Goal: Task Accomplishment & Management: Use online tool/utility

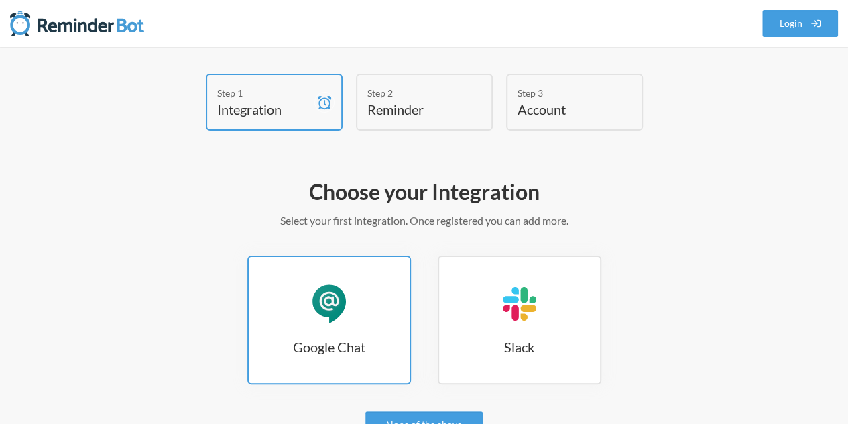
click at [312, 348] on h3 "Google Chat" at bounding box center [329, 346] width 161 height 19
click at [318, 328] on link "Google Chat Google Chat" at bounding box center [329, 319] width 164 height 129
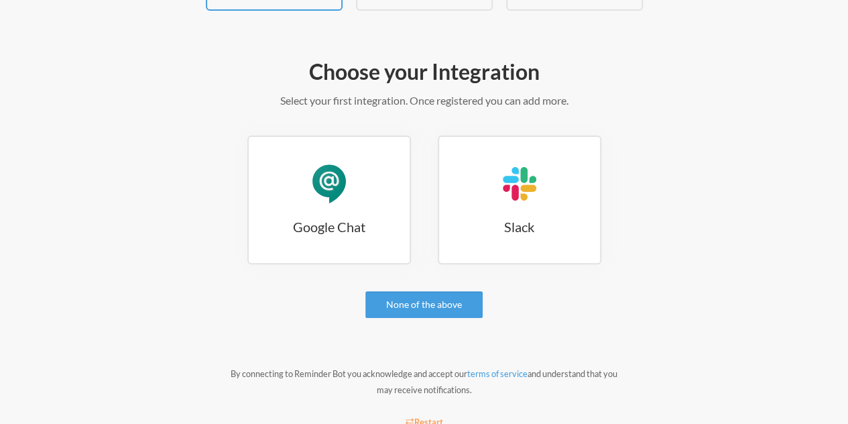
scroll to position [125, 0]
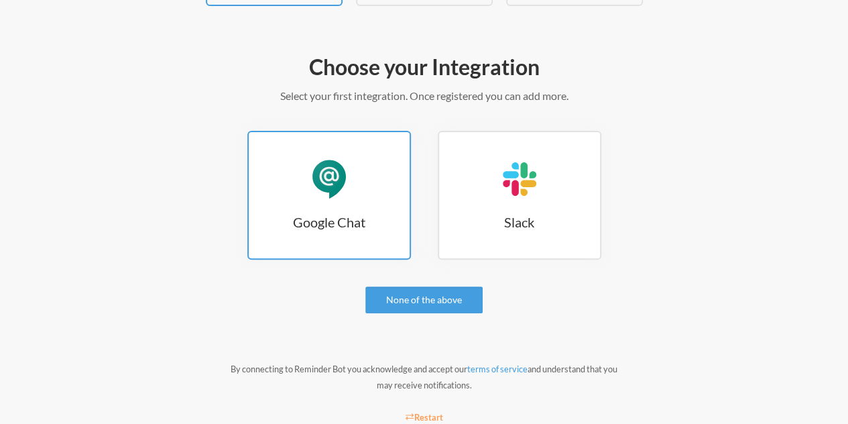
click at [347, 196] on div "Google Chat" at bounding box center [329, 179] width 40 height 40
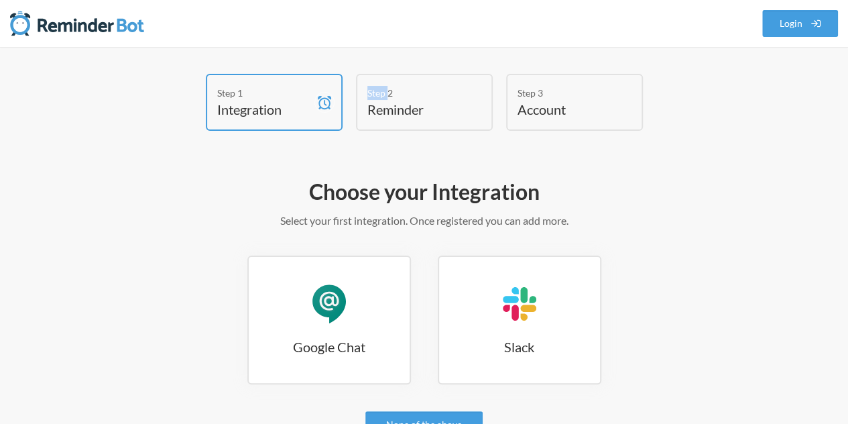
drag, startPoint x: 361, startPoint y: 70, endPoint x: 387, endPoint y: 101, distance: 40.8
click at [387, 101] on div "Step 1 Integration Step 2 Reminder Step 3 Account Choose your Integration Selec…" at bounding box center [424, 318] width 848 height 542
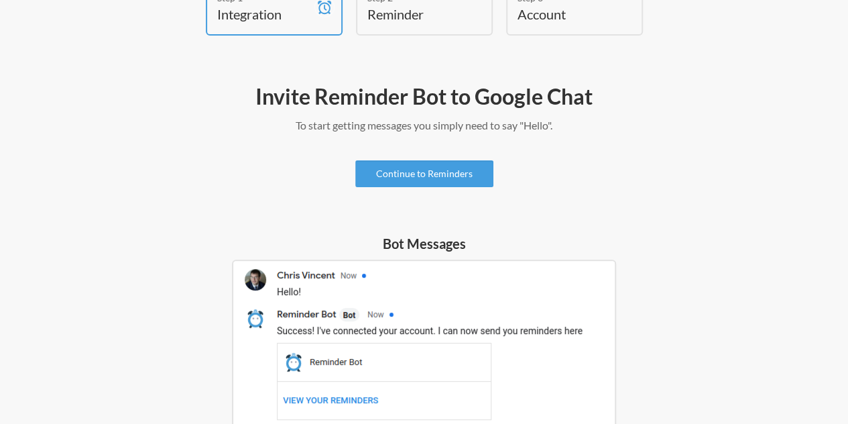
scroll to position [88, 0]
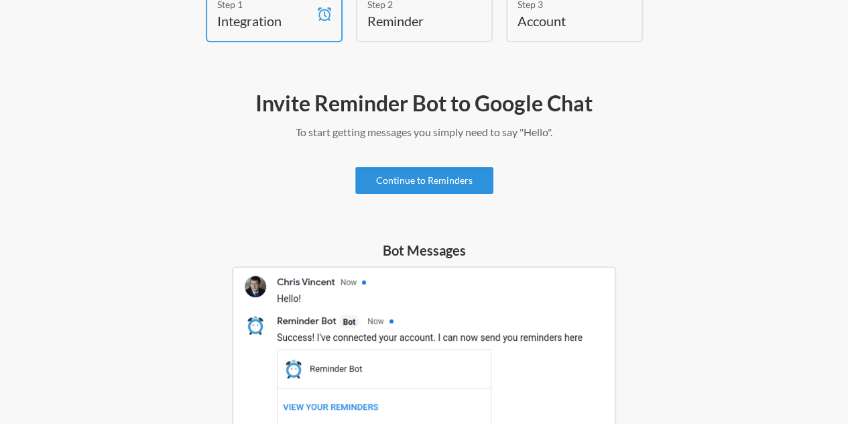
click at [419, 188] on link "Continue to Reminders" at bounding box center [424, 180] width 138 height 27
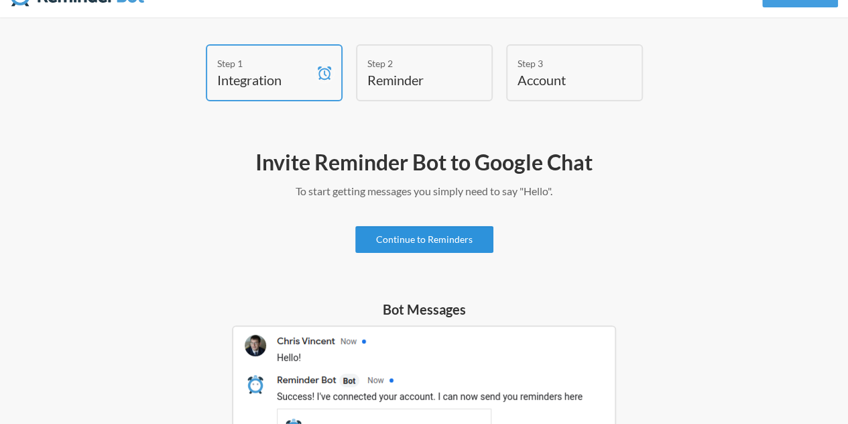
scroll to position [29, 0]
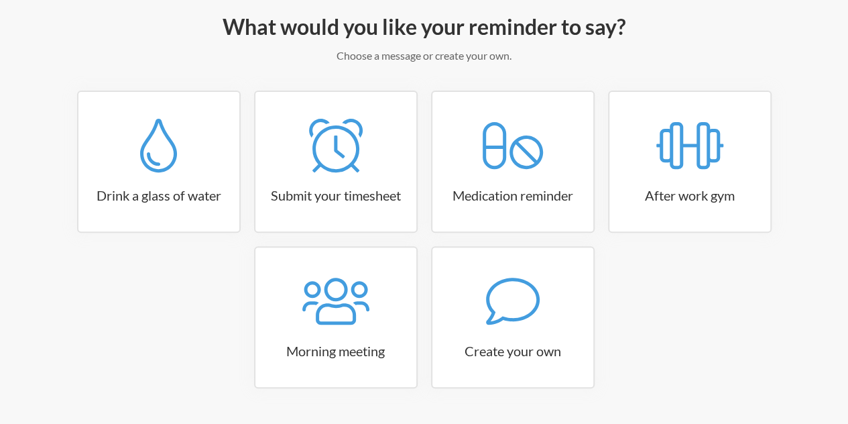
scroll to position [202, 0]
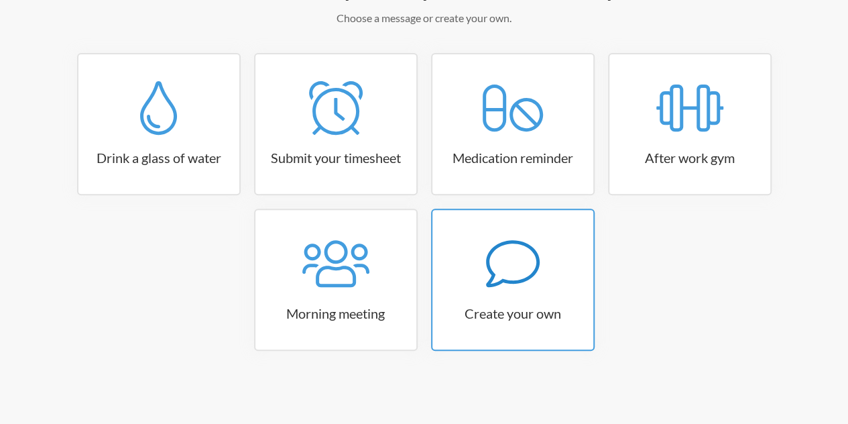
click at [515, 261] on icon at bounding box center [513, 264] width 54 height 54
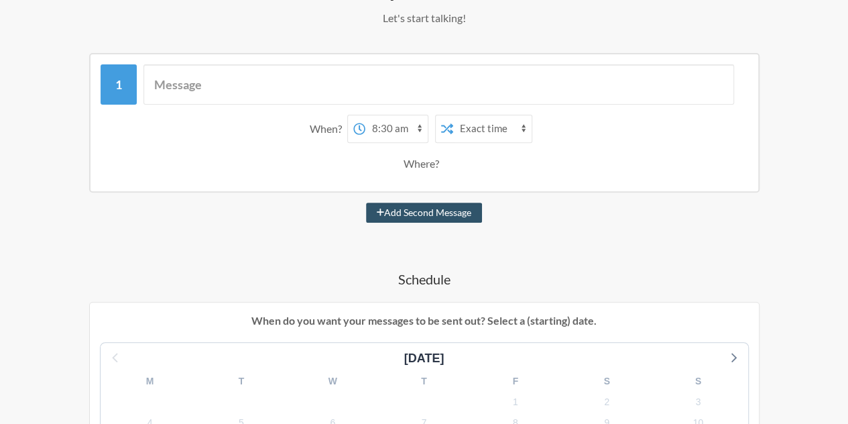
click at [401, 135] on select "12:00 am 12:15 am 12:30 am 12:45 am 1:00 am 1:15 am 1:30 am 1:45 am 2:00 am 2:1…" at bounding box center [396, 128] width 62 height 27
select select "12:15:00"
click at [365, 115] on select "12:00 am 12:15 am 12:30 am 12:45 am 1:00 am 1:15 am 1:30 am 1:45 am 2:00 am 2:1…" at bounding box center [396, 128] width 62 height 27
click at [421, 174] on div "Where?" at bounding box center [423, 163] width 41 height 28
click at [413, 159] on div "Where?" at bounding box center [423, 163] width 41 height 28
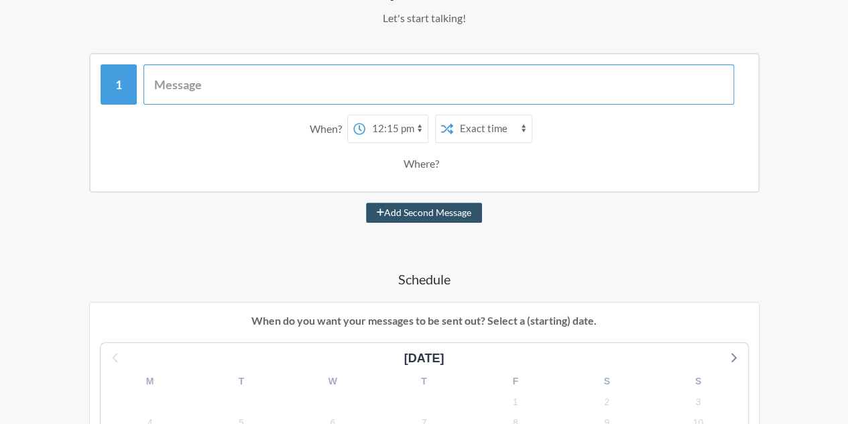
click at [242, 86] on input "text" at bounding box center [438, 84] width 590 height 40
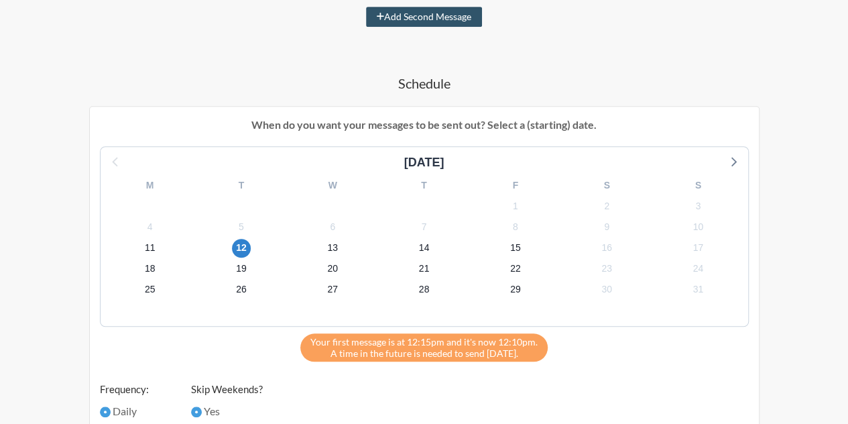
scroll to position [389, 0]
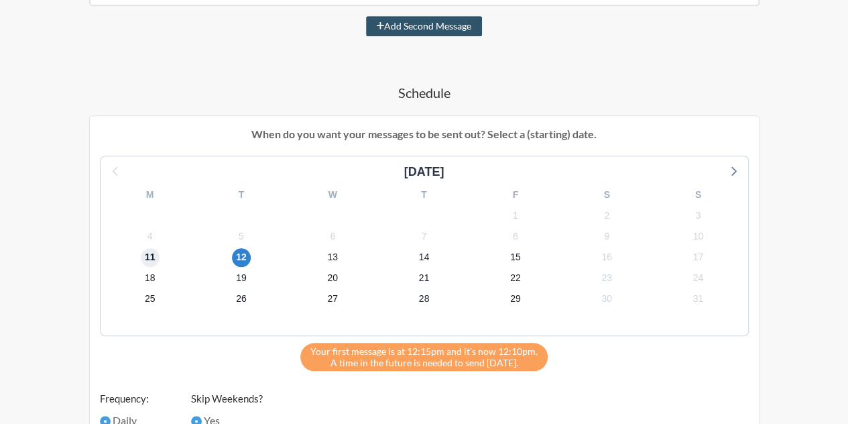
click at [156, 257] on span "11" at bounding box center [150, 257] width 19 height 19
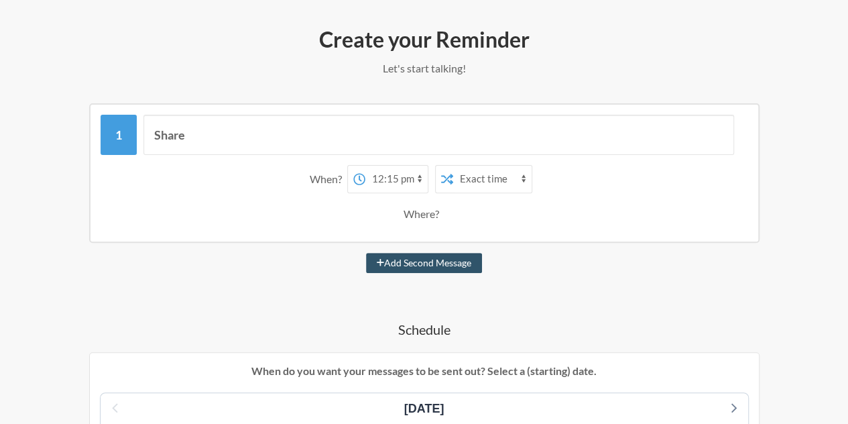
scroll to position [151, 0]
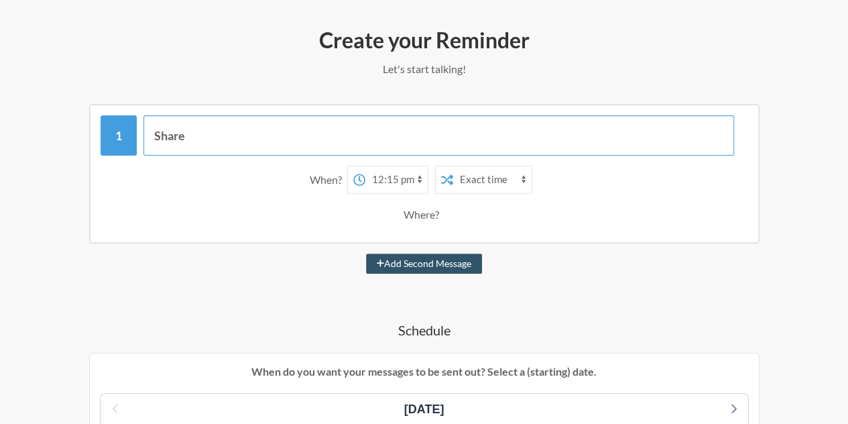
click at [221, 132] on input "Share" at bounding box center [438, 135] width 590 height 40
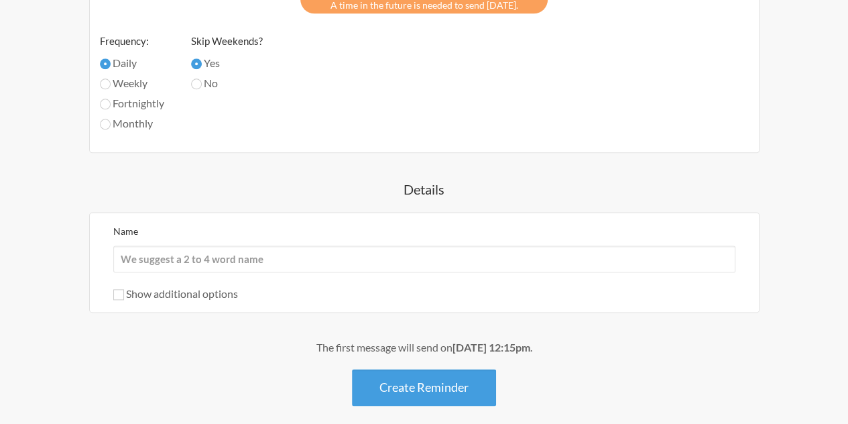
scroll to position [753, 0]
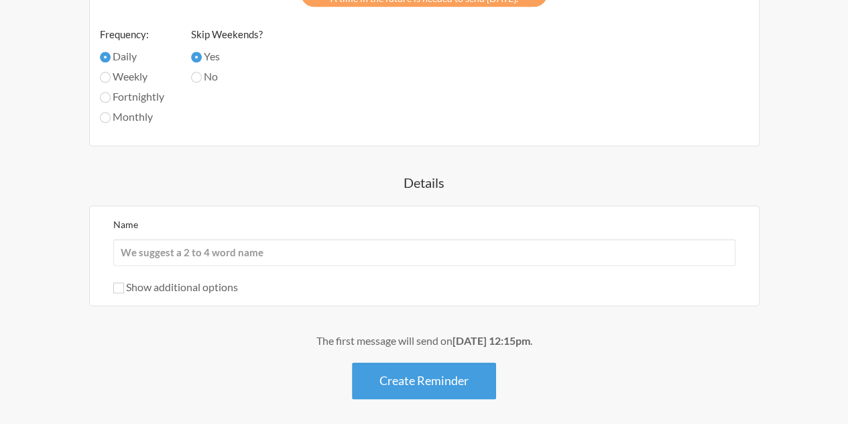
type input "Share report"
click at [255, 247] on input "Name" at bounding box center [424, 252] width 622 height 27
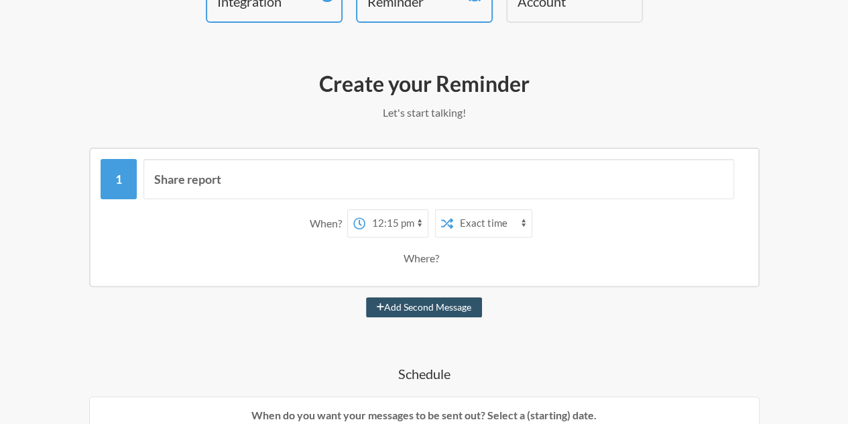
scroll to position [0, 0]
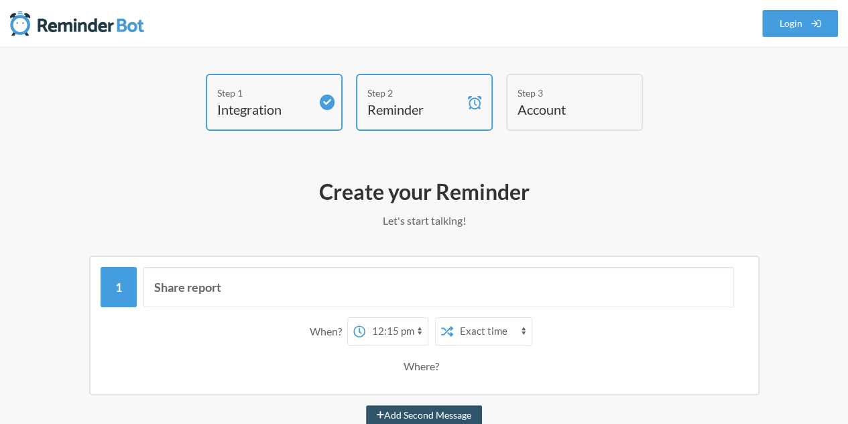
click at [291, 255] on div "Share report When? 12:00 am 12:15 am 12:30 am 12:45 am 1:00 am 1:15 am 1:30 am …" at bounding box center [424, 324] width 670 height 139
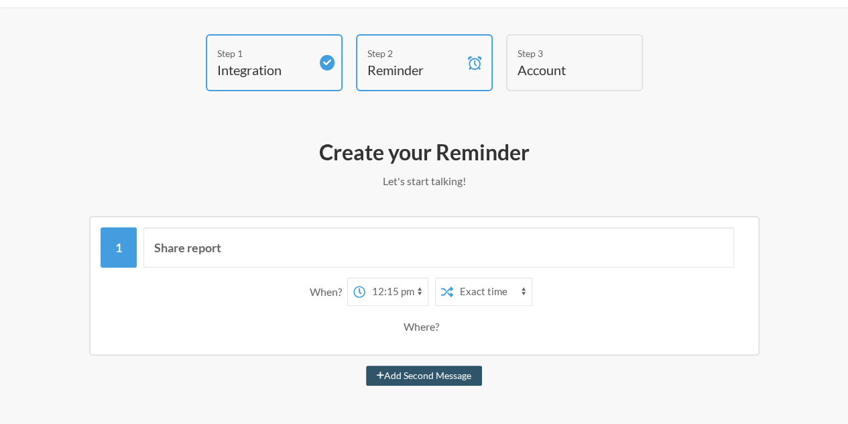
scroll to position [42, 0]
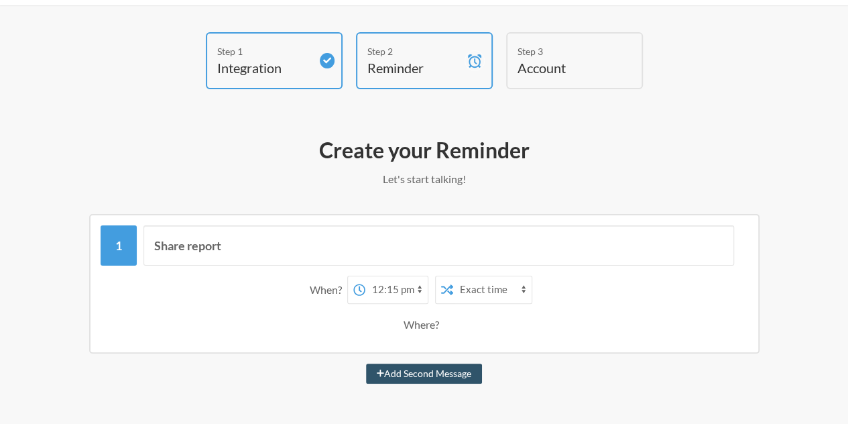
click at [308, 221] on div "Share report When? 12:00 am 12:15 am 12:30 am 12:45 am 1:00 am 1:15 am 1:30 am …" at bounding box center [424, 283] width 670 height 139
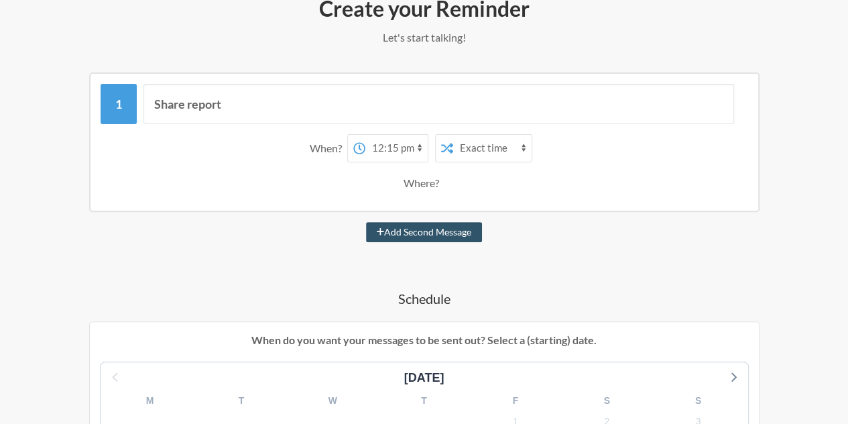
click at [323, 238] on div "Add Second Message" at bounding box center [423, 232] width 767 height 20
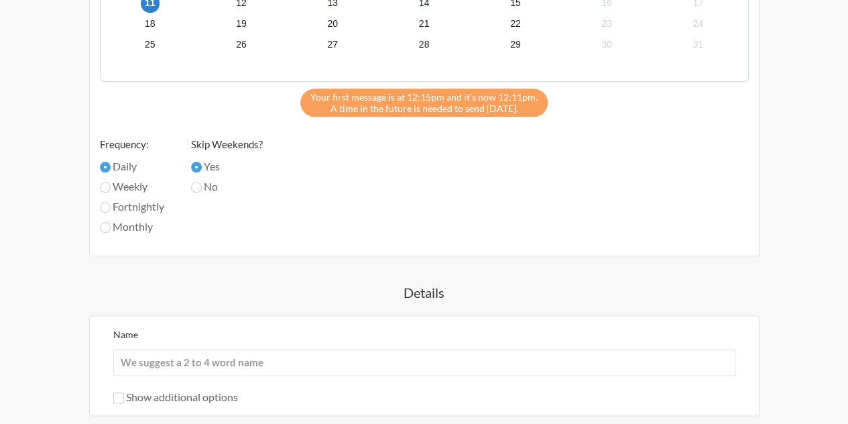
scroll to position [805, 0]
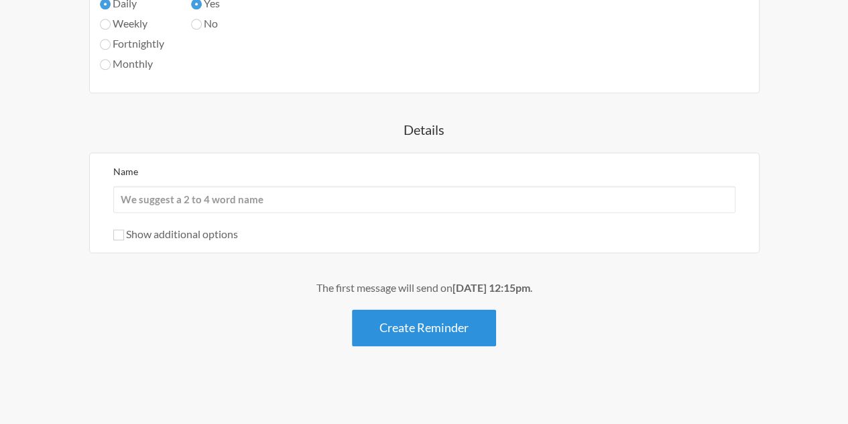
click at [404, 324] on button "Create Reminder" at bounding box center [424, 327] width 144 height 37
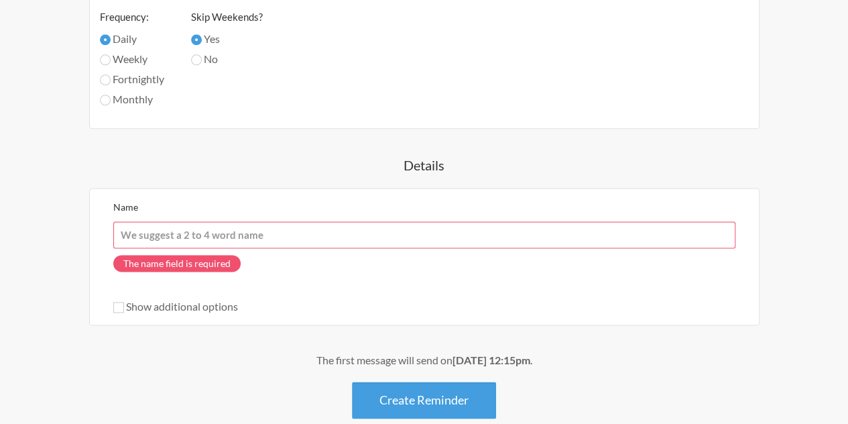
scroll to position [764, 0]
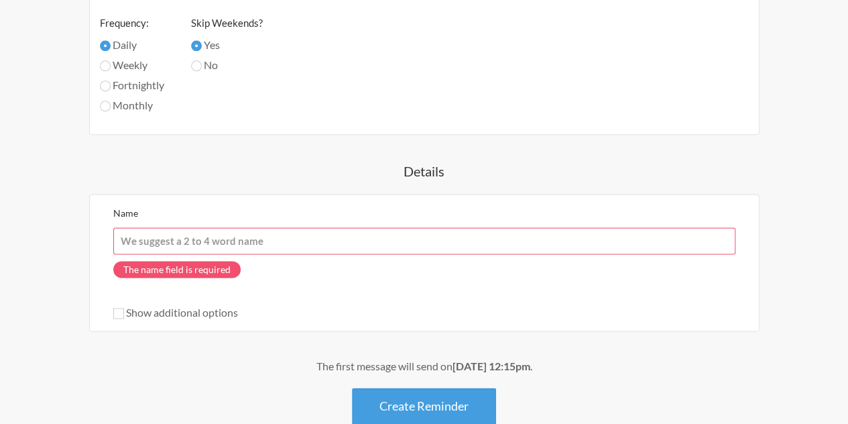
click at [258, 239] on input "Name" at bounding box center [424, 240] width 622 height 27
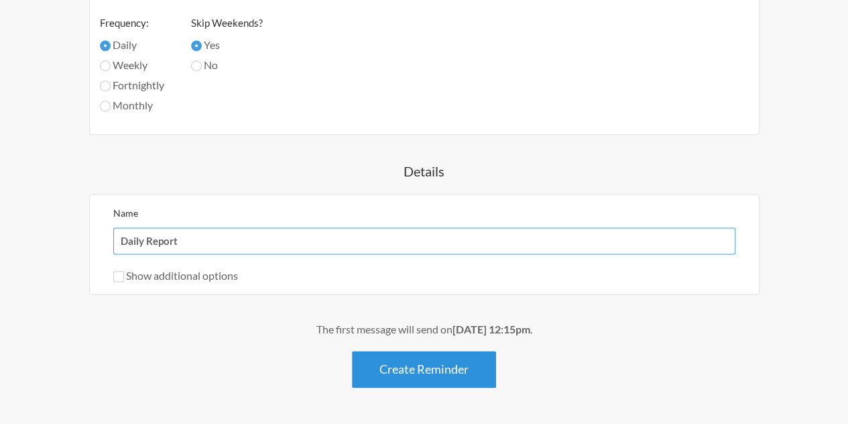
type input "Daily Report"
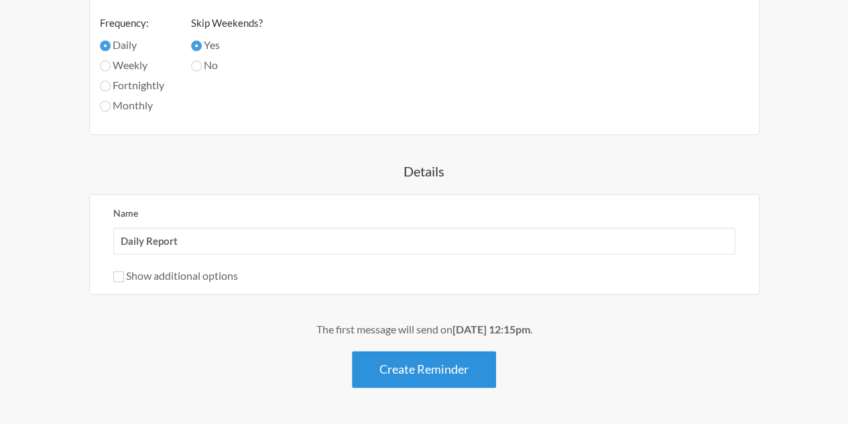
click at [391, 365] on button "Create Reminder" at bounding box center [424, 368] width 144 height 37
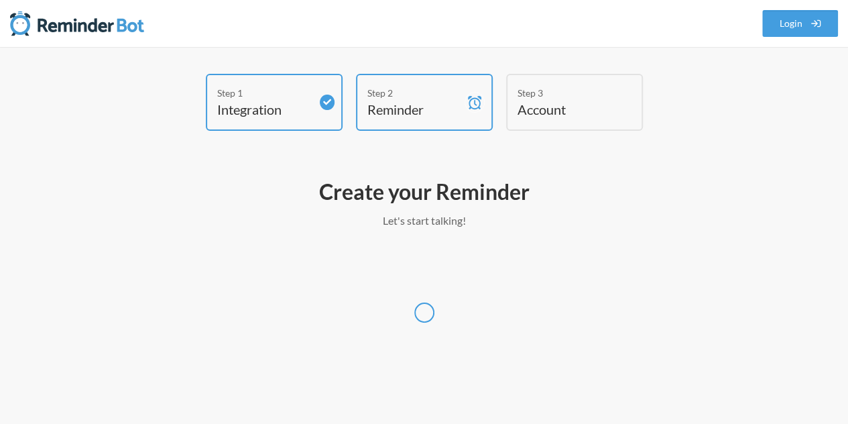
scroll to position [0, 0]
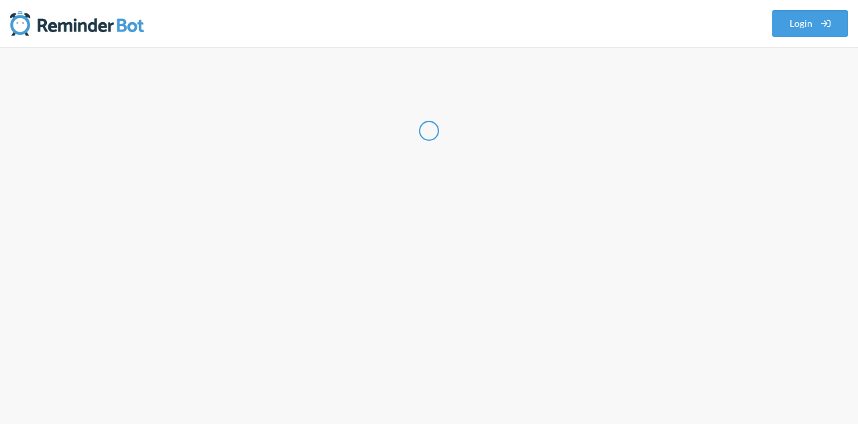
select select "IN"
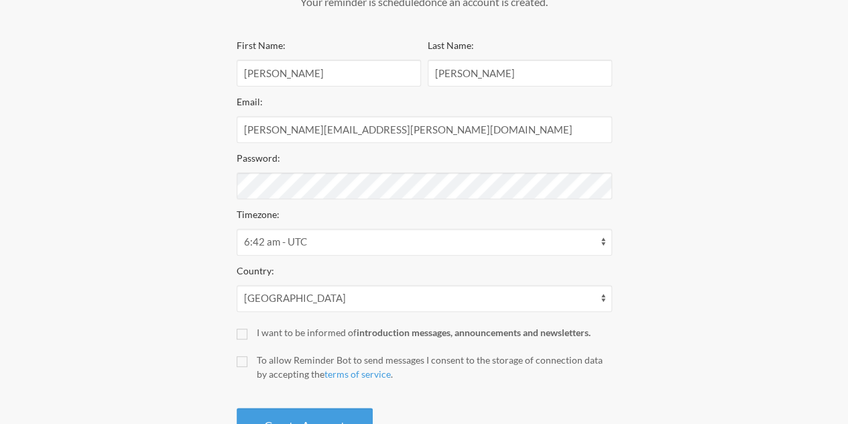
scroll to position [218, 0]
click at [350, 238] on select "12:42 am - America/Belize 12:42 am - America/Boise 12:42 am - America/Cambridge…" at bounding box center [424, 242] width 375 height 27
select select "Asia/Kolkata"
click at [237, 229] on select "12:42 am - America/Belize 12:42 am - America/Boise 12:42 am - America/Cambridge…" at bounding box center [424, 242] width 375 height 27
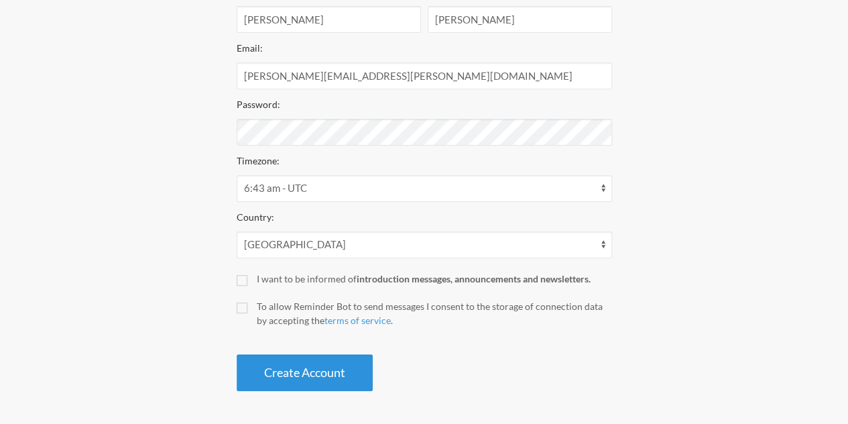
click at [351, 383] on button "Create Account" at bounding box center [305, 372] width 136 height 37
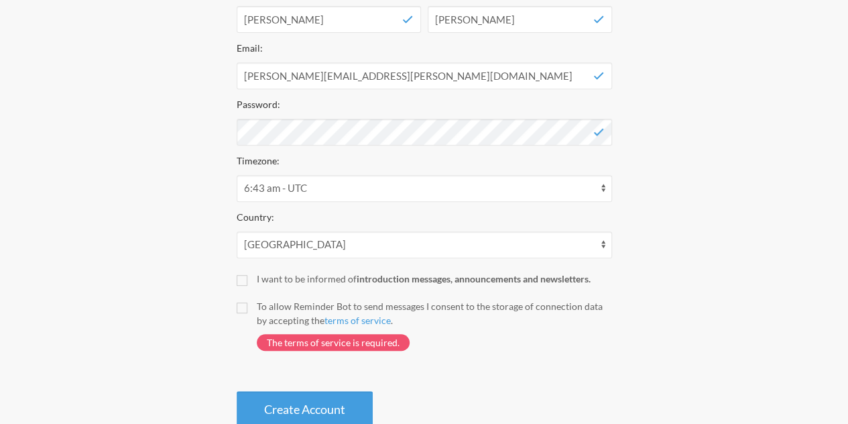
click at [238, 318] on label "To allow Reminder Bot to send messages I consent to the storage of connection d…" at bounding box center [424, 331] width 375 height 65
click at [238, 313] on input "To allow Reminder Bot to send messages I consent to the storage of connection d…" at bounding box center [242, 307] width 11 height 11
checkbox input "true"
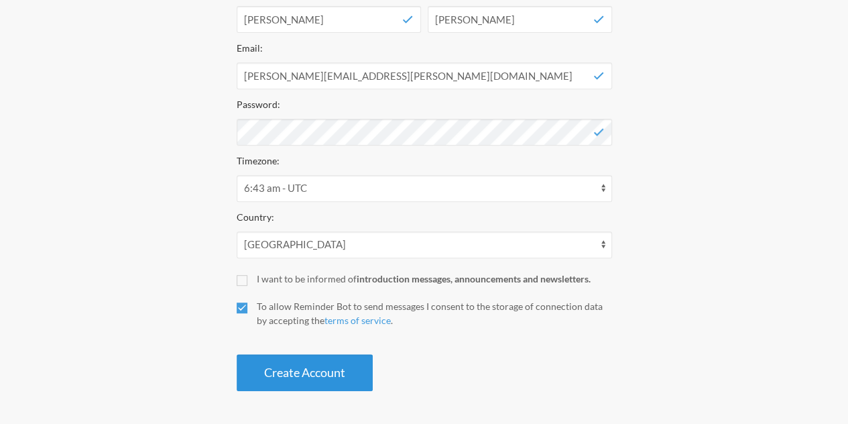
click at [304, 368] on button "Create Account" at bounding box center [305, 372] width 136 height 37
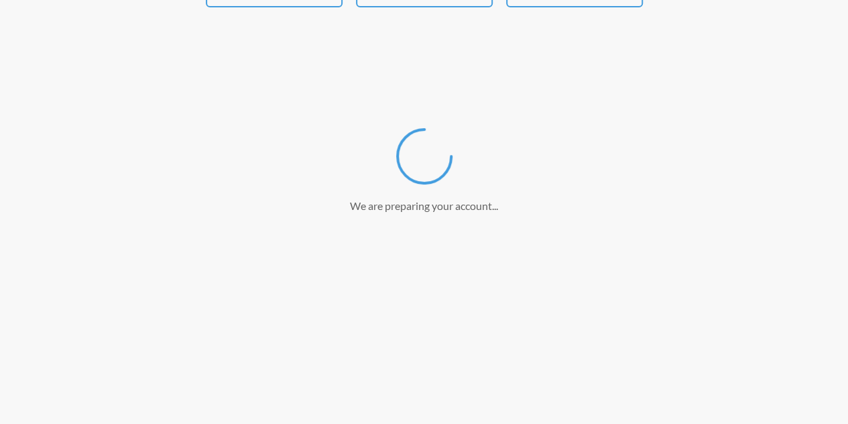
scroll to position [0, 0]
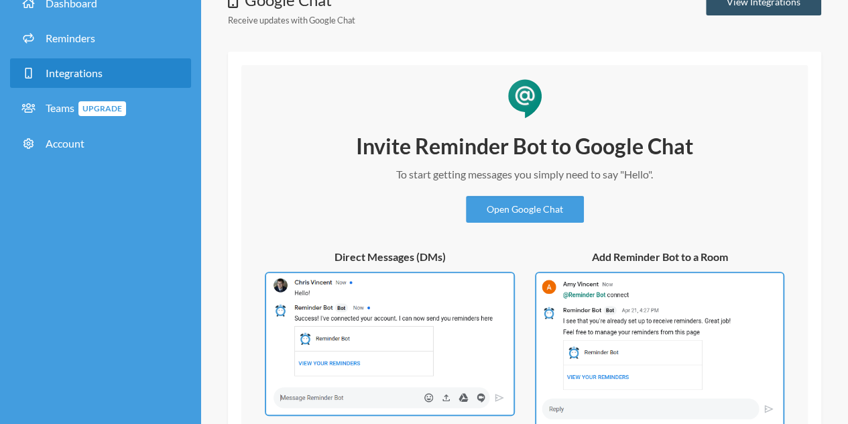
scroll to position [78, 0]
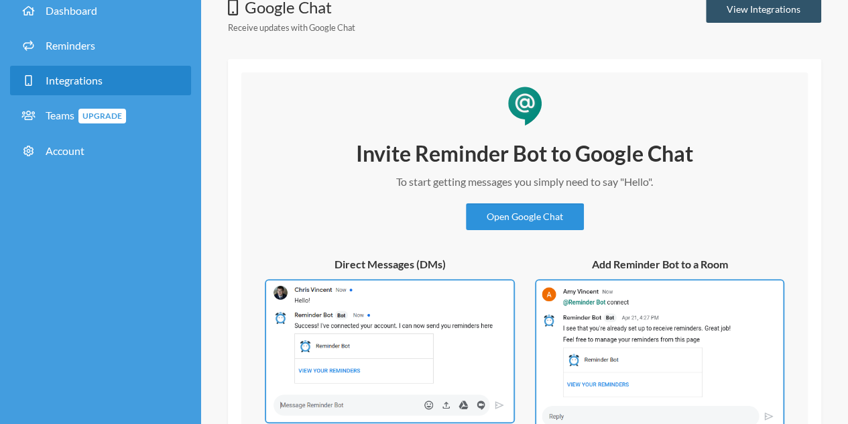
click at [536, 212] on link "Open Google Chat" at bounding box center [525, 216] width 118 height 27
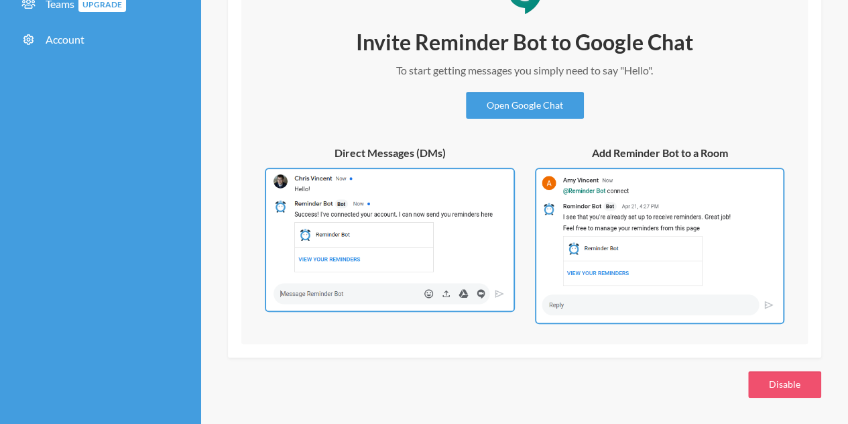
scroll to position [0, 0]
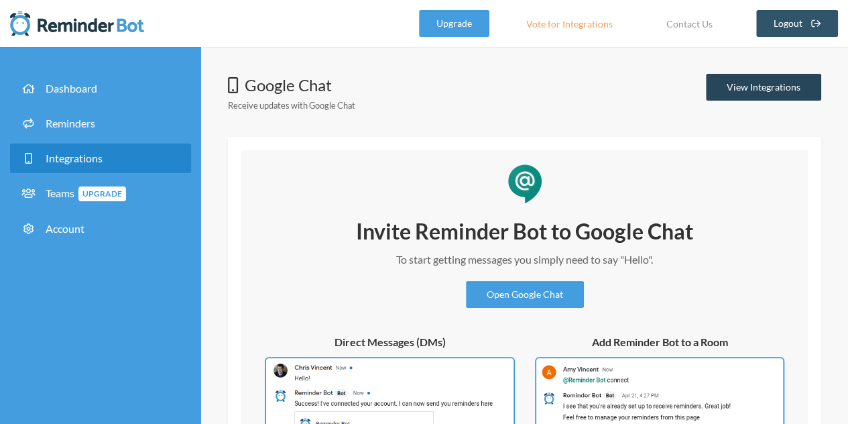
click at [730, 82] on link "View Integrations" at bounding box center [763, 87] width 115 height 27
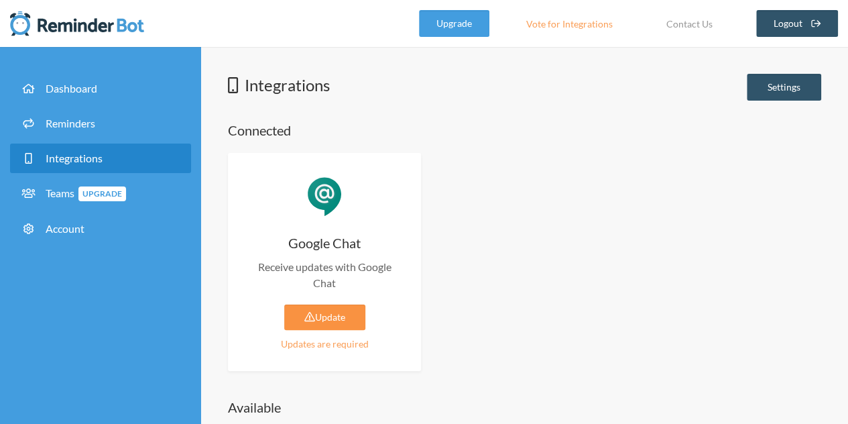
click at [354, 312] on link "Update" at bounding box center [324, 316] width 81 height 25
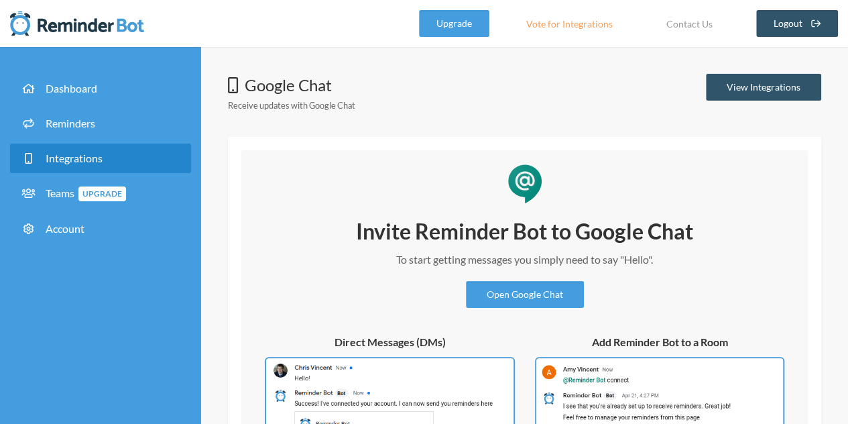
click at [753, 51] on div "Google Chat Receive updates with Google Chat View Integrations Invite Reminder …" at bounding box center [524, 330] width 647 height 566
click at [771, 93] on link "View Integrations" at bounding box center [763, 87] width 115 height 27
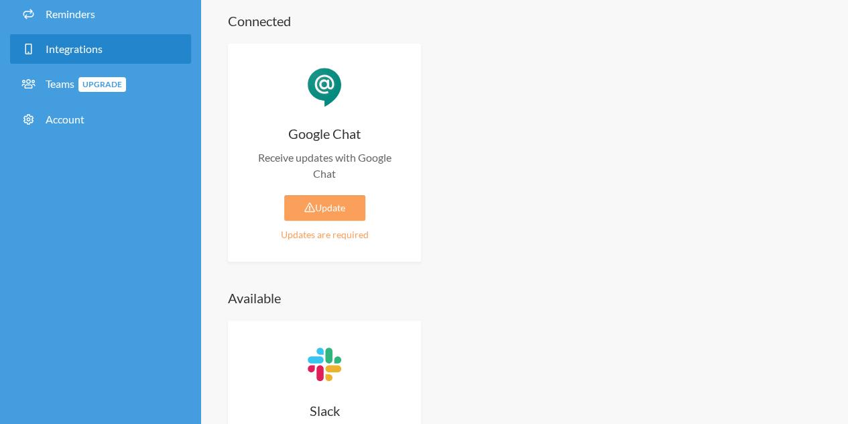
scroll to position [107, 0]
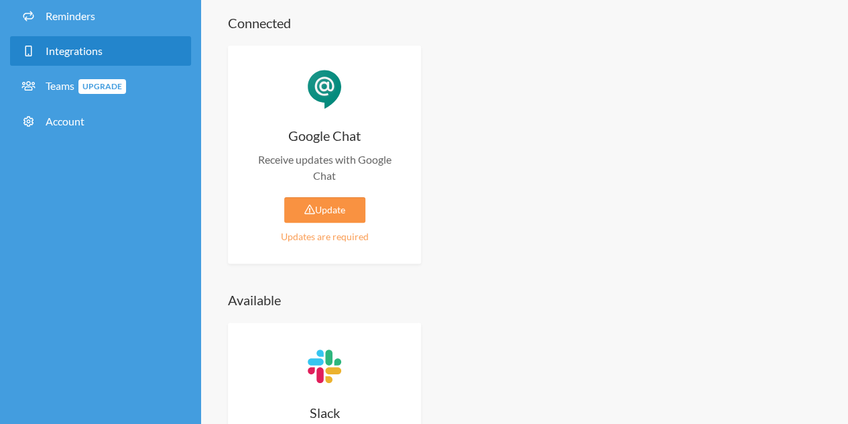
click at [318, 210] on link "Update" at bounding box center [324, 209] width 81 height 25
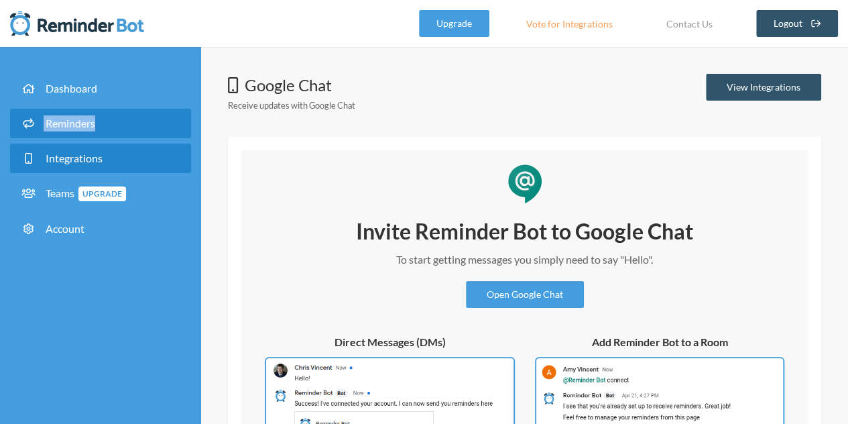
drag, startPoint x: 99, startPoint y: 107, endPoint x: 101, endPoint y: 125, distance: 18.1
click at [101, 125] on ul "Dashboard Reminders Integrations Teams Upgrade Account" at bounding box center [100, 161] width 201 height 202
click at [101, 125] on link "Reminders" at bounding box center [100, 123] width 181 height 29
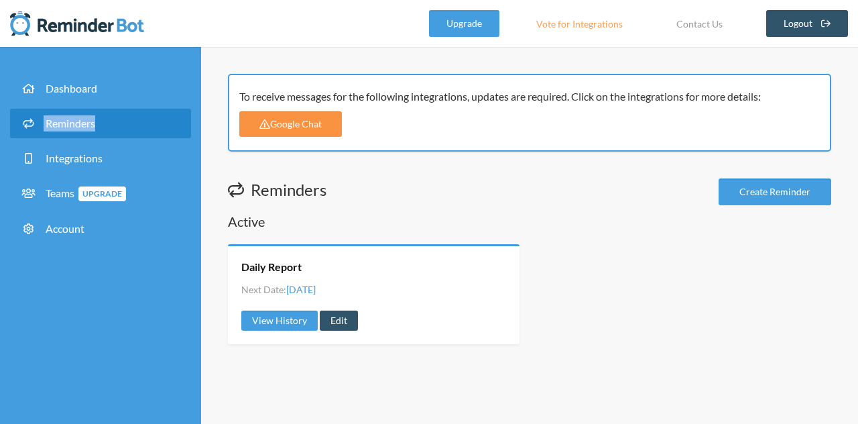
click at [310, 122] on link "Google Chat" at bounding box center [290, 123] width 103 height 25
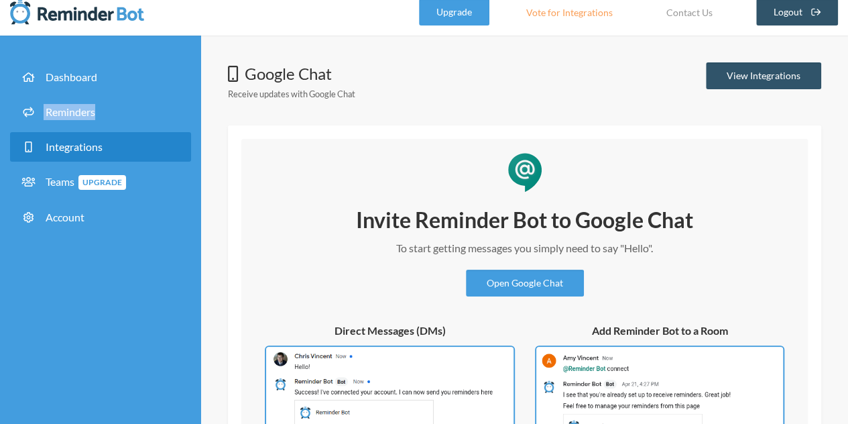
scroll to position [9, 0]
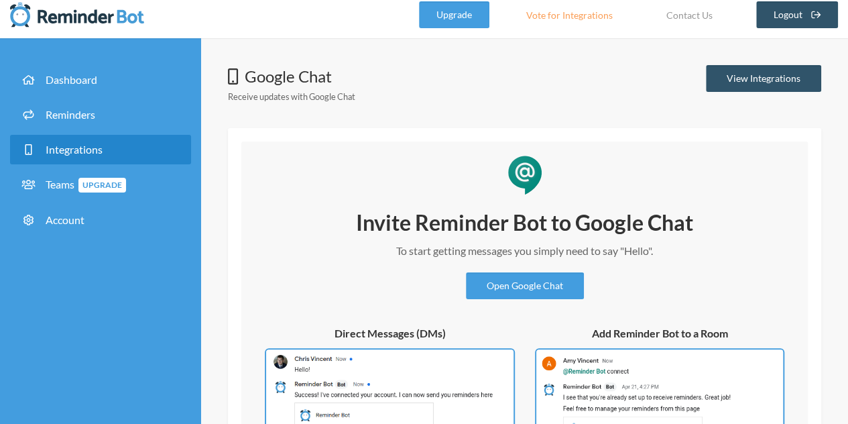
click at [540, 302] on div "Invite Reminder Bot to Google Chat To start getting messages you simply need to…" at bounding box center [524, 356] width 539 height 296
click at [529, 290] on link "Open Google Chat" at bounding box center [525, 285] width 118 height 27
click at [755, 77] on link "View Integrations" at bounding box center [763, 78] width 115 height 27
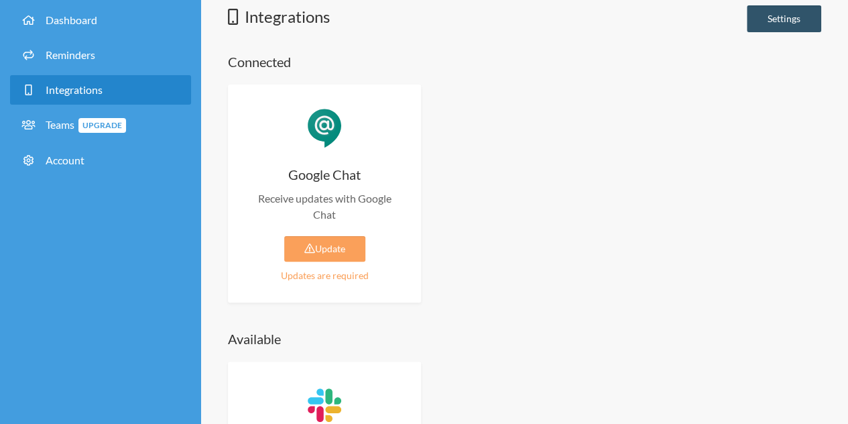
scroll to position [72, 0]
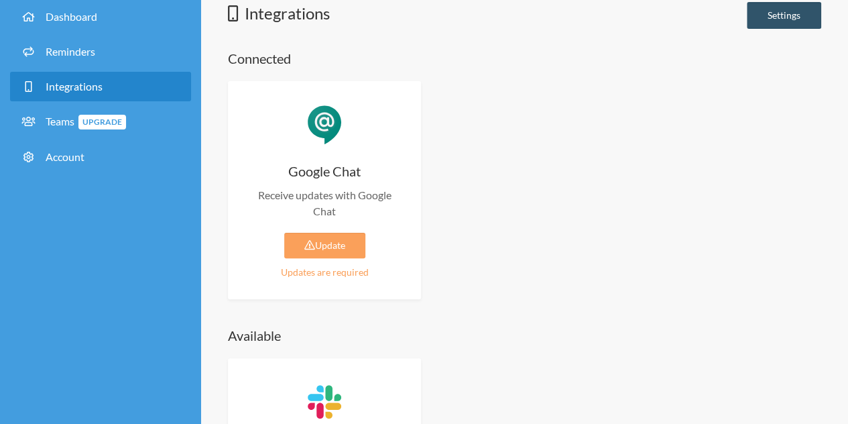
click at [364, 266] on div "Updates are required" at bounding box center [324, 272] width 153 height 14
click at [347, 269] on div "Updates are required" at bounding box center [324, 272] width 153 height 14
click at [333, 243] on link "Update" at bounding box center [324, 245] width 81 height 25
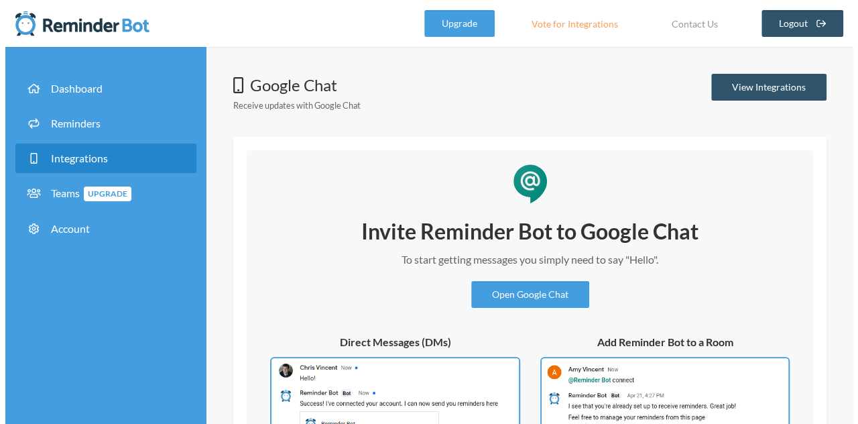
scroll to position [189, 0]
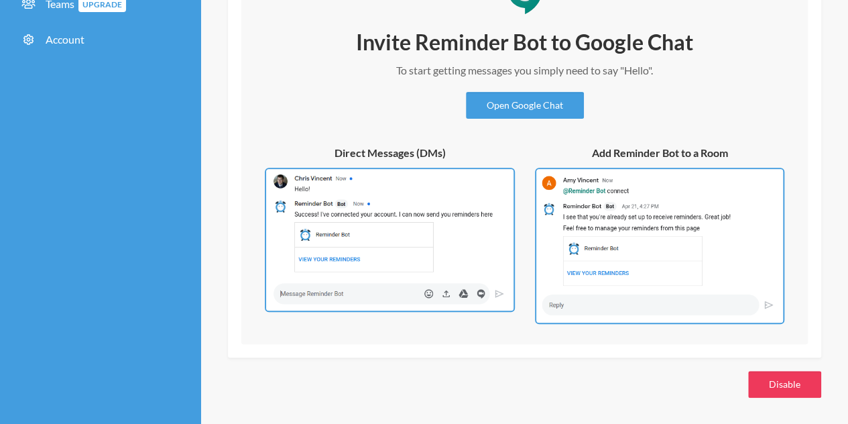
click at [784, 377] on button "Disable" at bounding box center [784, 384] width 73 height 27
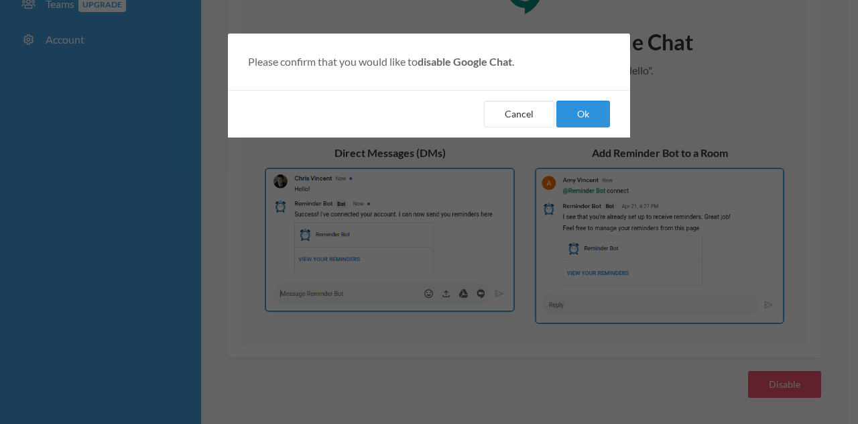
click at [582, 109] on button "Ok" at bounding box center [583, 114] width 54 height 27
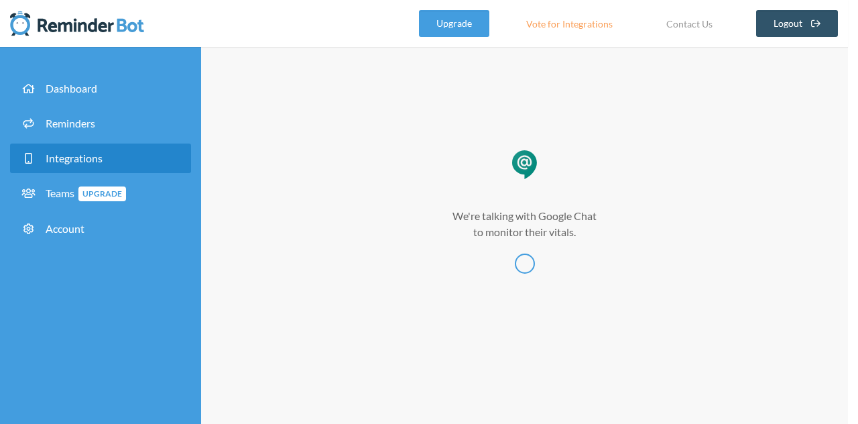
scroll to position [0, 0]
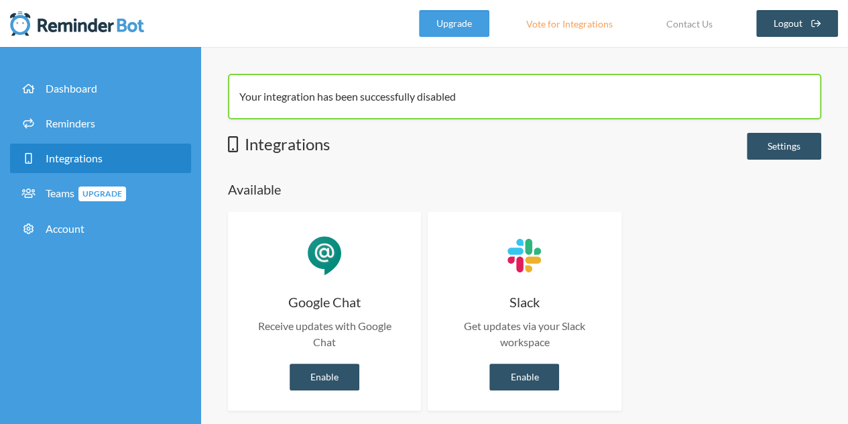
scroll to position [12, 0]
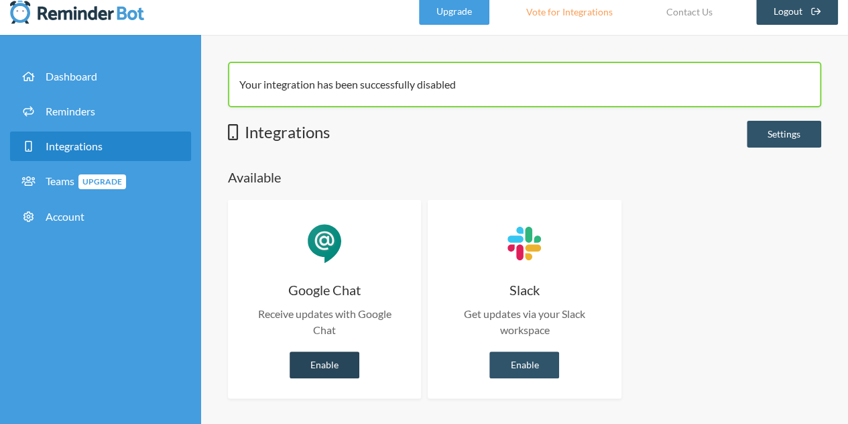
click at [334, 361] on link "Enable" at bounding box center [324, 364] width 70 height 27
click at [333, 363] on link "Enable" at bounding box center [324, 364] width 70 height 27
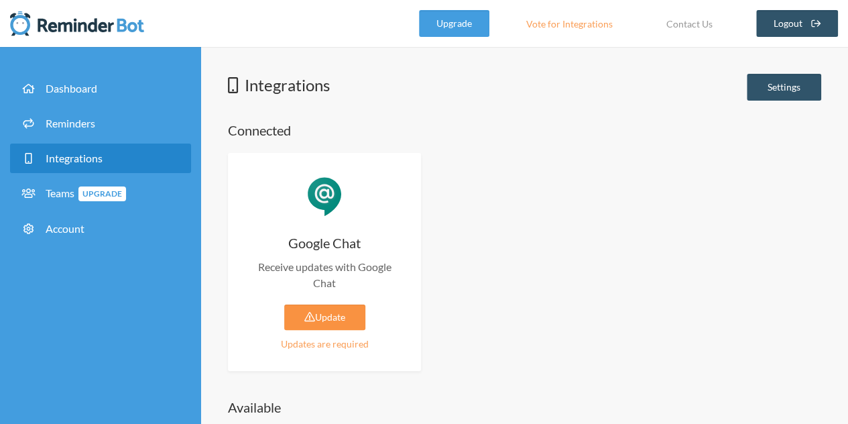
click at [322, 317] on link "Update" at bounding box center [324, 316] width 81 height 25
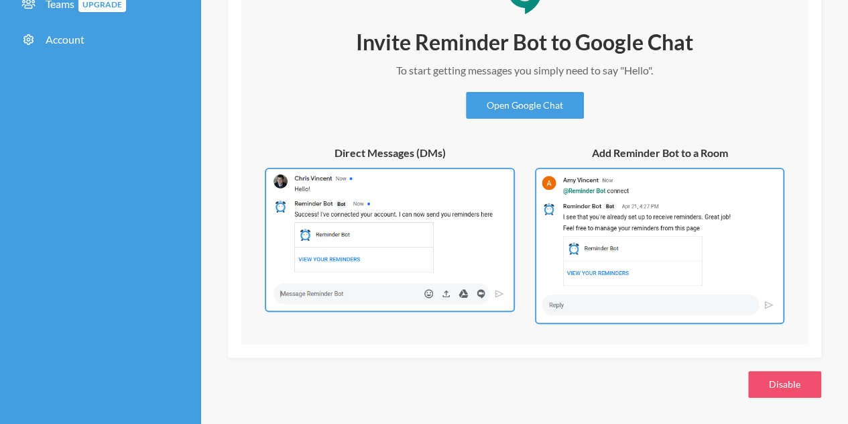
scroll to position [187, 0]
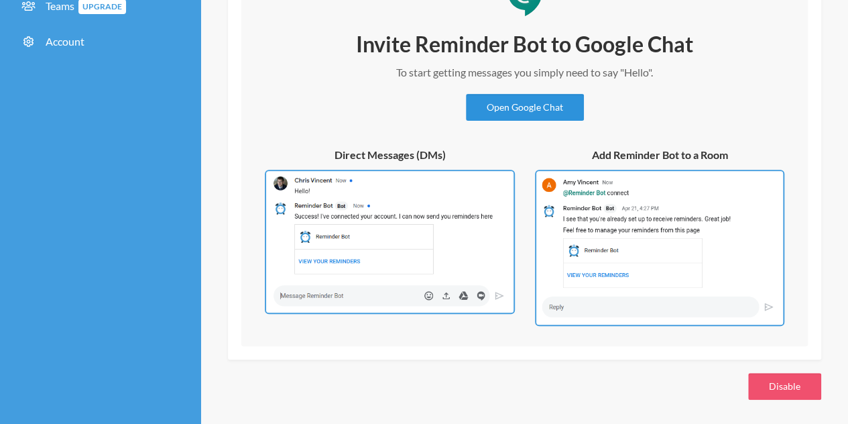
click at [504, 104] on link "Open Google Chat" at bounding box center [525, 107] width 118 height 27
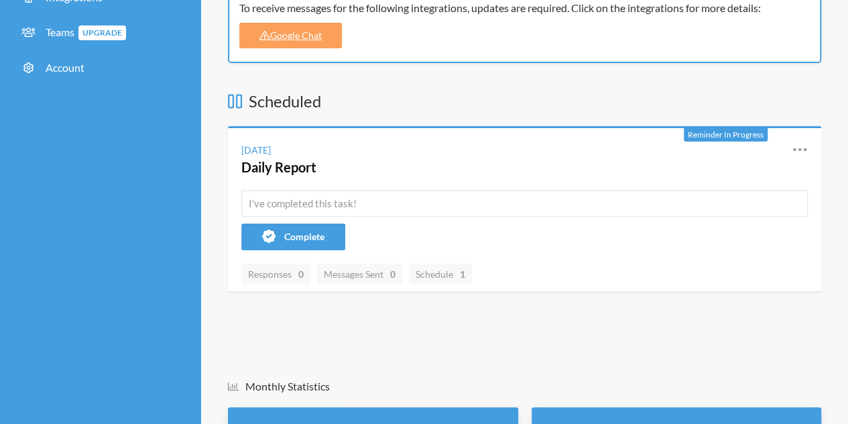
scroll to position [159, 0]
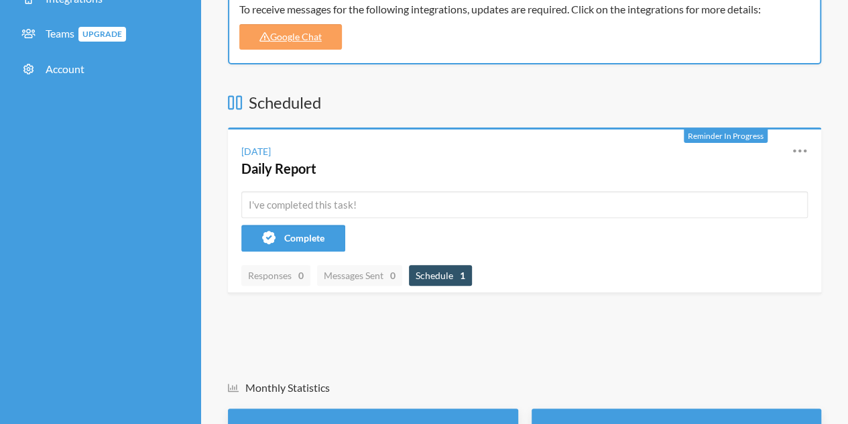
click at [417, 270] on span "Schedule 1" at bounding box center [440, 275] width 63 height 21
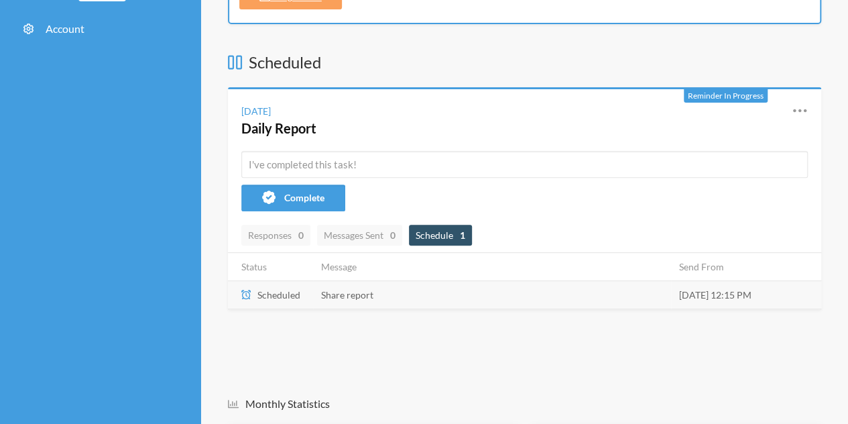
scroll to position [207, 0]
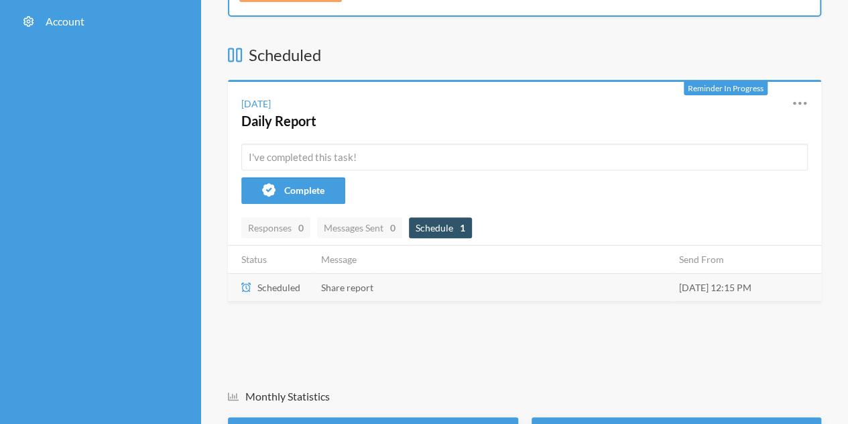
click at [333, 285] on td "Share report" at bounding box center [492, 287] width 358 height 28
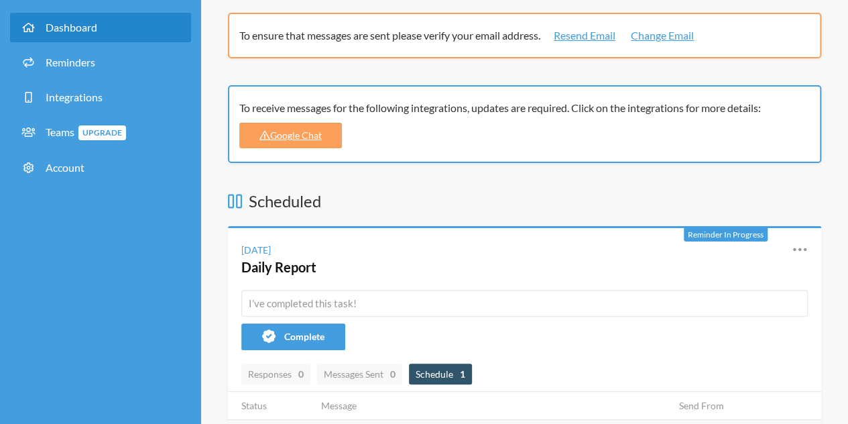
scroll to position [58, 0]
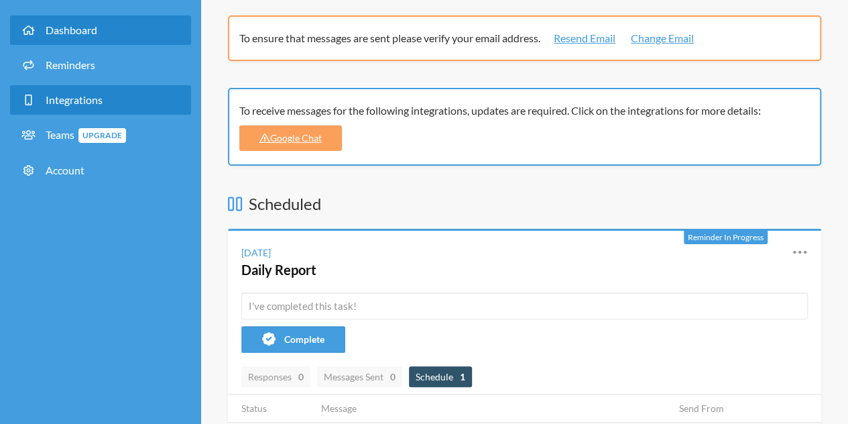
click at [135, 98] on link "Integrations" at bounding box center [100, 99] width 181 height 29
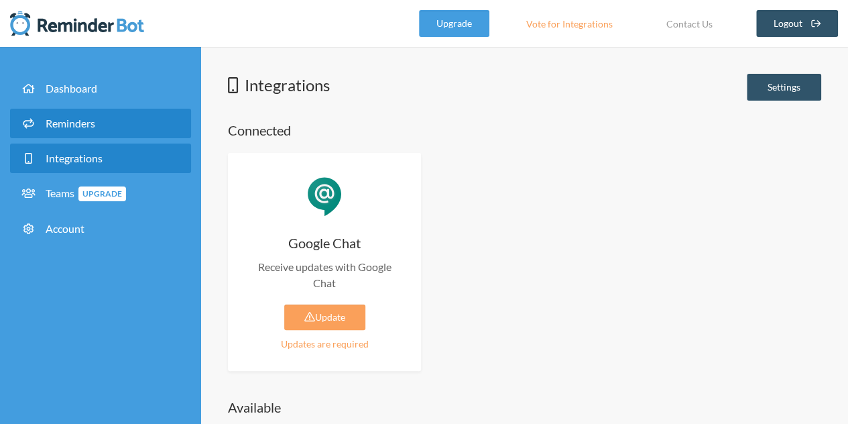
click at [108, 131] on link "Reminders" at bounding box center [100, 123] width 181 height 29
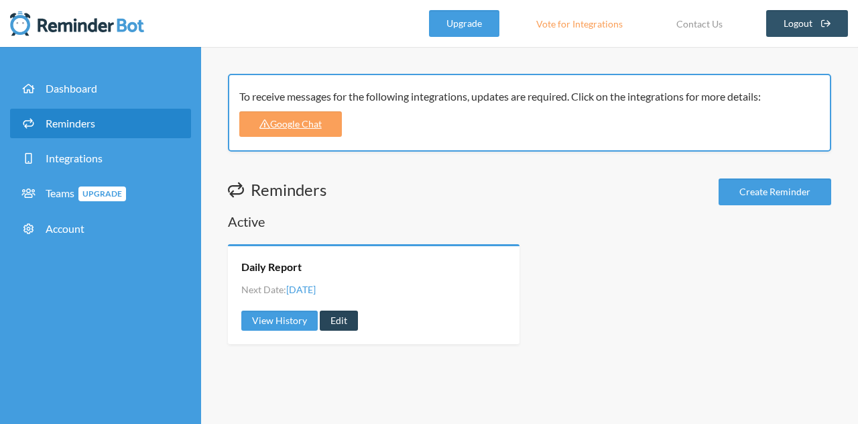
click at [334, 319] on link "Edit" at bounding box center [339, 320] width 38 height 20
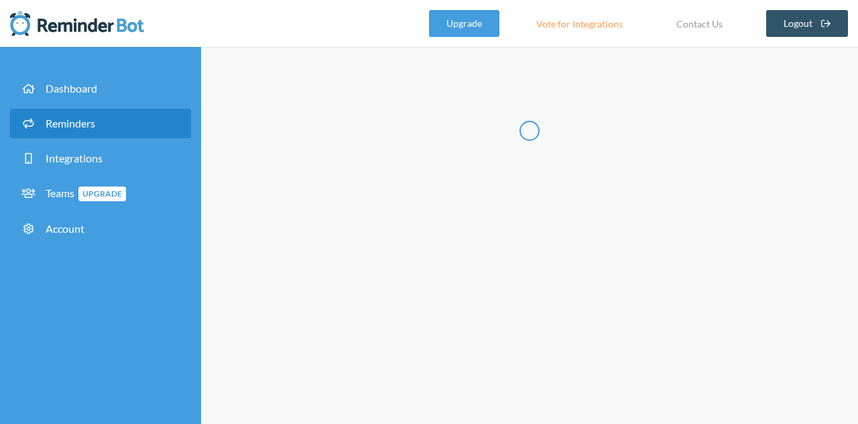
type input "Daily Report"
select select "12:15:00"
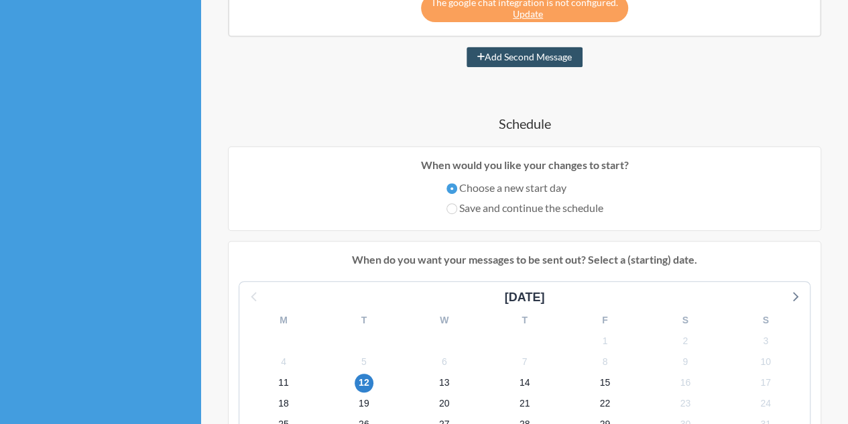
scroll to position [295, 0]
click at [300, 375] on div "11" at bounding box center [283, 381] width 80 height 21
click at [276, 375] on span "11" at bounding box center [283, 382] width 19 height 19
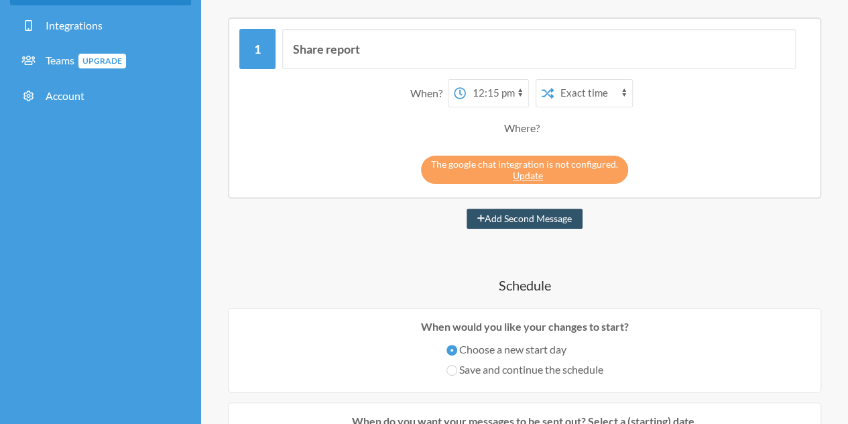
scroll to position [131, 0]
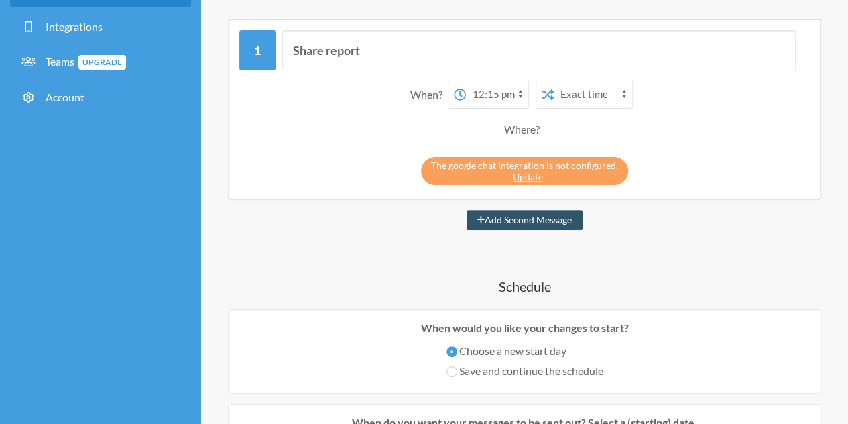
click at [493, 85] on select "12:00 am 12:15 am 12:30 am 12:45 am 1:00 am 1:15 am 1:30 am 1:45 am 2:00 am 2:1…" at bounding box center [497, 94] width 62 height 27
click at [466, 81] on select "12:00 am 12:15 am 12:30 am 12:45 am 1:00 am 1:15 am 1:30 am 1:45 am 2:00 am 2:1…" at bounding box center [497, 94] width 62 height 27
click at [580, 90] on select "Exact time Random time" at bounding box center [593, 94] width 78 height 27
select select "true"
click at [554, 81] on select "Exact time Random time" at bounding box center [593, 94] width 78 height 27
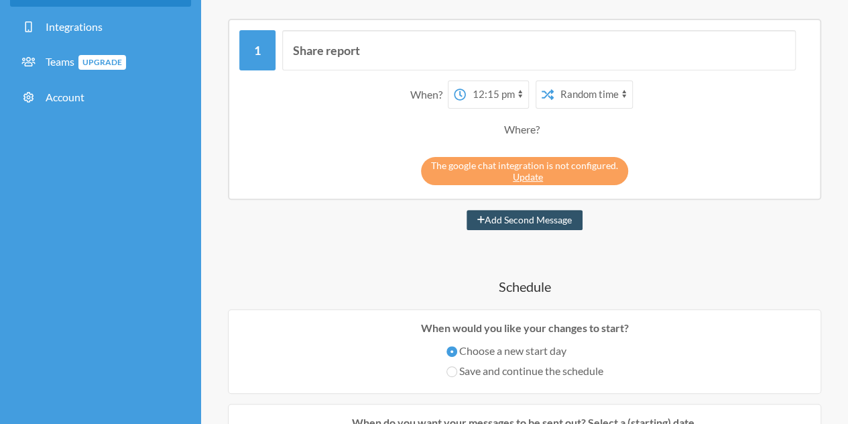
click at [518, 103] on select "12:00 am 12:15 am 12:30 am 12:45 am 1:00 am 1:15 am 1:30 am 1:45 am 2:00 am 2:1…" at bounding box center [497, 94] width 62 height 27
click at [498, 95] on select "12:00 am 12:15 am 12:30 am 12:45 am 1:00 am 1:15 am 1:30 am 1:45 am 2:00 am 2:1…" at bounding box center [497, 94] width 62 height 27
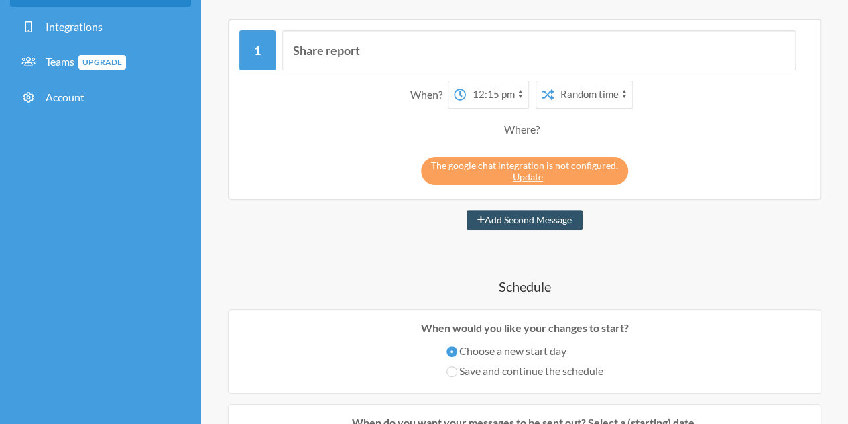
click at [519, 94] on select "12:00 am 12:15 am 12:30 am 12:45 am 1:00 am 1:15 am 1:30 am 1:45 am 2:00 am 2:1…" at bounding box center [497, 94] width 62 height 27
click at [519, 90] on select "12:00 am 12:15 am 12:30 am 12:45 am 1:00 am 1:15 am 1:30 am 1:45 am 2:00 am 2:1…" at bounding box center [497, 94] width 62 height 27
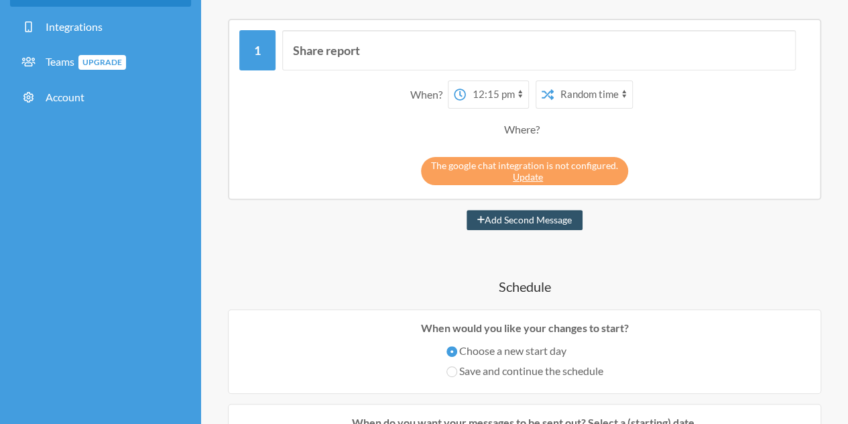
click at [508, 92] on select "12:00 am 12:15 am 12:30 am 12:45 am 1:00 am 1:15 am 1:30 am 1:45 am 2:00 am 2:1…" at bounding box center [497, 94] width 62 height 27
click at [466, 81] on select "12:00 am 12:15 am 12:30 am 12:45 am 1:00 am 1:15 am 1:30 am 1:45 am 2:00 am 2:1…" at bounding box center [497, 94] width 62 height 27
click at [659, 178] on div "The google chat integration is not configured. Update" at bounding box center [524, 167] width 570 height 35
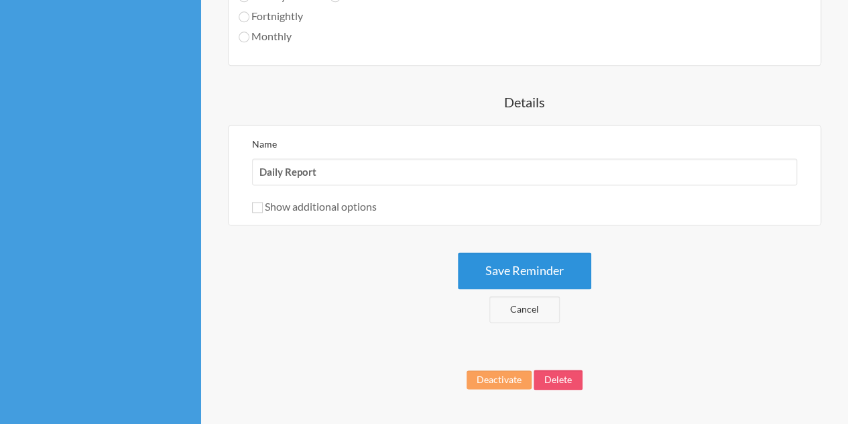
scroll to position [864, 0]
click at [531, 272] on button "Save Reminder" at bounding box center [524, 269] width 133 height 37
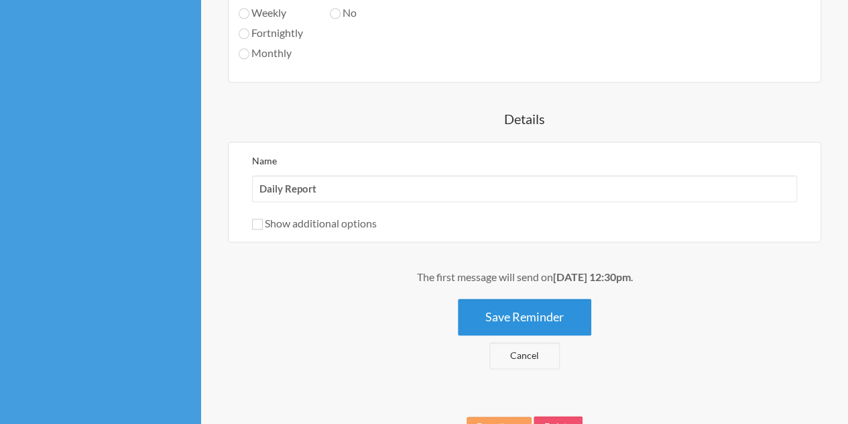
scroll to position [897, 0]
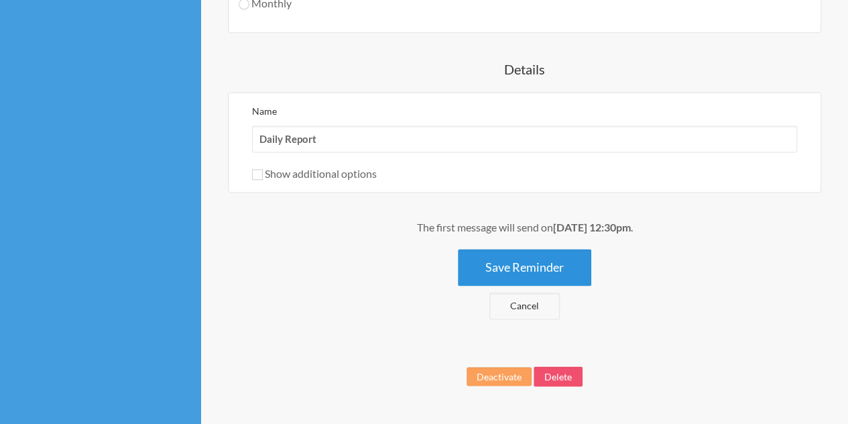
click at [507, 254] on button "Save Reminder" at bounding box center [524, 267] width 133 height 37
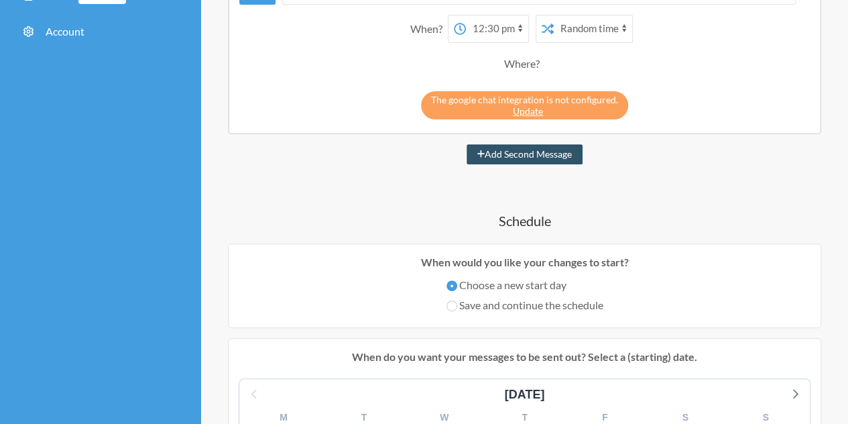
scroll to position [185, 0]
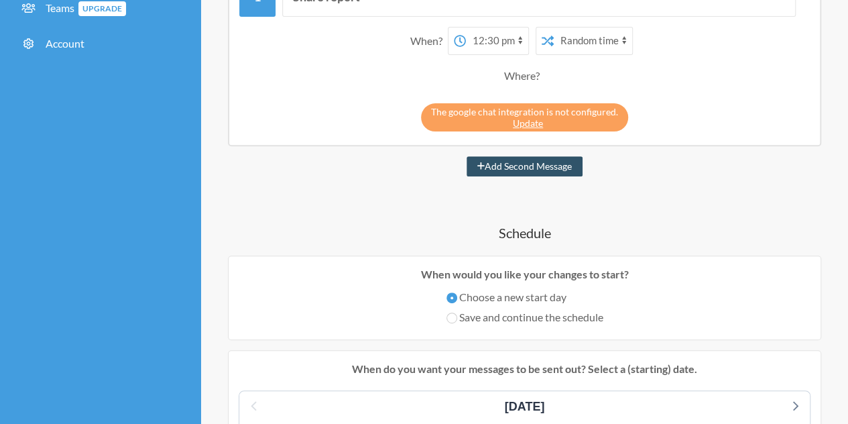
click at [484, 42] on select "12:00 am 12:15 am 12:30 am 12:45 am 1:00 am 1:15 am 1:30 am 1:45 am 2:00 am 2:1…" at bounding box center [497, 40] width 62 height 27
select select "13:00:00"
click at [466, 27] on select "12:00 am 12:15 am 12:30 am 12:45 am 1:00 am 1:15 am 1:30 am 1:45 am 2:00 am 2:1…" at bounding box center [497, 40] width 62 height 27
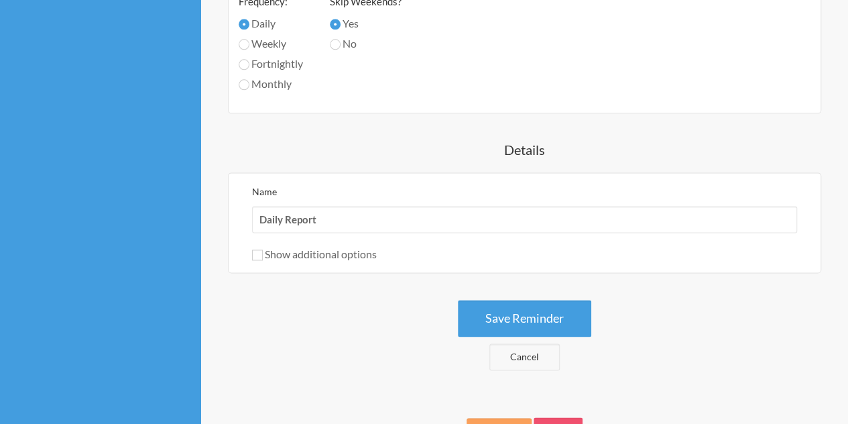
scroll to position [780, 0]
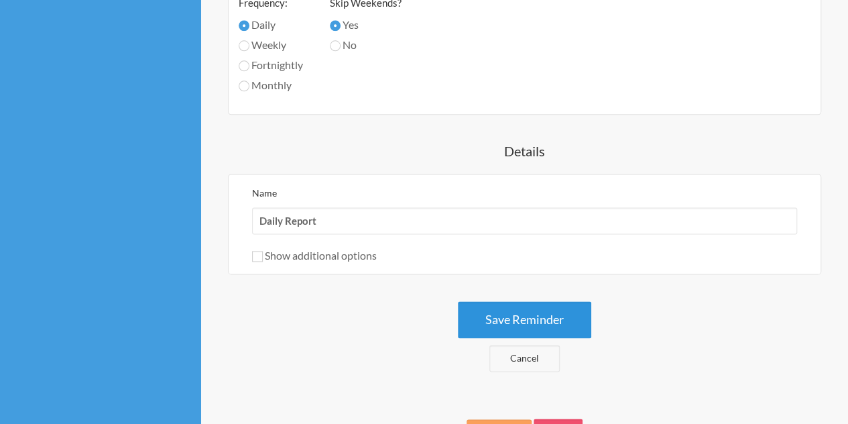
click at [541, 322] on button "Save Reminder" at bounding box center [524, 319] width 133 height 37
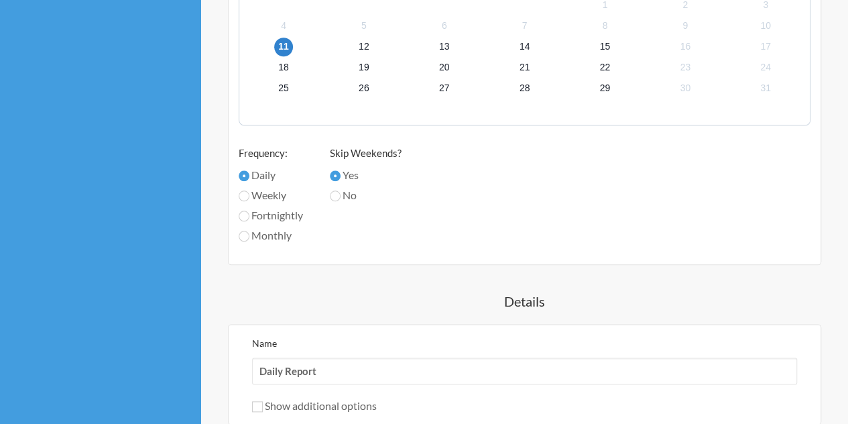
scroll to position [893, 0]
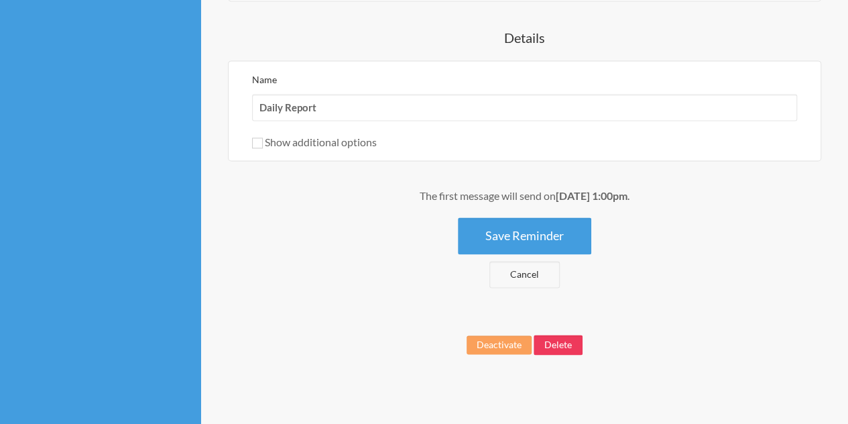
click at [558, 345] on button "Delete" at bounding box center [557, 344] width 49 height 20
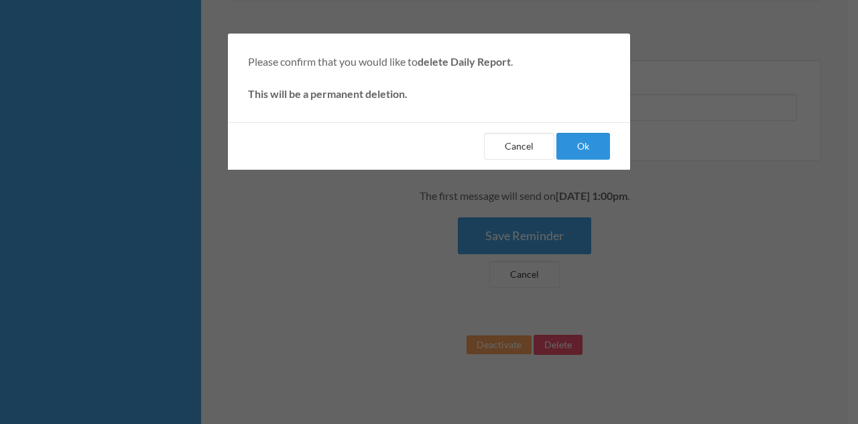
click at [564, 154] on button "Ok" at bounding box center [583, 146] width 54 height 27
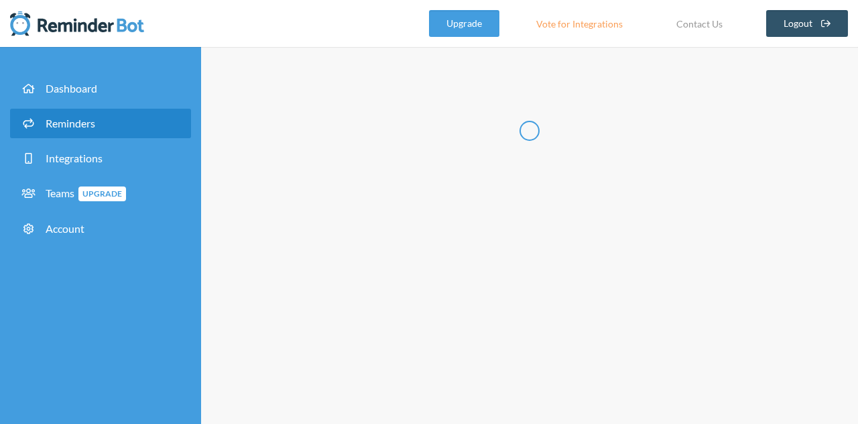
select select "09:30:00"
select select "10:30:00"
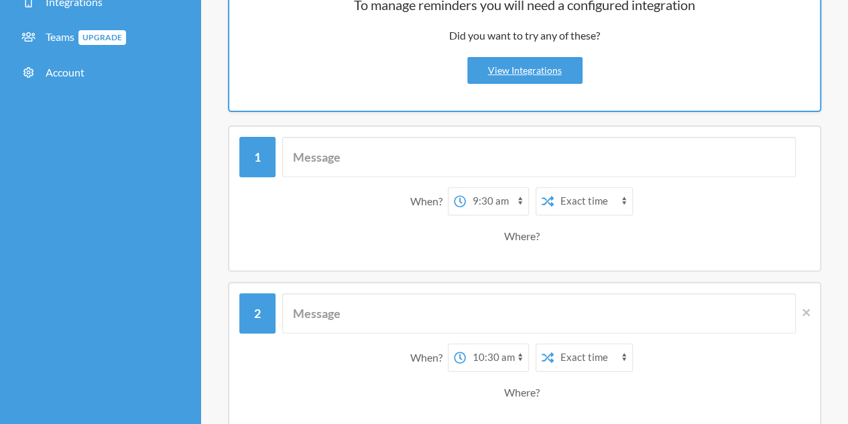
scroll to position [153, 0]
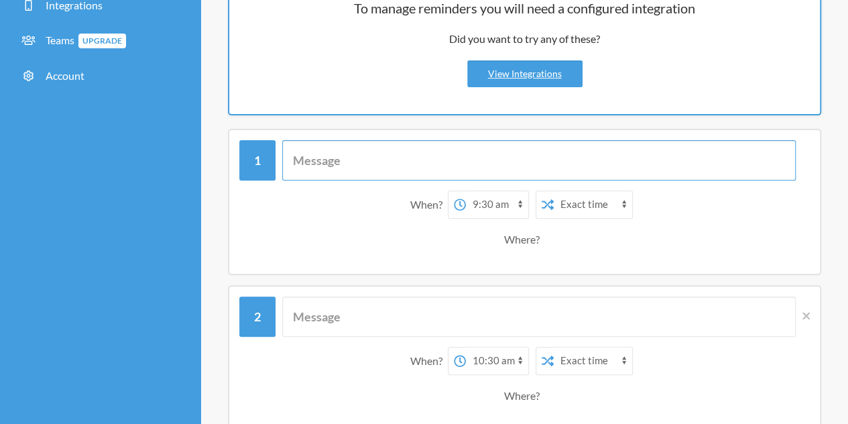
click at [383, 176] on input "text" at bounding box center [538, 160] width 513 height 40
type input "Share report"
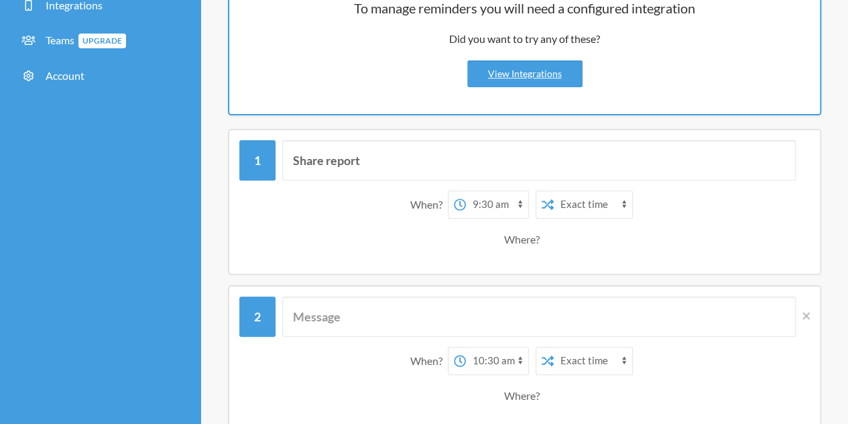
click at [471, 211] on select "12:00 am 12:15 am 12:30 am 12:45 am 1:00 am 1:15 am 1:30 am 1:45 am 2:00 am 2:1…" at bounding box center [497, 204] width 62 height 27
select select "12:30:00"
click at [466, 191] on select "12:00 am 12:15 am 12:30 am 12:45 am 1:00 am 1:15 am 1:30 am 1:45 am 2:00 am 2:1…" at bounding box center [497, 204] width 62 height 27
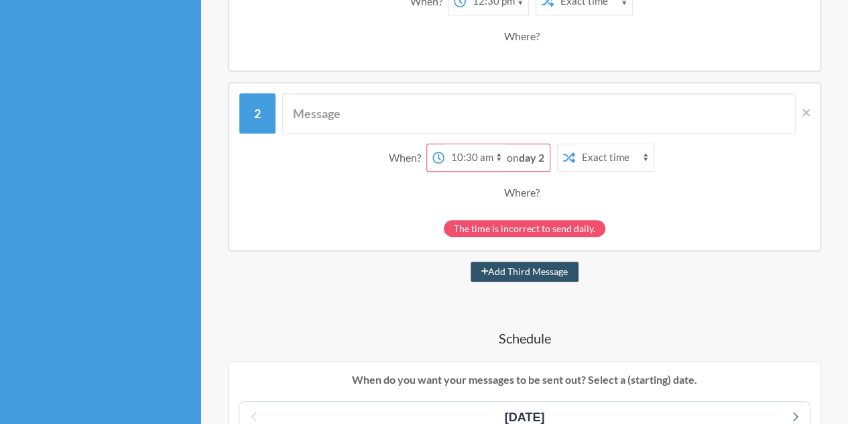
scroll to position [356, 0]
click at [517, 158] on span "on day 2" at bounding box center [526, 156] width 38 height 13
click at [495, 156] on select "12:00 am 12:15 am 12:30 am 12:45 am 1:00 am 1:15 am 1:30 am 1:45 am 2:00 am 2:1…" at bounding box center [475, 156] width 62 height 27
select select "12:30:00"
click at [444, 143] on select "12:00 am 12:15 am 12:30 am 12:45 am 1:00 am 1:15 am 1:30 am 1:45 am 2:00 am 2:1…" at bounding box center [475, 156] width 62 height 27
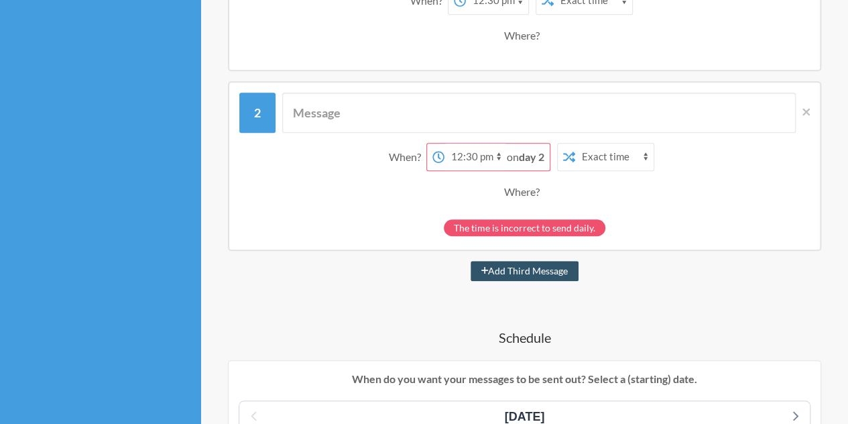
click at [531, 156] on strong "day 2" at bounding box center [531, 156] width 25 height 13
click at [520, 157] on strong "day 2" at bounding box center [531, 156] width 25 height 13
click at [576, 156] on select "Exact time Random time" at bounding box center [614, 156] width 78 height 27
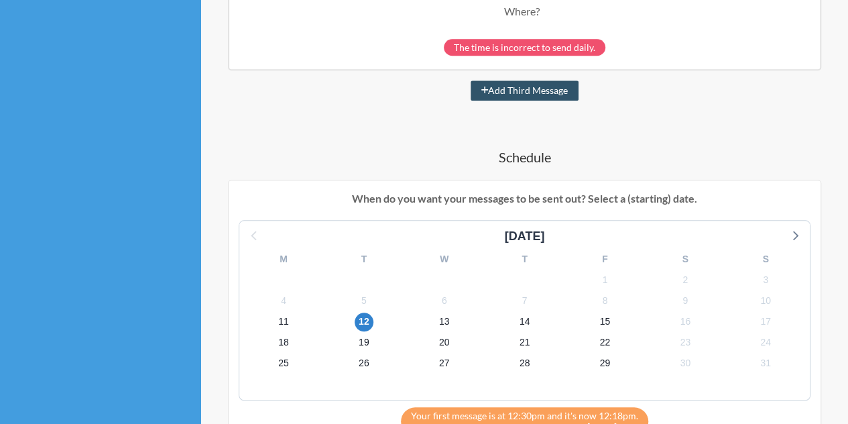
scroll to position [543, 0]
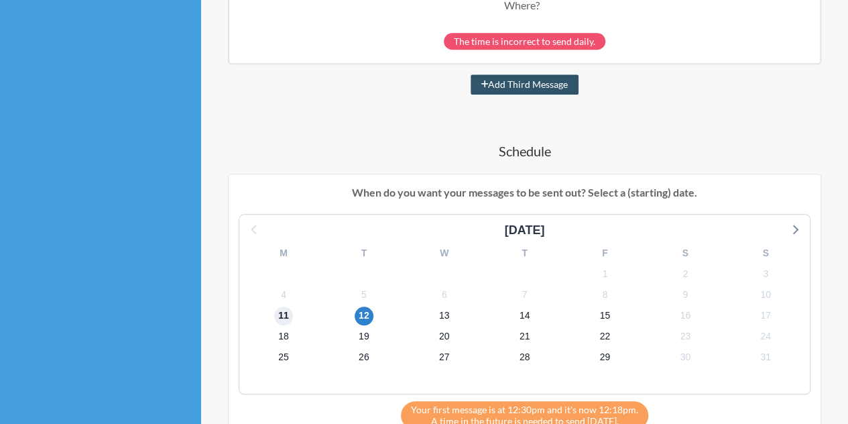
click at [287, 308] on span "11" at bounding box center [283, 315] width 19 height 19
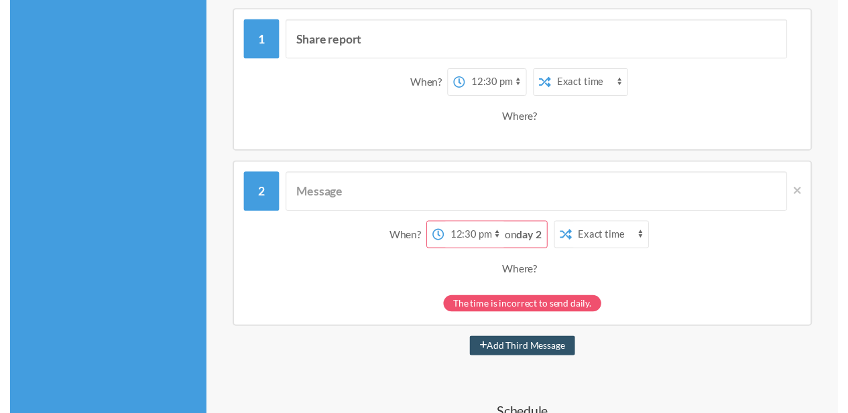
scroll to position [0, 0]
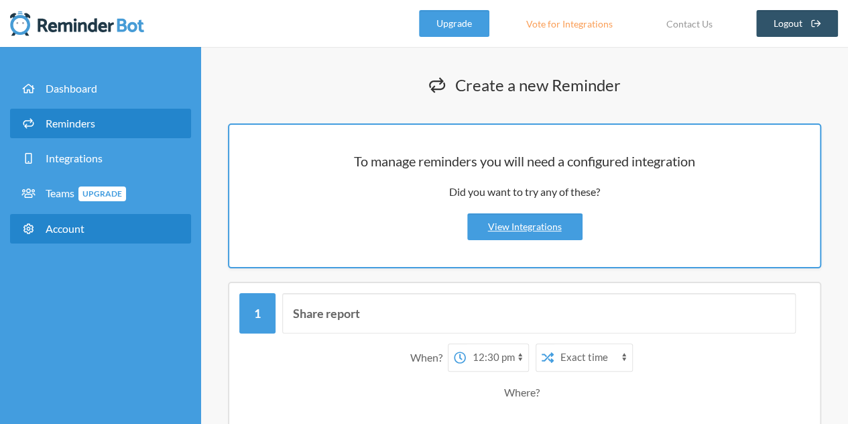
click at [62, 238] on link "Account" at bounding box center [100, 228] width 181 height 29
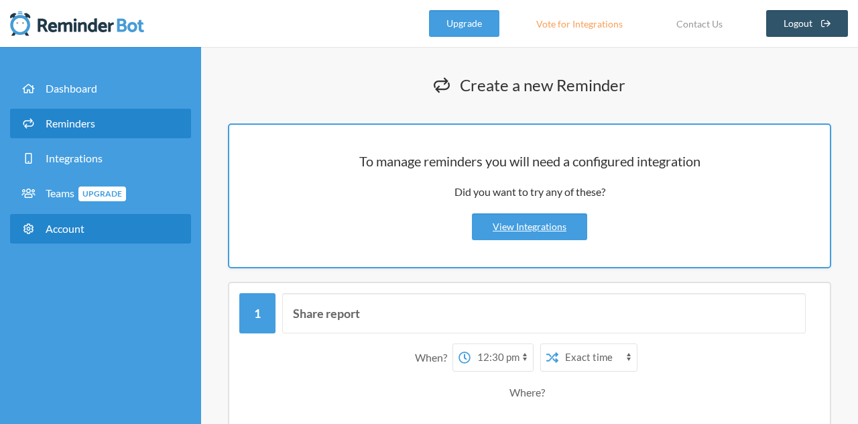
select select "**"
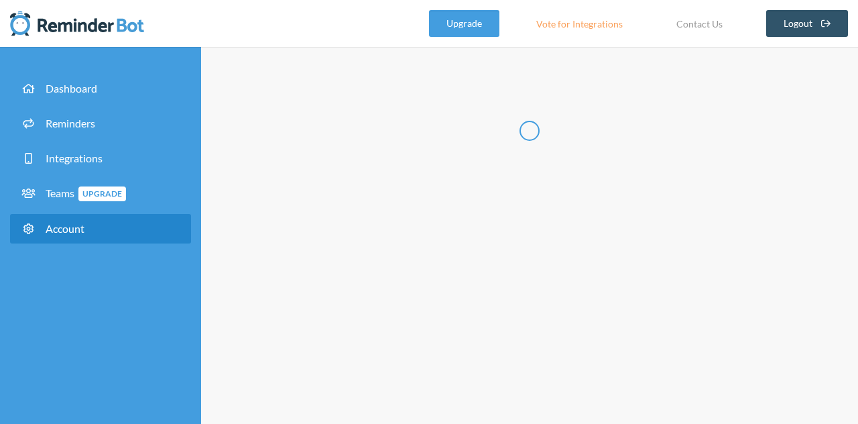
type input "*******"
type input "****"
type input "**********"
select select "**"
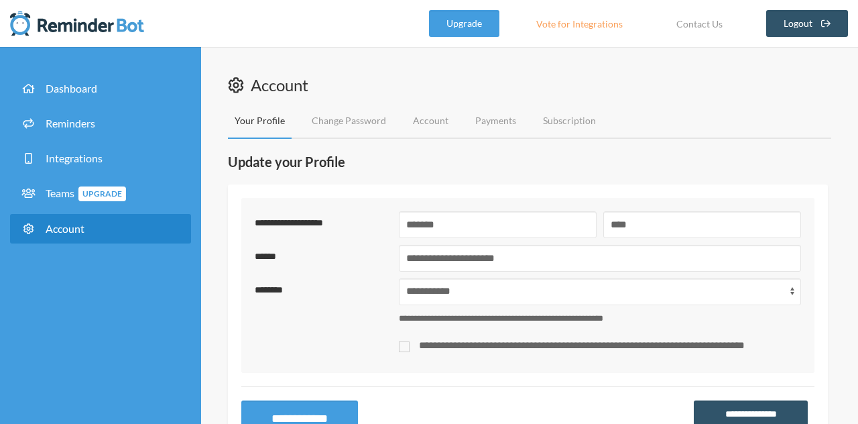
click at [88, 214] on link "Account" at bounding box center [100, 228] width 181 height 29
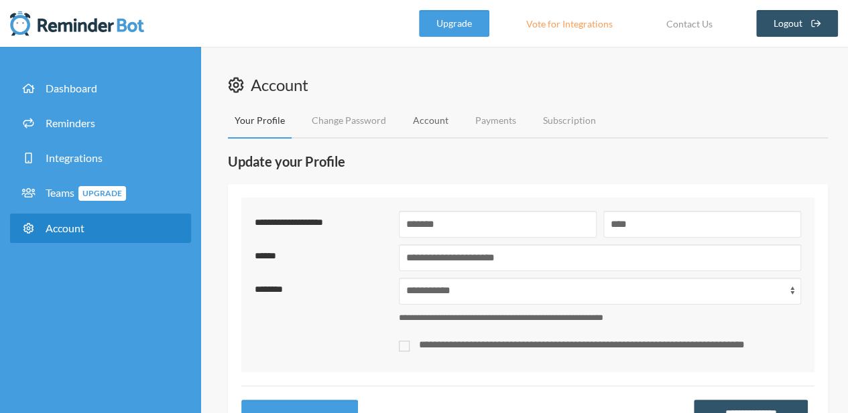
click at [431, 117] on link "Account" at bounding box center [430, 121] width 49 height 36
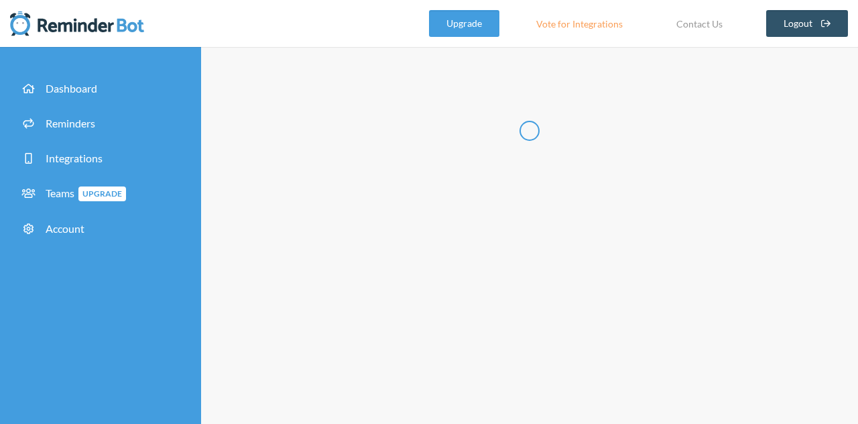
type input "**********"
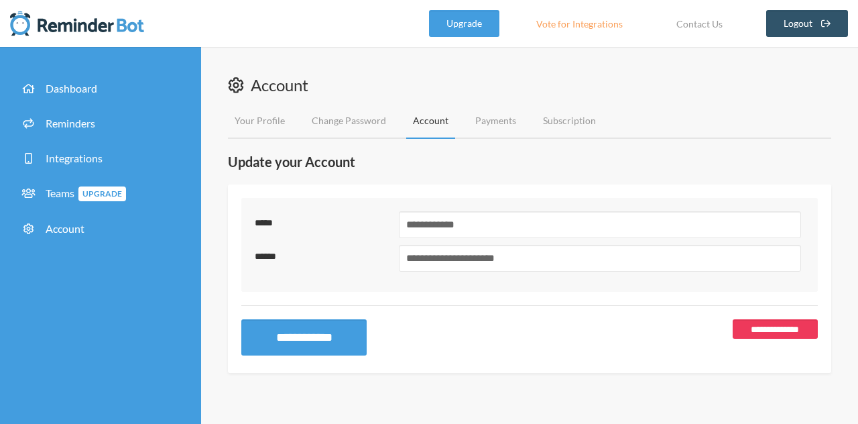
drag, startPoint x: 784, startPoint y: 344, endPoint x: 775, endPoint y: 333, distance: 14.2
click at [775, 333] on div "**********" at bounding box center [529, 337] width 576 height 36
click at [775, 333] on link "**********" at bounding box center [774, 328] width 85 height 19
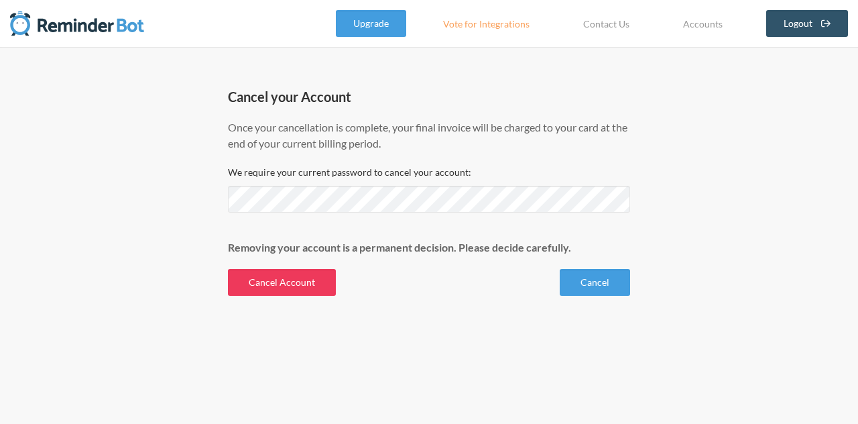
click at [309, 279] on button "Cancel Account" at bounding box center [282, 282] width 108 height 27
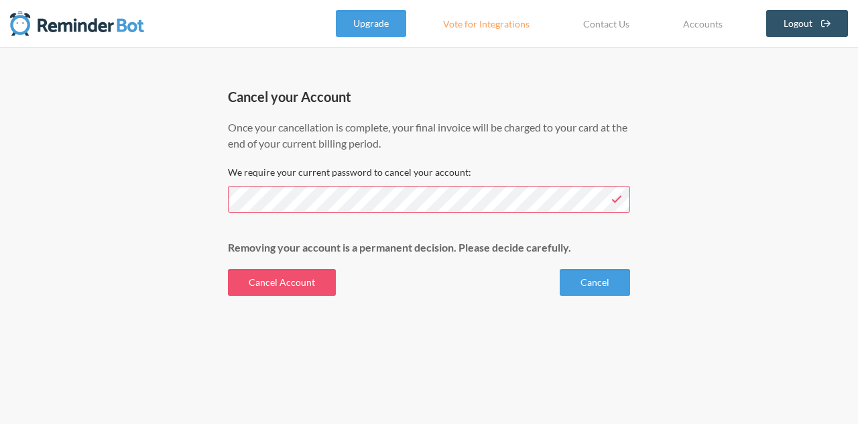
click at [335, 214] on div "Cancel your Account Once your cancellation is complete, your final invoice will…" at bounding box center [429, 171] width 402 height 168
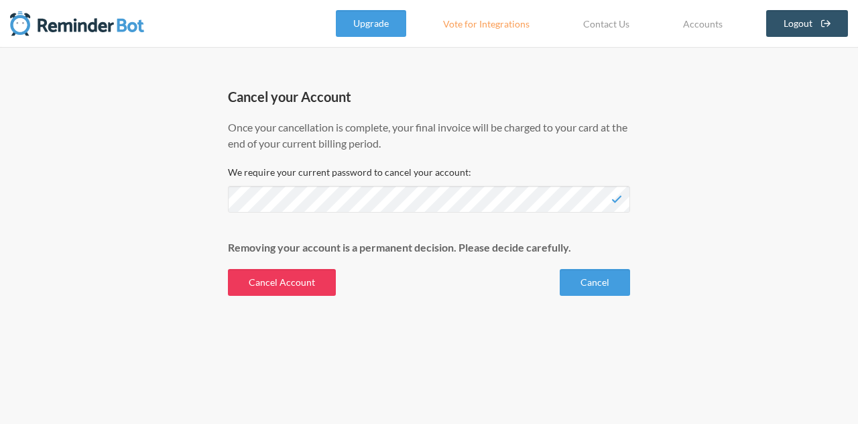
click at [283, 289] on button "Cancel Account" at bounding box center [282, 282] width 108 height 27
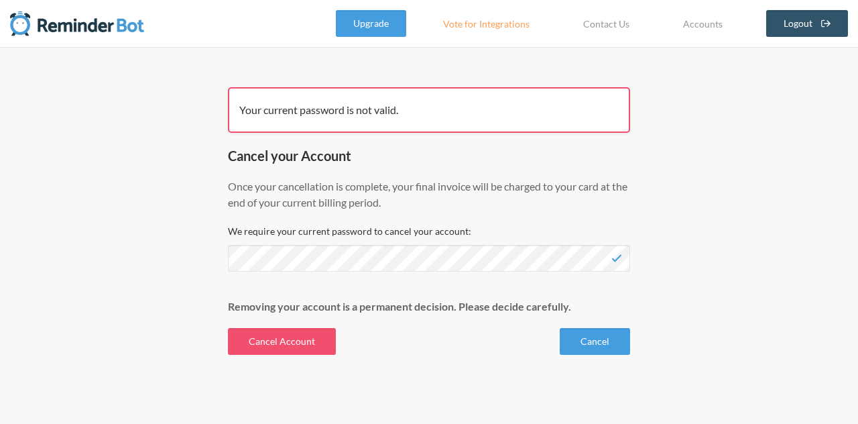
click at [237, 245] on div "We require your current password to cancel your account:" at bounding box center [429, 248] width 402 height 48
click at [273, 342] on button "Cancel Account" at bounding box center [282, 341] width 108 height 27
click at [328, 186] on p "Once your cancellation is complete, your final invoice will be charged to your …" at bounding box center [429, 194] width 402 height 32
click at [107, 27] on img at bounding box center [77, 23] width 134 height 27
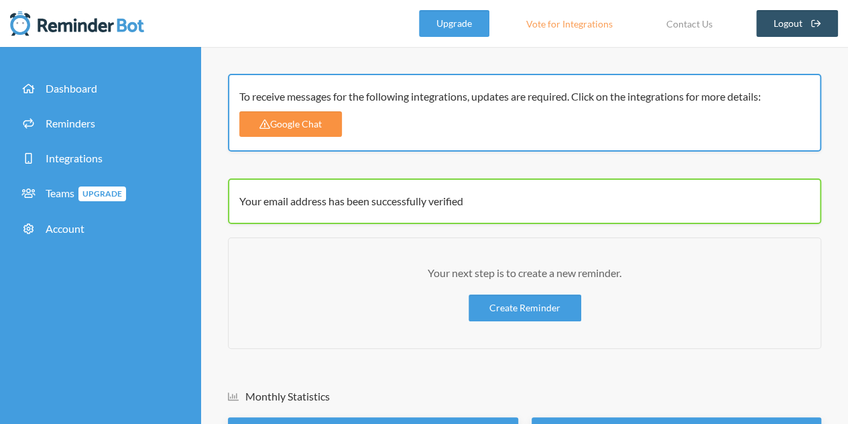
click at [296, 119] on link "Google Chat" at bounding box center [290, 123] width 103 height 25
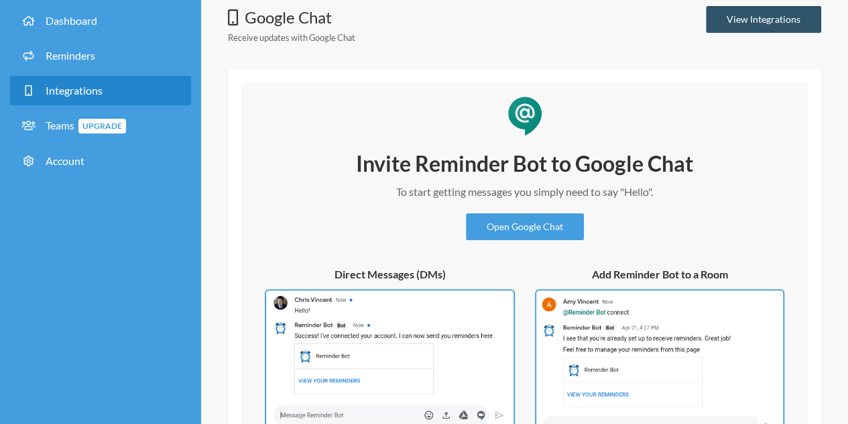
scroll to position [70, 0]
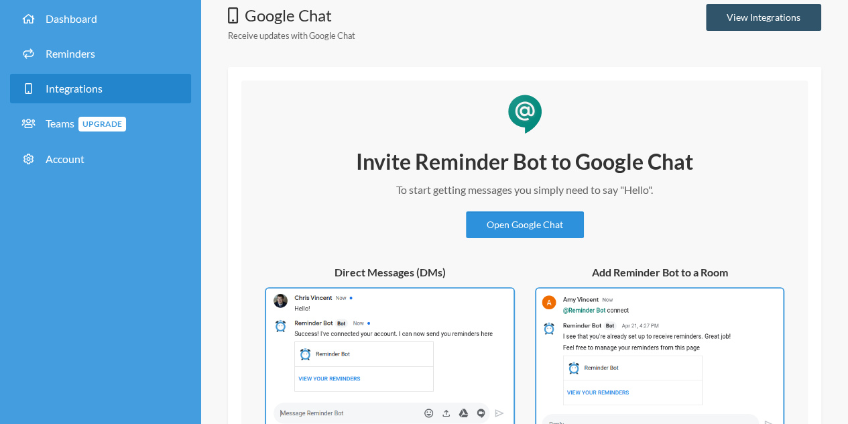
click at [523, 219] on link "Open Google Chat" at bounding box center [525, 224] width 118 height 27
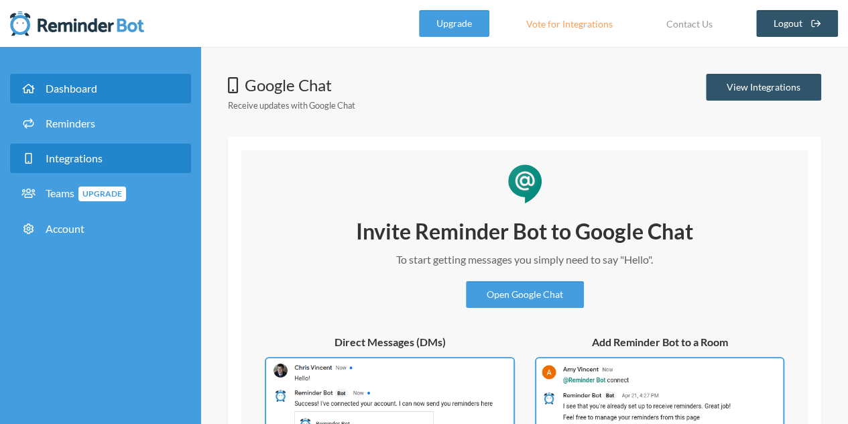
click at [69, 85] on span "Dashboard" at bounding box center [72, 88] width 52 height 13
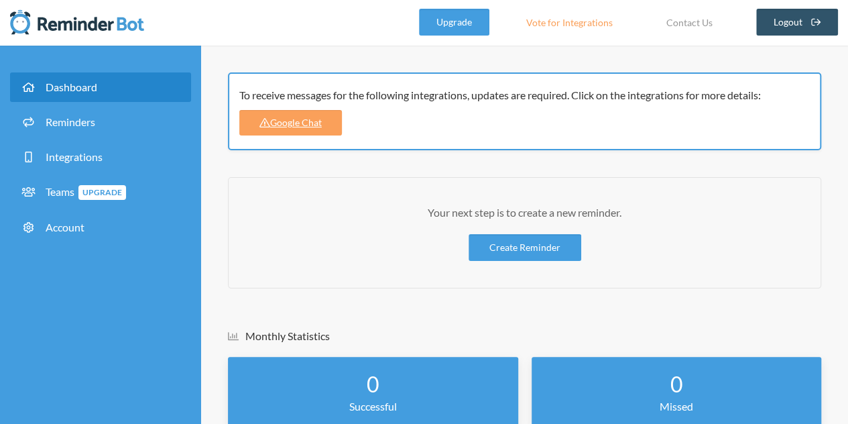
scroll to position [2, 0]
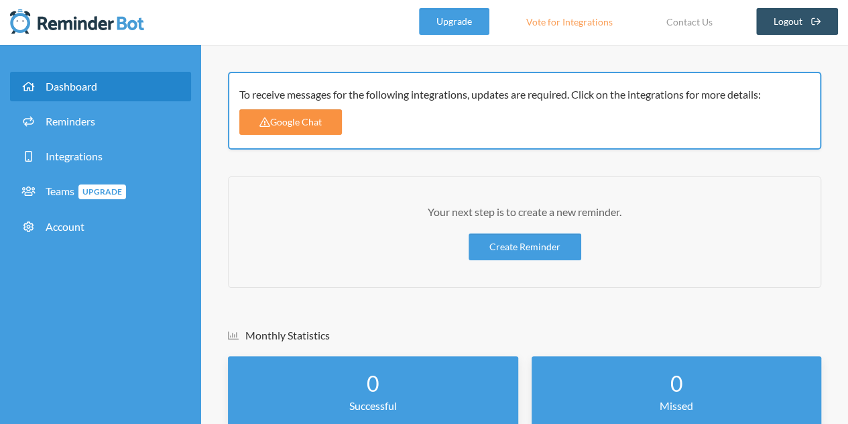
click at [294, 131] on link "Google Chat" at bounding box center [290, 121] width 103 height 25
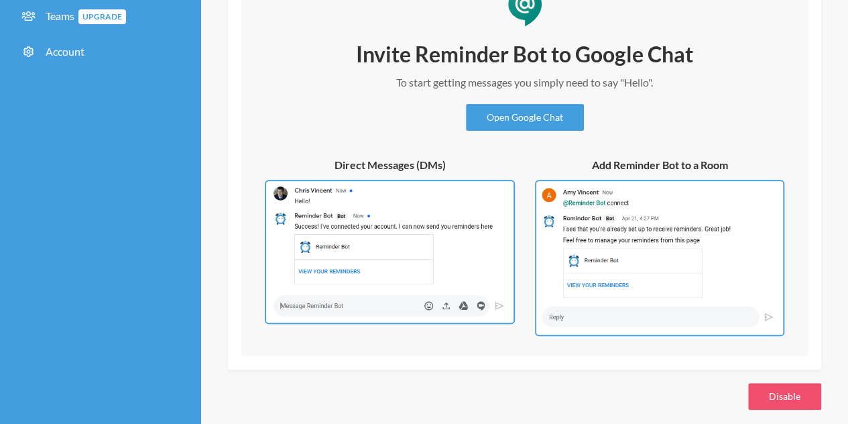
scroll to position [189, 0]
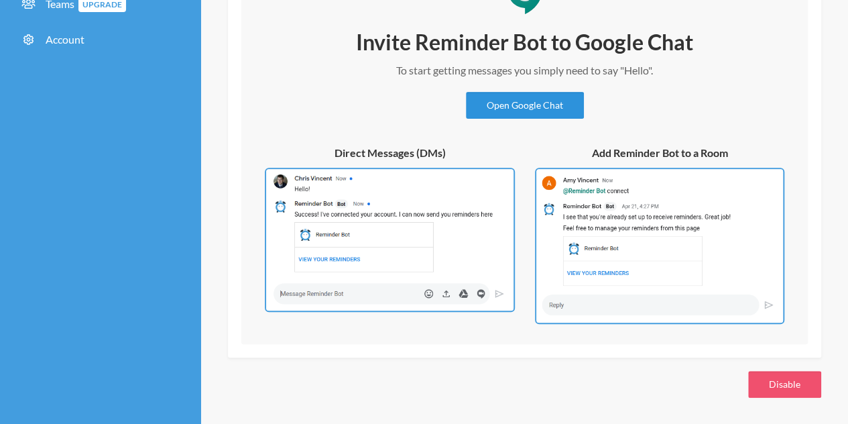
click at [495, 105] on link "Open Google Chat" at bounding box center [525, 105] width 118 height 27
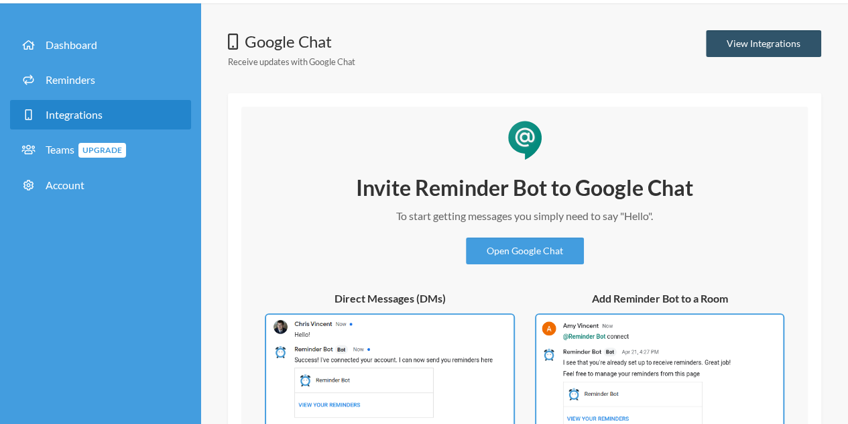
scroll to position [0, 0]
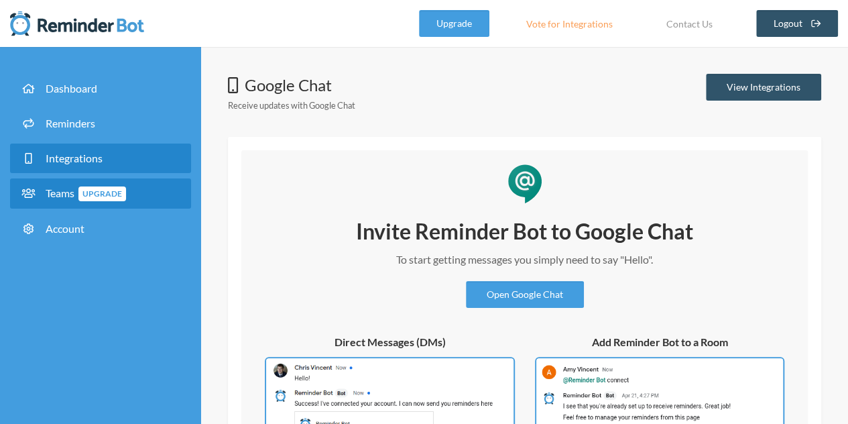
click at [95, 190] on span "Upgrade" at bounding box center [102, 193] width 48 height 15
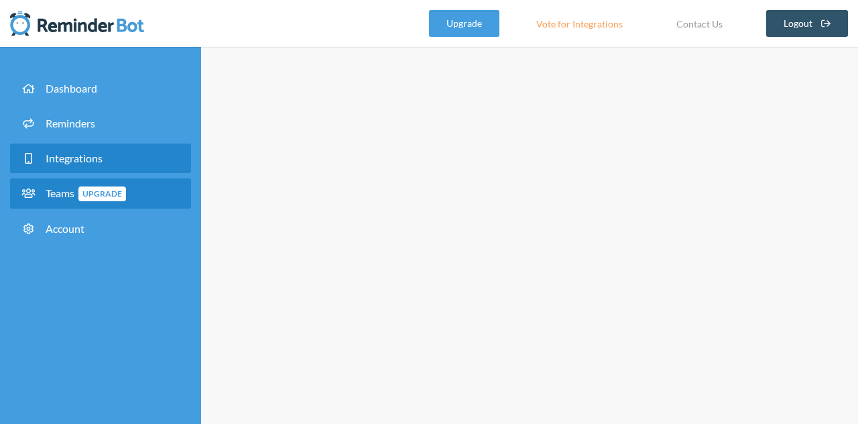
click at [90, 165] on link "Integrations" at bounding box center [100, 157] width 181 height 29
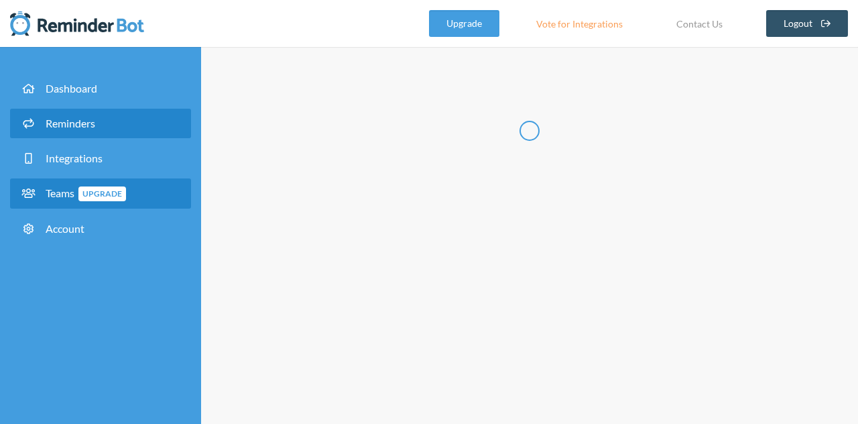
click at [111, 132] on link "Reminders" at bounding box center [100, 123] width 181 height 29
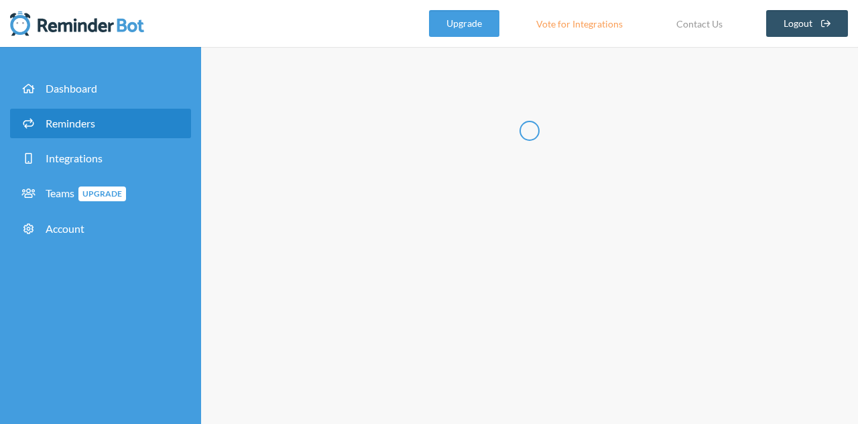
select select "07:30:00"
select select "08:30:00"
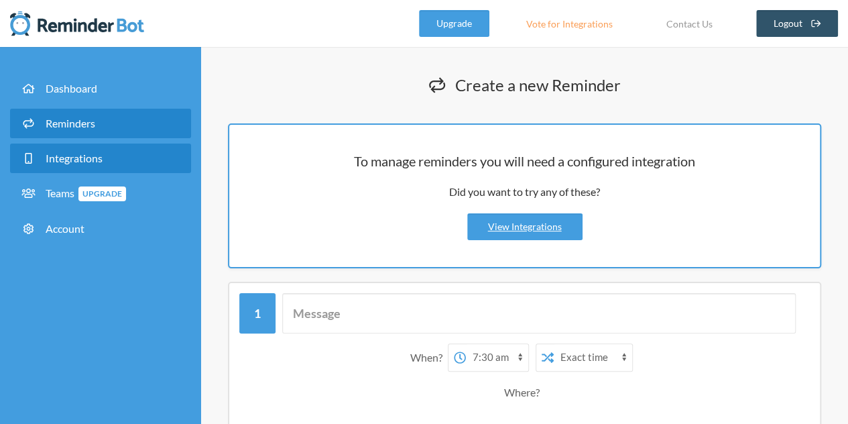
click at [105, 151] on link "Integrations" at bounding box center [100, 157] width 181 height 29
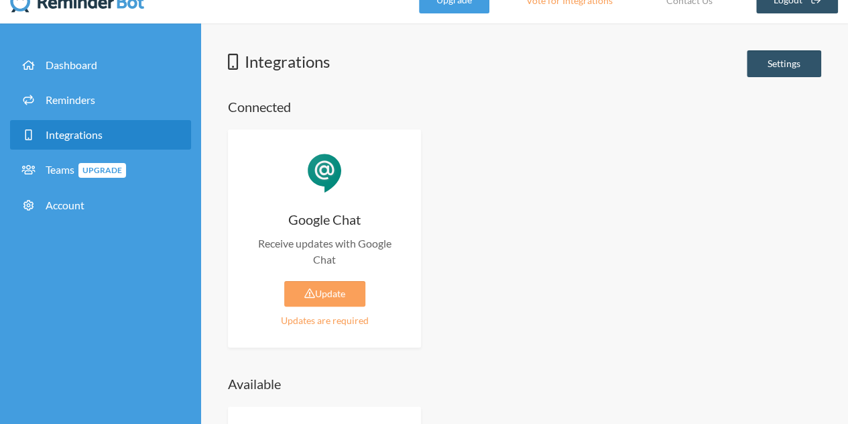
scroll to position [42, 0]
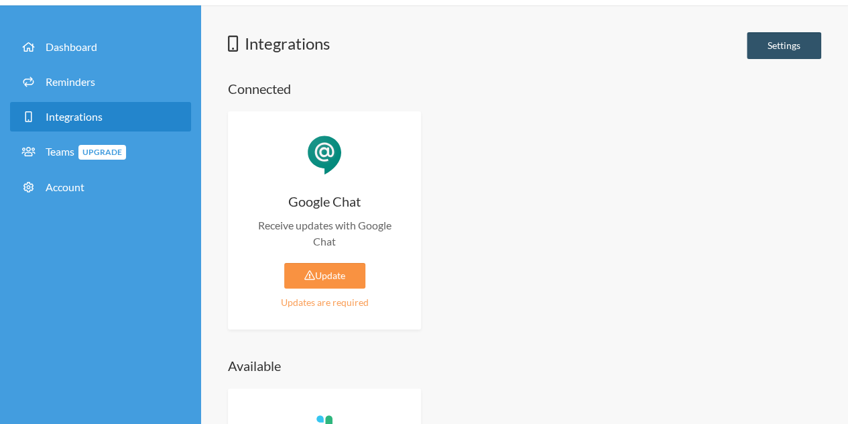
click at [351, 274] on link "Update" at bounding box center [324, 275] width 81 height 25
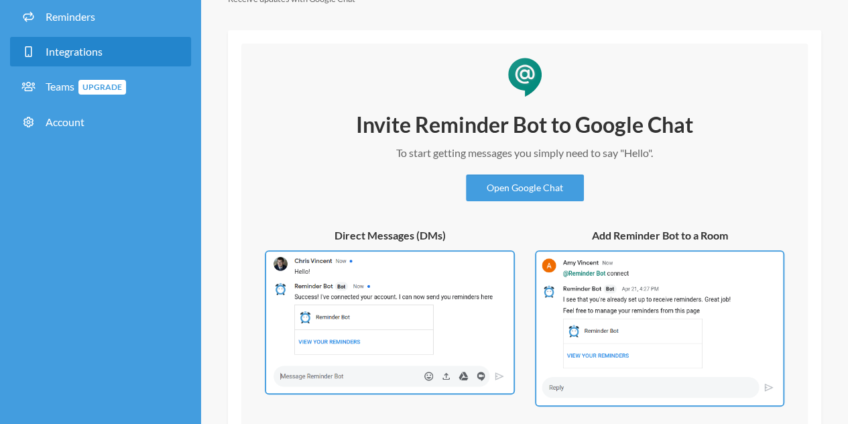
scroll to position [106, 0]
click at [593, 251] on img at bounding box center [659, 329] width 249 height 157
click at [631, 316] on img at bounding box center [659, 329] width 249 height 157
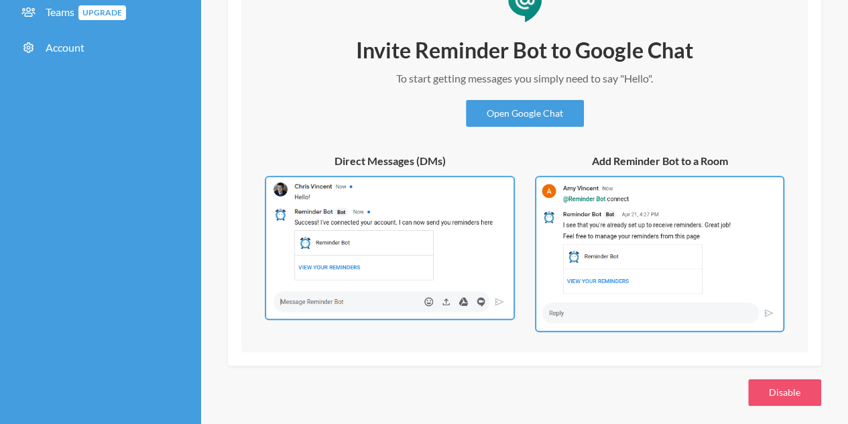
scroll to position [182, 0]
click at [677, 164] on h5 "Add Reminder Bot to a Room" at bounding box center [659, 160] width 249 height 15
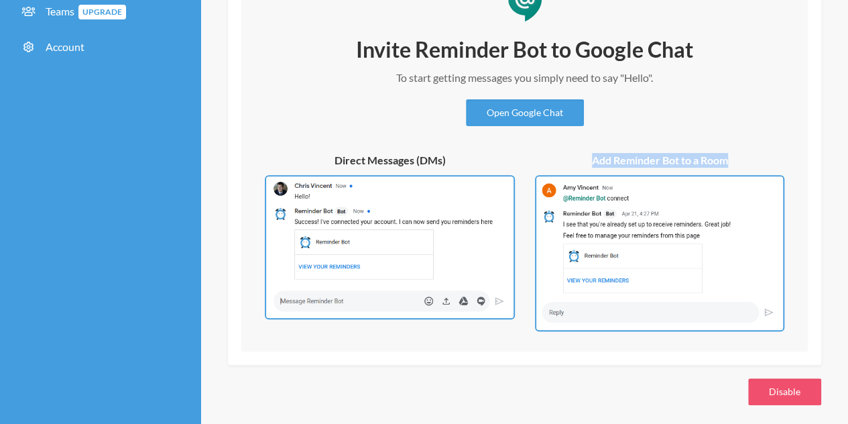
click at [677, 164] on h5 "Add Reminder Bot to a Room" at bounding box center [659, 160] width 249 height 15
click at [639, 157] on h5 "Add Reminder Bot to a Room" at bounding box center [659, 160] width 249 height 15
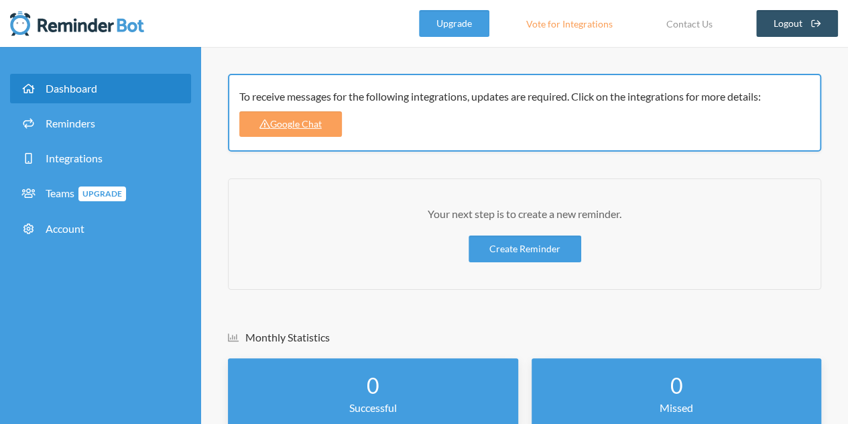
scroll to position [58, 0]
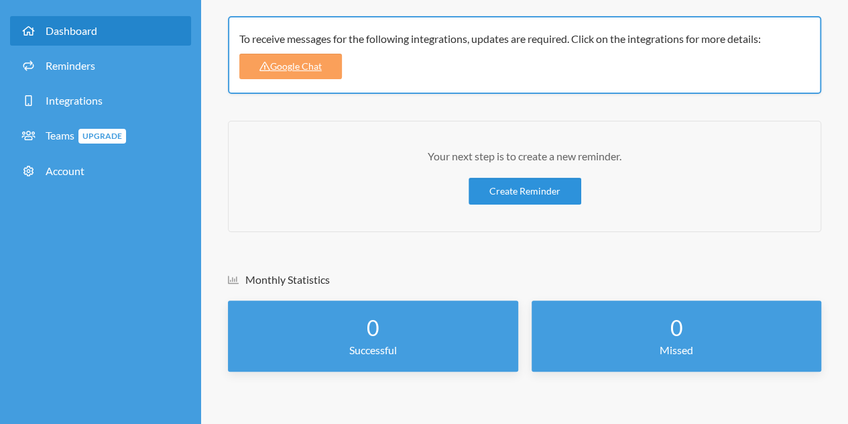
click at [523, 184] on link "Create Reminder" at bounding box center [524, 191] width 113 height 27
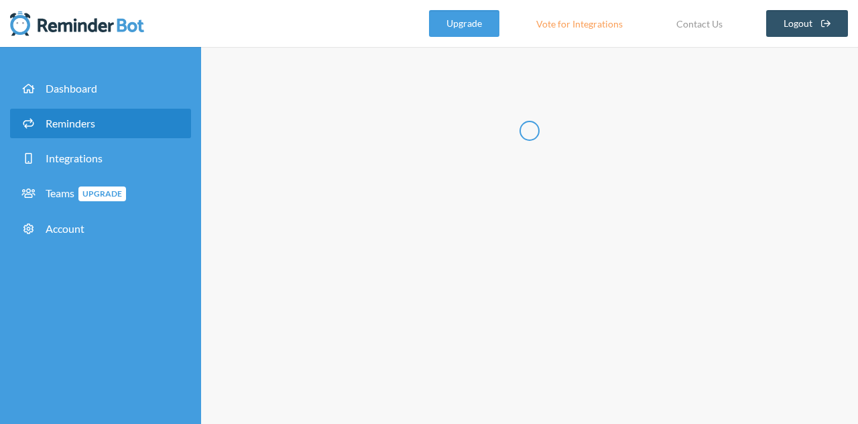
select select "07:30:00"
select select "08:30:00"
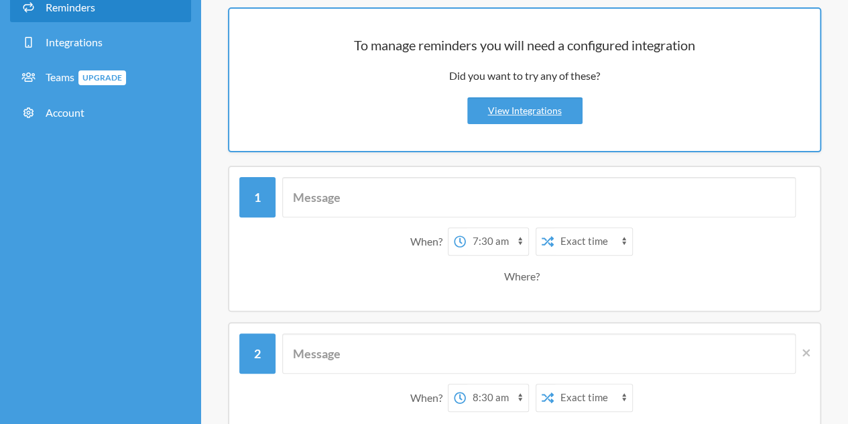
scroll to position [129, 0]
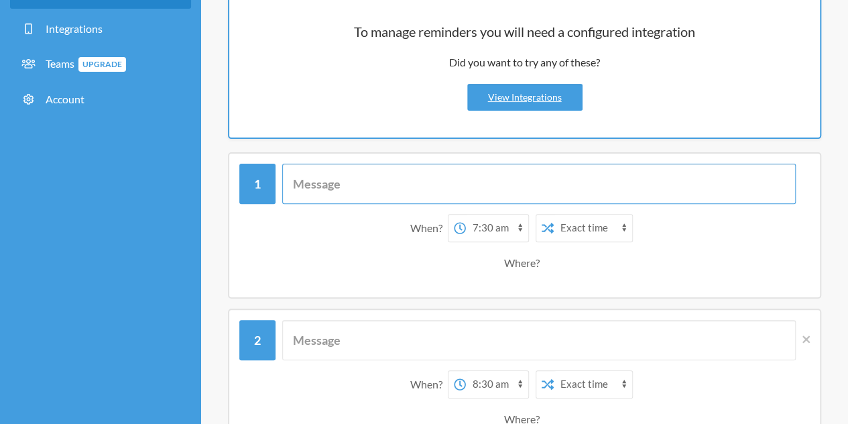
click at [367, 179] on input "text" at bounding box center [538, 184] width 513 height 40
type input "Share report"
click at [484, 220] on select "12:00 am 12:15 am 12:30 am 12:45 am 1:00 am 1:15 am 1:30 am 1:45 am 2:00 am 2:1…" at bounding box center [497, 227] width 62 height 27
select select "13:00:00"
click at [466, 214] on select "12:00 am 12:15 am 12:30 am 12:45 am 1:00 am 1:15 am 1:30 am 1:45 am 2:00 am 2:1…" at bounding box center [497, 227] width 62 height 27
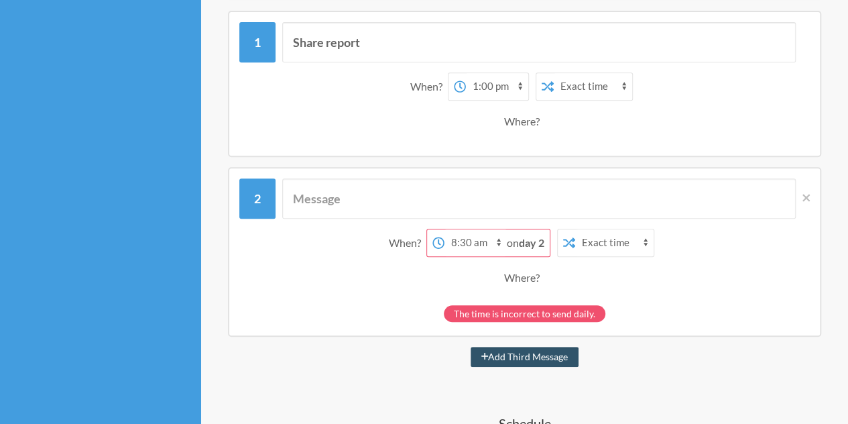
scroll to position [270, 0]
drag, startPoint x: 486, startPoint y: 224, endPoint x: 466, endPoint y: 241, distance: 26.1
click at [466, 241] on div "When? 12:00 am 12:15 am 12:30 am 12:45 am 1:00 am 1:15 am 1:30 am 1:45 am 2:00 …" at bounding box center [524, 260] width 570 height 76
click at [466, 241] on select "12:00 am 12:15 am 12:30 am 12:45 am 1:00 am 1:15 am 1:30 am 1:45 am 2:00 am 2:1…" at bounding box center [475, 243] width 62 height 27
click at [572, 239] on icon at bounding box center [569, 243] width 12 height 11
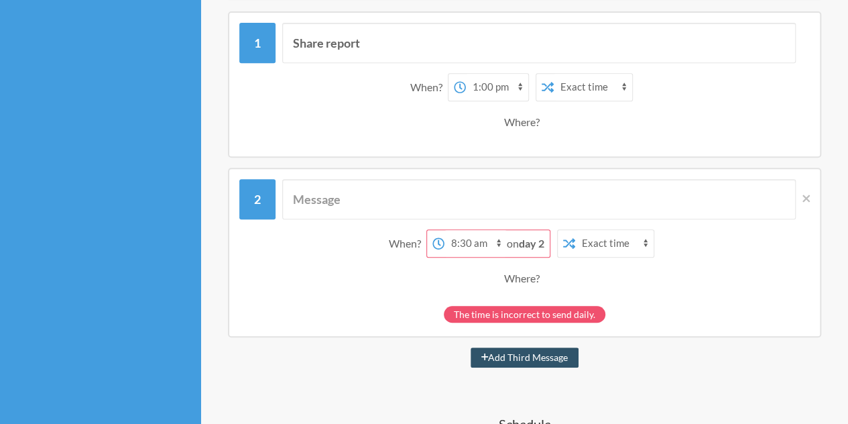
click at [592, 88] on select "Exact time Random time" at bounding box center [593, 87] width 78 height 27
click at [554, 74] on select "Exact time Random time" at bounding box center [593, 87] width 78 height 27
click at [578, 92] on select "Exact time Random time" at bounding box center [593, 87] width 78 height 27
select select "false"
click at [554, 74] on select "Exact time Random time" at bounding box center [593, 87] width 78 height 27
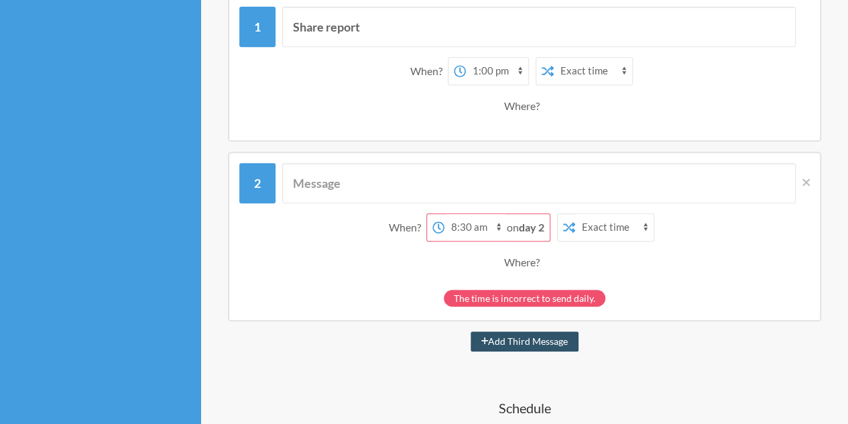
scroll to position [287, 0]
click at [523, 113] on div "Where?" at bounding box center [524, 105] width 41 height 28
click at [523, 105] on div "Where?" at bounding box center [524, 105] width 41 height 28
click at [546, 106] on div "Where?" at bounding box center [524, 105] width 557 height 28
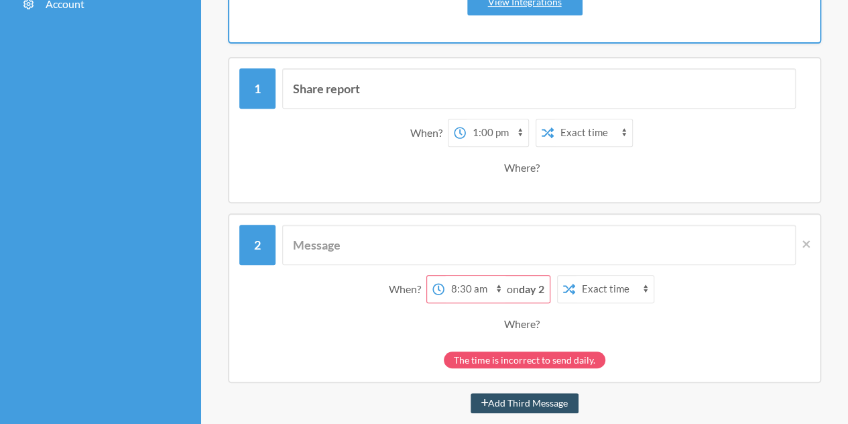
scroll to position [226, 0]
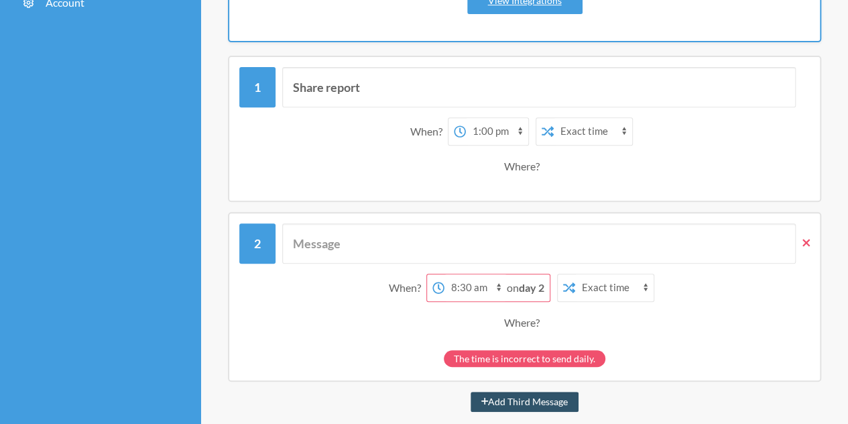
click at [807, 239] on icon at bounding box center [805, 242] width 7 height 7
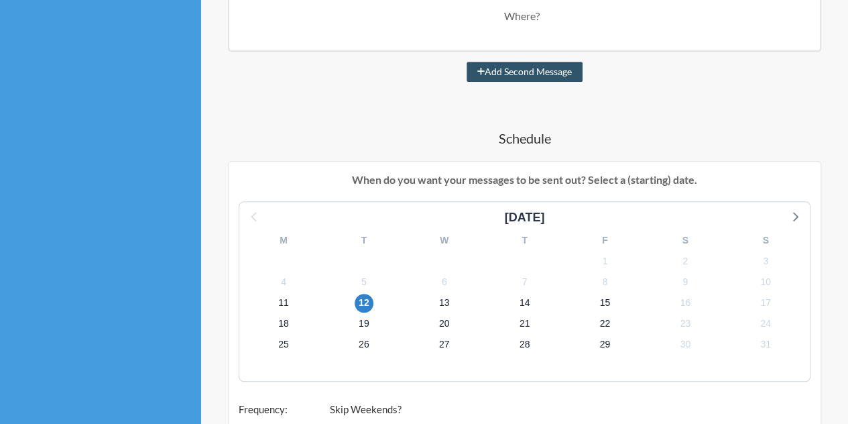
scroll to position [377, 0]
click at [280, 293] on span "11" at bounding box center [283, 302] width 19 height 19
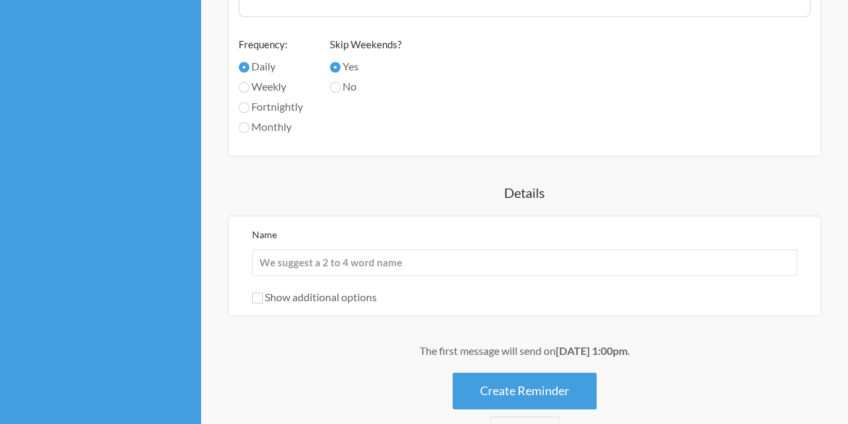
scroll to position [736, 0]
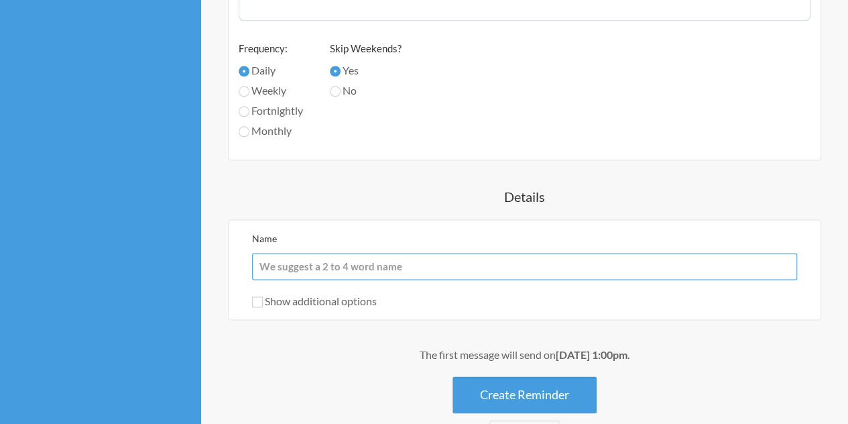
click at [384, 265] on input "Name" at bounding box center [524, 266] width 545 height 27
click at [348, 266] on input "Name" at bounding box center [524, 266] width 545 height 27
type input "Report"
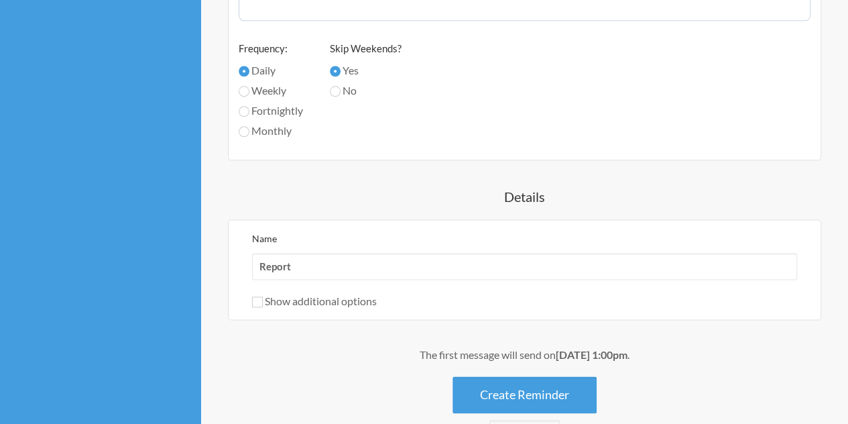
click at [283, 300] on label "Show additional options" at bounding box center [314, 300] width 125 height 13
click at [263, 300] on input "Show additional options" at bounding box center [257, 301] width 11 height 11
checkbox input "true"
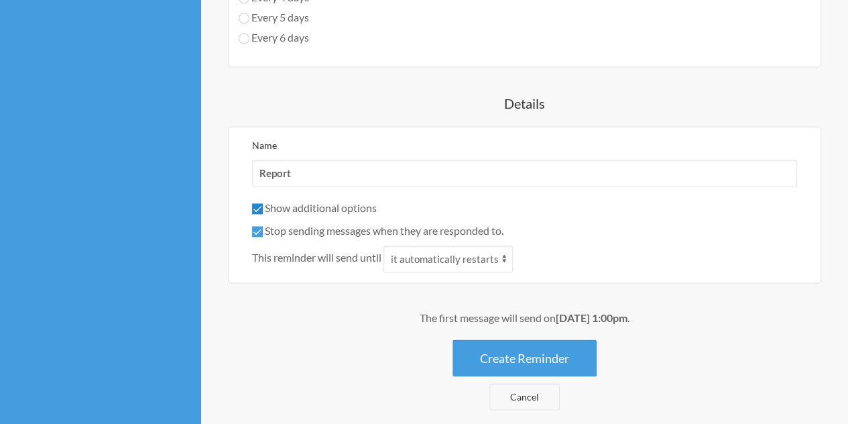
scroll to position [931, 0]
click at [419, 248] on select "it automatically restarts it is replied to" at bounding box center [447, 258] width 129 height 27
click at [350, 279] on div "Name Report Show additional options Hide this reminder from calendars Stop send…" at bounding box center [524, 203] width 593 height 157
click at [288, 242] on div "Show additional options Hide this reminder from calendars Stop sending messages…" at bounding box center [524, 235] width 545 height 72
click at [267, 224] on label "Stop sending messages when they are responded to." at bounding box center [377, 229] width 251 height 13
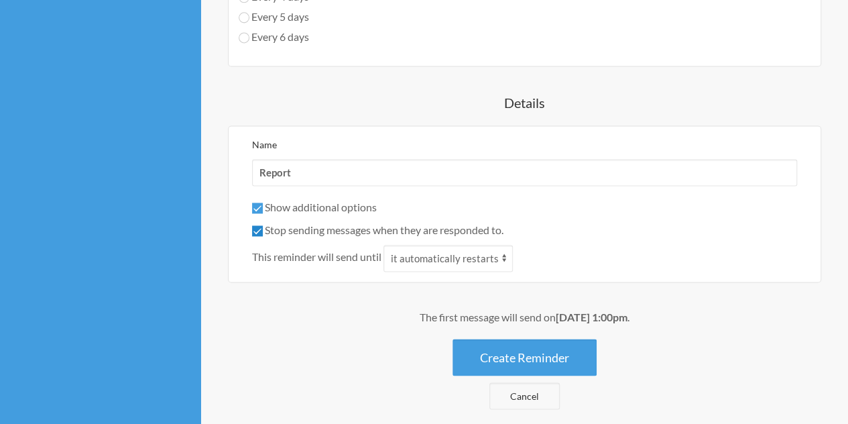
click at [263, 225] on input "Stop sending messages when they are responded to." at bounding box center [257, 230] width 11 height 11
checkbox input "false"
click at [276, 213] on div "Show additional options Hide this reminder from calendars Stop sending messages…" at bounding box center [524, 235] width 545 height 72
click at [285, 208] on label "Show additional options" at bounding box center [314, 206] width 125 height 13
click at [263, 208] on input "Show additional options" at bounding box center [257, 207] width 11 height 11
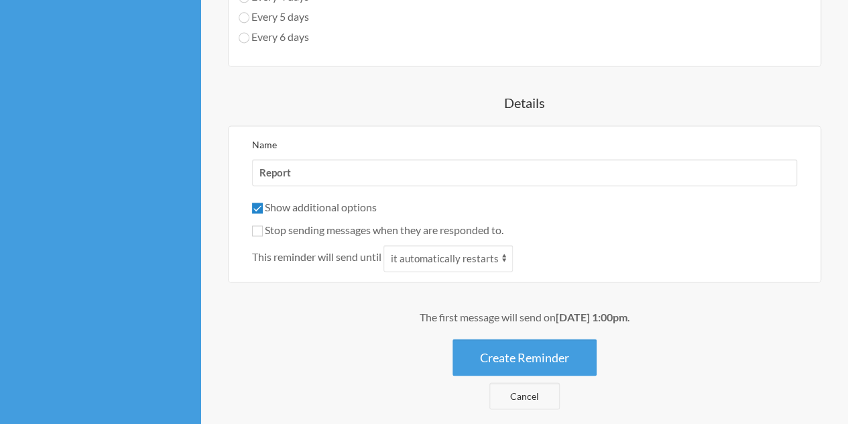
checkbox input "false"
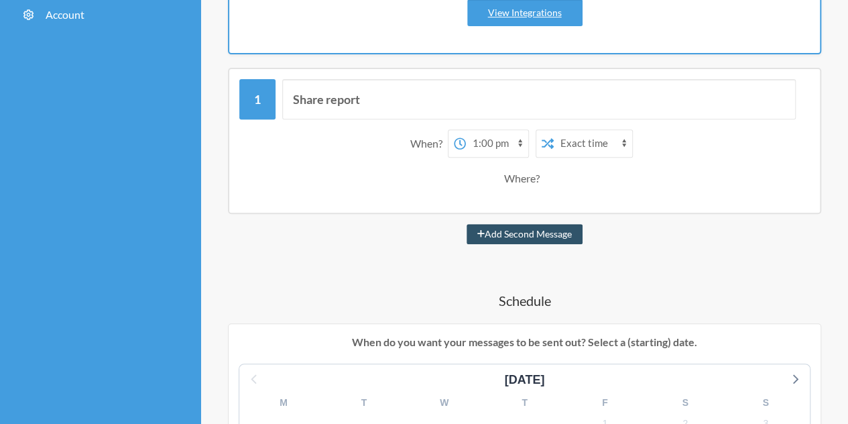
scroll to position [210, 0]
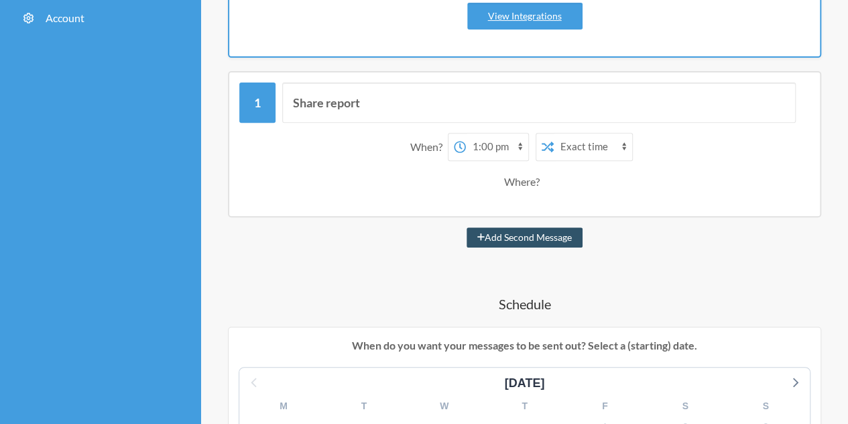
click at [480, 149] on select "12:00 am 12:15 am 12:30 am 12:45 am 1:00 am 1:15 am 1:30 am 1:45 am 2:00 am 2:1…" at bounding box center [497, 146] width 62 height 27
click at [466, 133] on select "12:00 am 12:15 am 12:30 am 12:45 am 1:00 am 1:15 am 1:30 am 1:45 am 2:00 am 2:1…" at bounding box center [497, 146] width 62 height 27
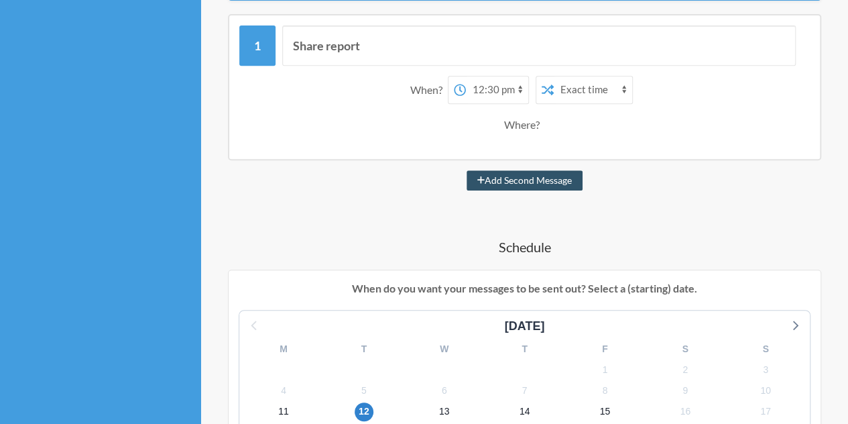
scroll to position [269, 0]
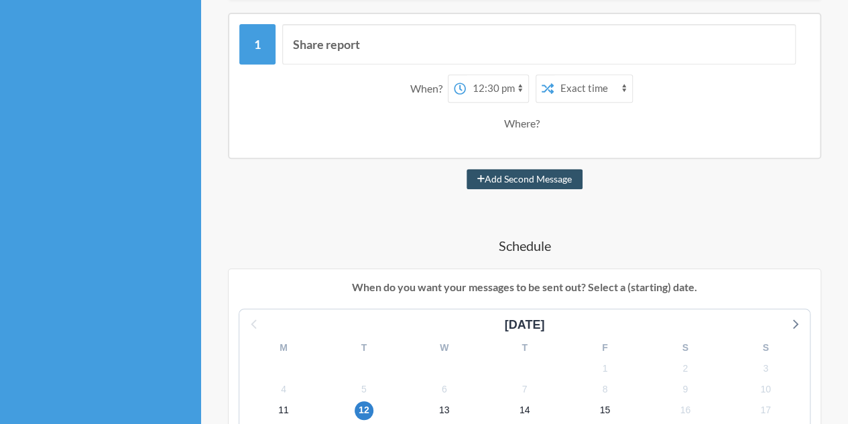
click at [496, 82] on select "12:00 am 12:15 am 12:30 am 12:45 am 1:00 am 1:15 am 1:30 am 1:45 am 2:00 am 2:1…" at bounding box center [497, 88] width 62 height 27
click at [466, 75] on select "12:00 am 12:15 am 12:30 am 12:45 am 1:00 am 1:15 am 1:30 am 1:45 am 2:00 am 2:1…" at bounding box center [497, 88] width 62 height 27
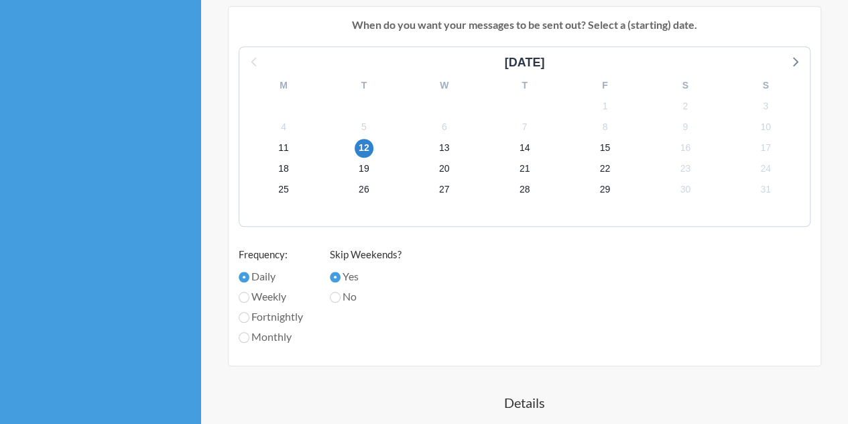
scroll to position [529, 0]
click at [292, 145] on div "11" at bounding box center [283, 149] width 80 height 21
click at [284, 146] on span "11" at bounding box center [283, 149] width 19 height 19
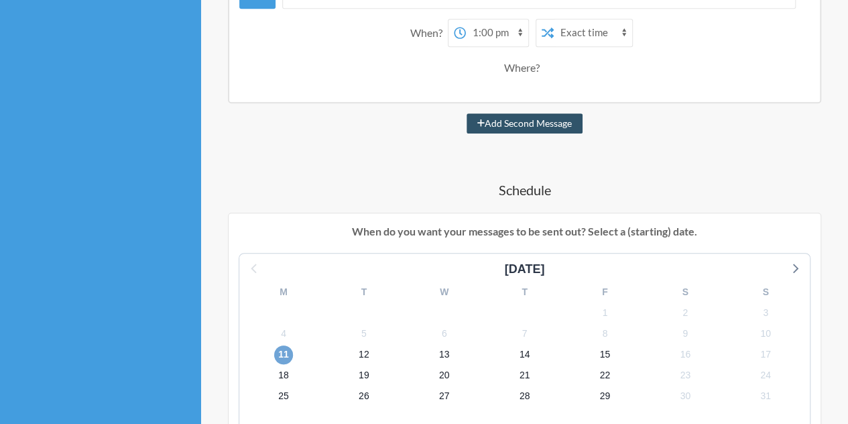
scroll to position [319, 0]
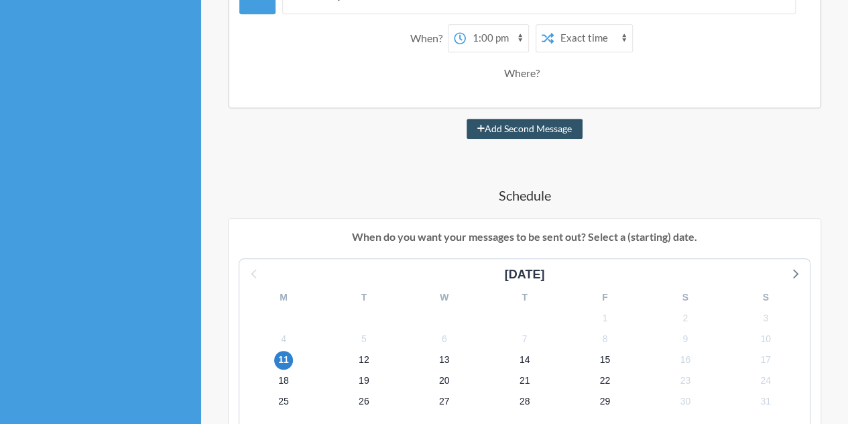
click at [497, 46] on select "12:00 am 12:15 am 12:30 am 12:45 am 1:00 am 1:15 am 1:30 am 1:45 am 2:00 am 2:1…" at bounding box center [497, 38] width 62 height 27
select select "12:45:00"
click at [466, 25] on select "12:00 am 12:15 am 12:30 am 12:45 am 1:00 am 1:15 am 1:30 am 1:45 am 2:00 am 2:1…" at bounding box center [497, 38] width 62 height 27
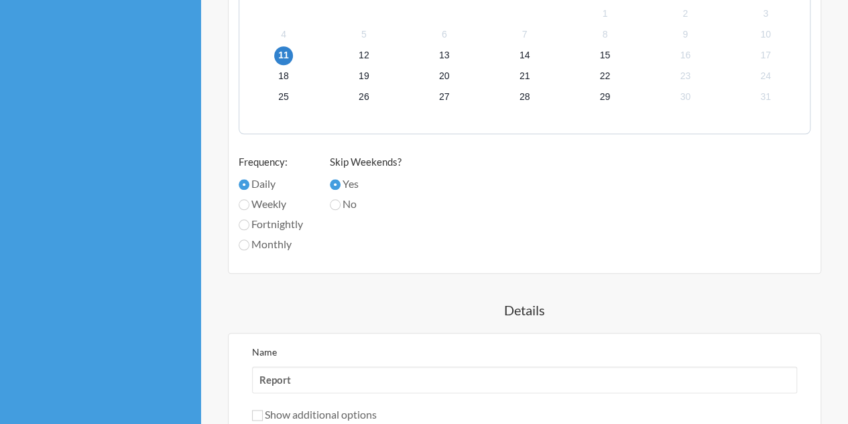
scroll to position [830, 0]
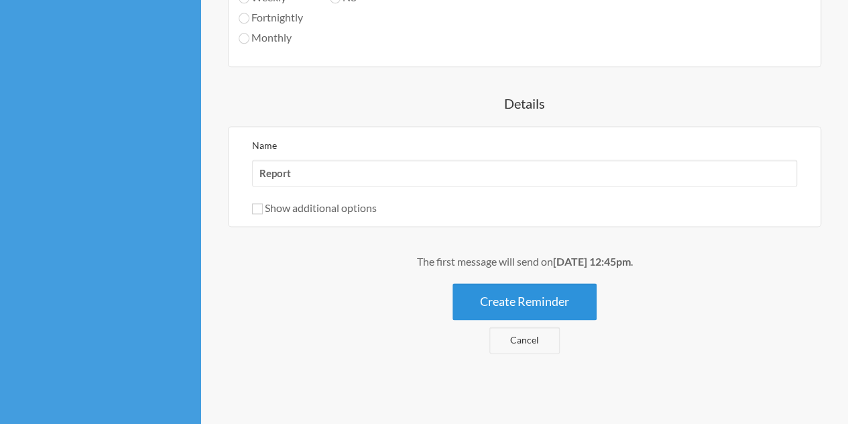
click at [484, 288] on button "Create Reminder" at bounding box center [524, 301] width 144 height 37
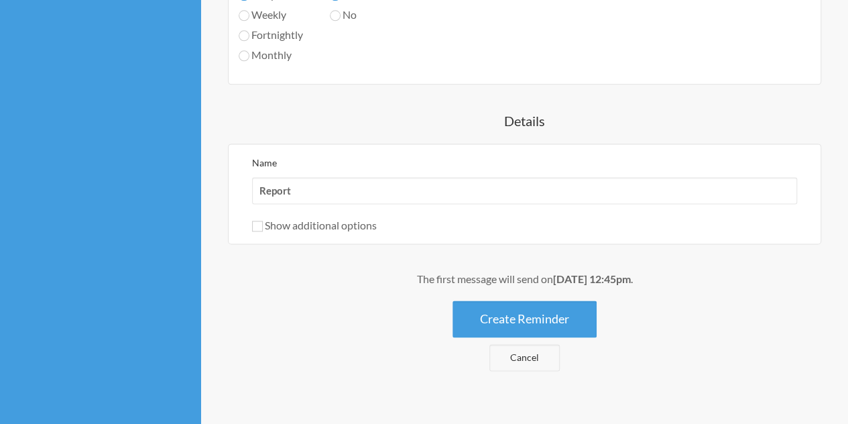
scroll to position [811, 0]
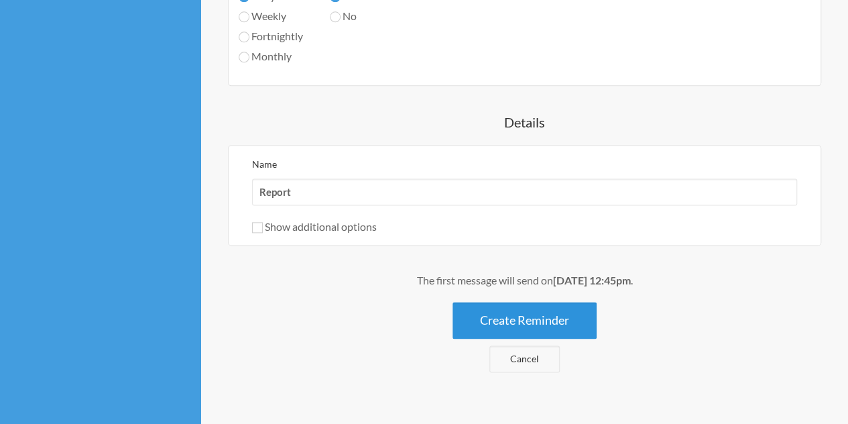
click at [492, 326] on button "Create Reminder" at bounding box center [524, 320] width 144 height 37
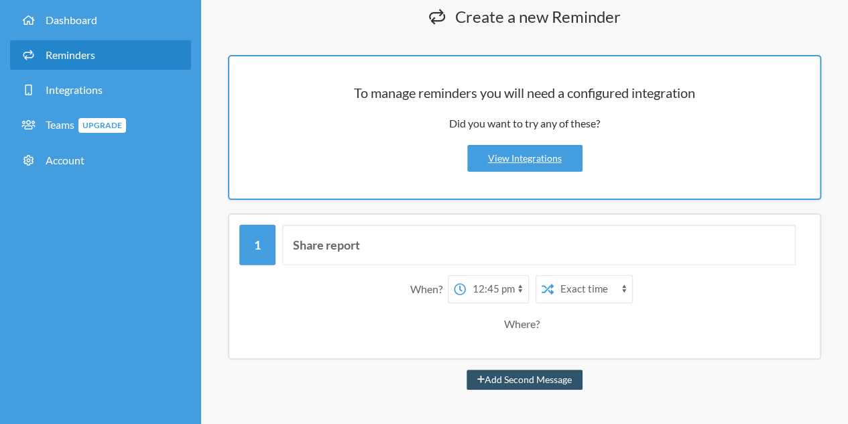
scroll to position [0, 0]
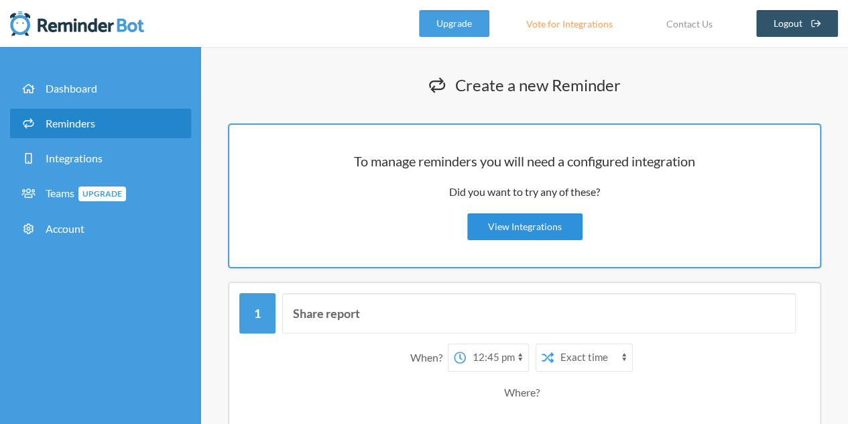
click at [520, 215] on link "View Integrations" at bounding box center [524, 226] width 115 height 27
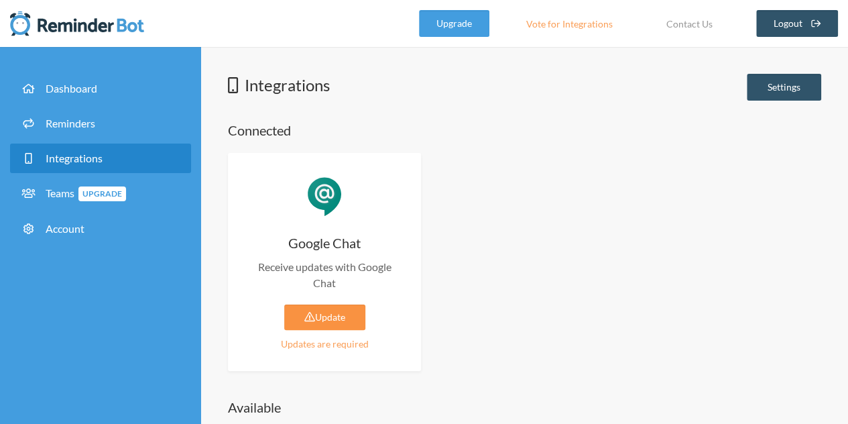
click at [332, 308] on link "Update" at bounding box center [324, 316] width 81 height 25
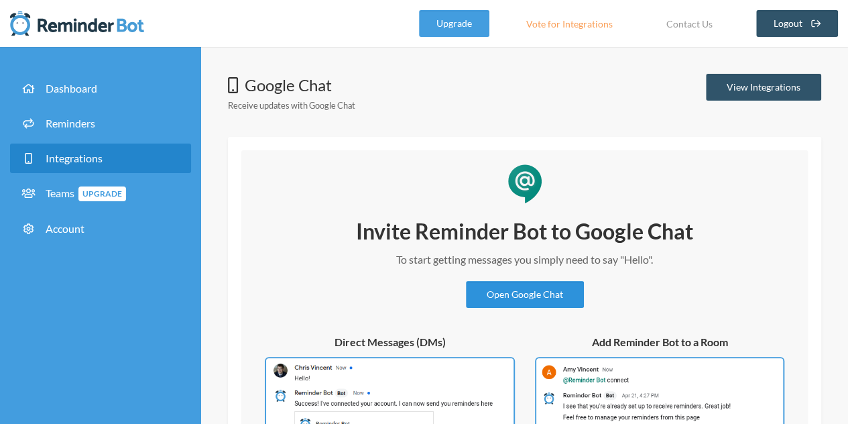
click at [526, 300] on link "Open Google Chat" at bounding box center [525, 294] width 118 height 27
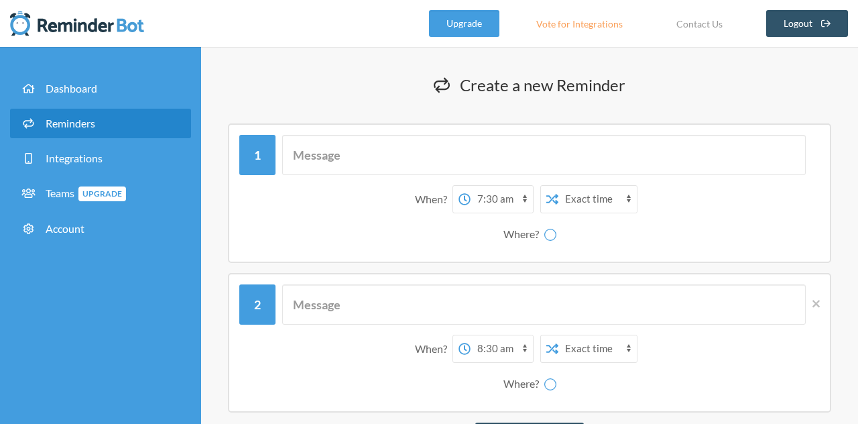
select select "07:30:00"
select select "08:30:00"
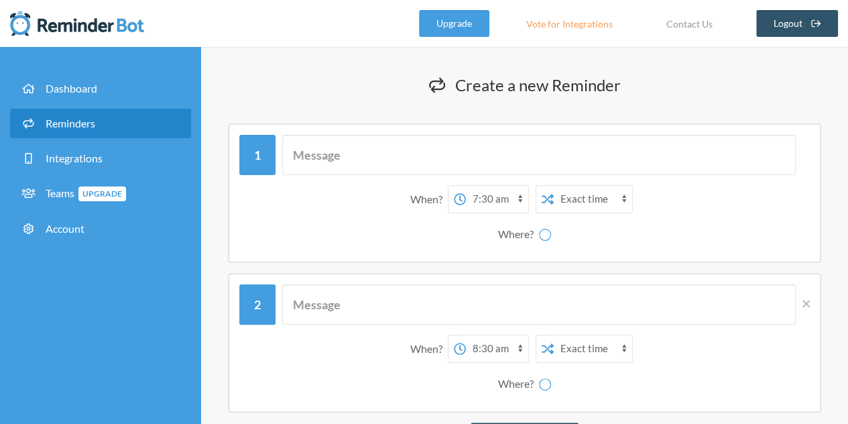
select select "spaces/AAAA-ZtfVGk"
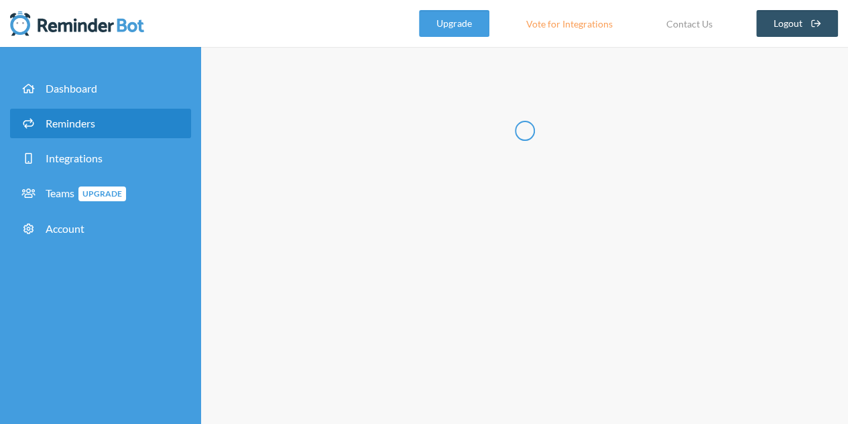
select select "07:30:00"
select select "08:30:00"
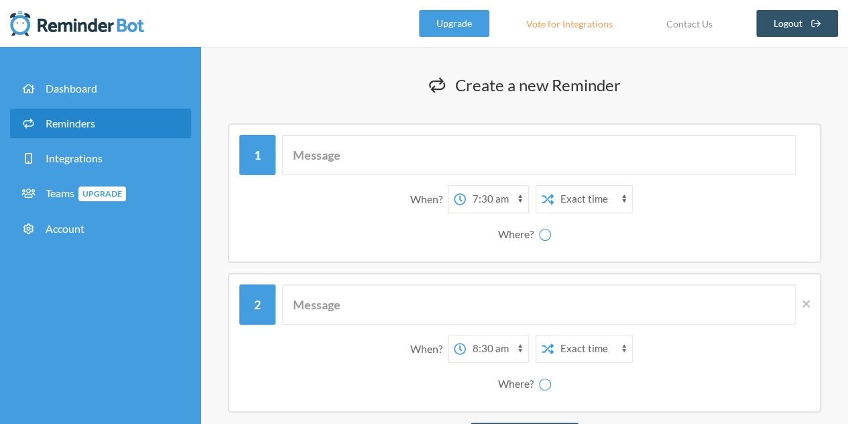
select select "spaces/AAAA-ZtfVGk"
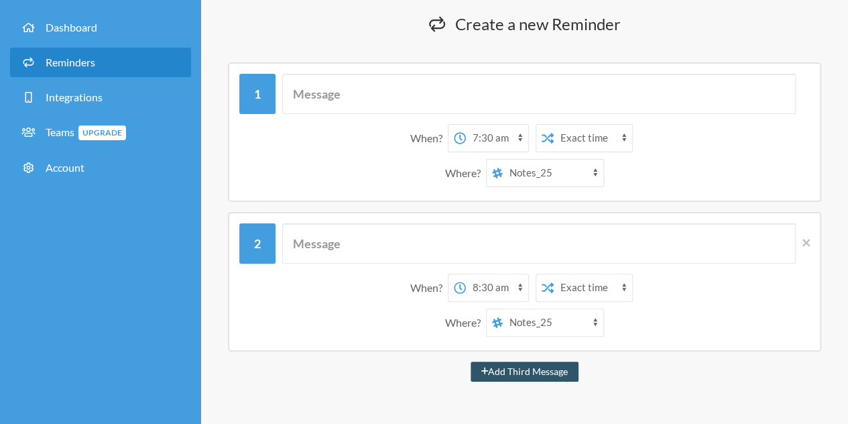
scroll to position [59, 0]
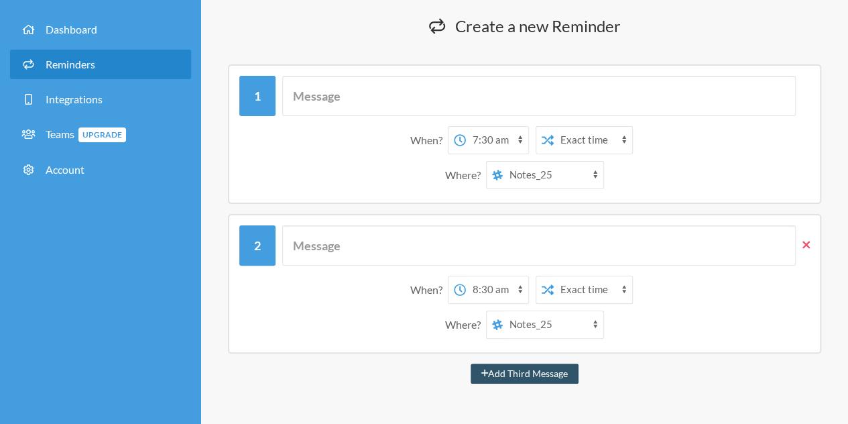
click at [807, 245] on icon at bounding box center [805, 245] width 7 height 12
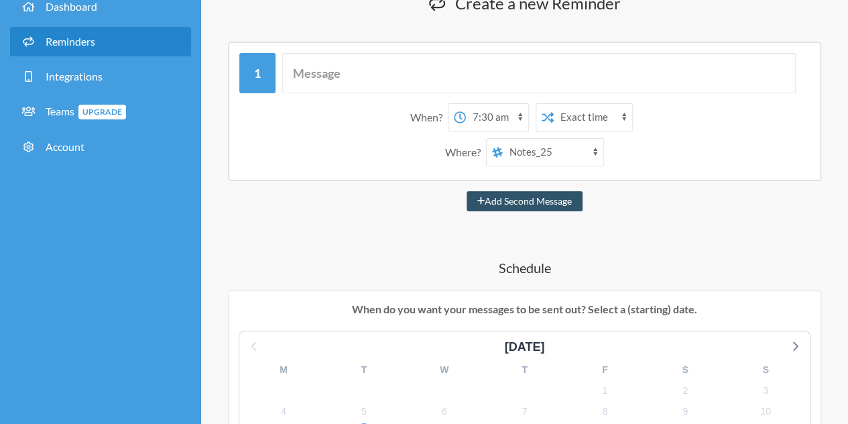
scroll to position [0, 0]
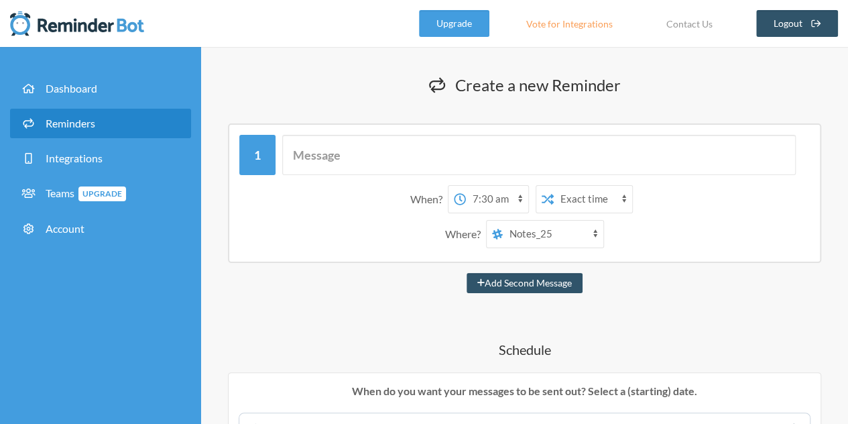
click at [111, 128] on link "Reminders" at bounding box center [100, 123] width 181 height 29
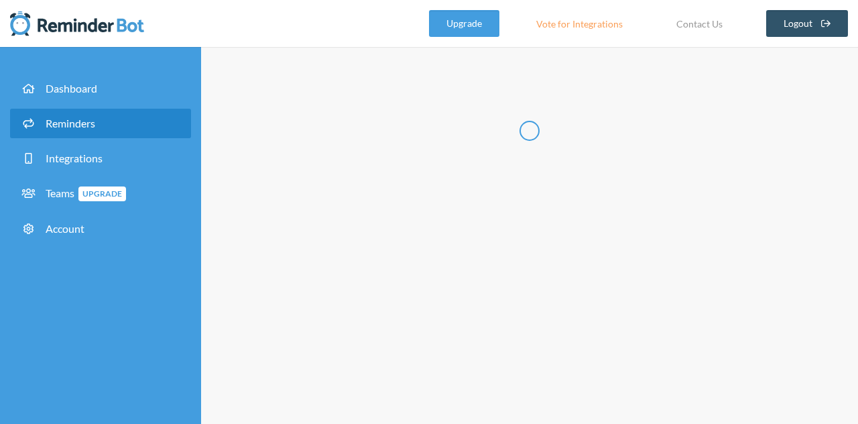
select select "09:30:00"
select select "10:30:00"
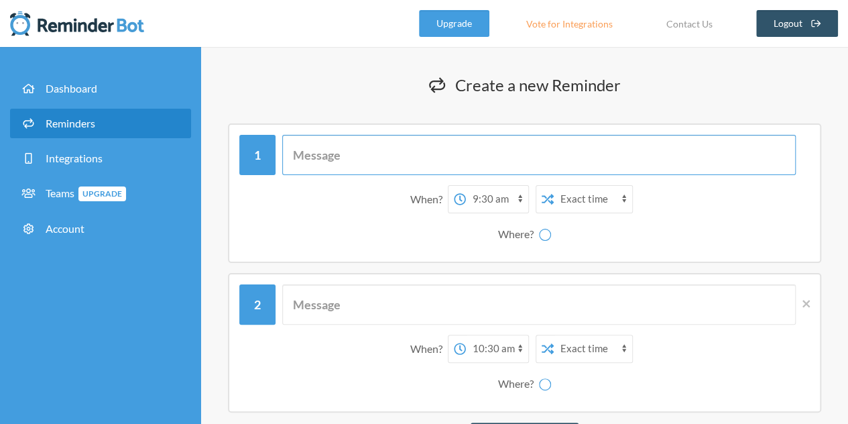
click at [340, 148] on input "text" at bounding box center [538, 155] width 513 height 40
select select "spaces/AAAA-ZtfVGk"
type input "Share report"
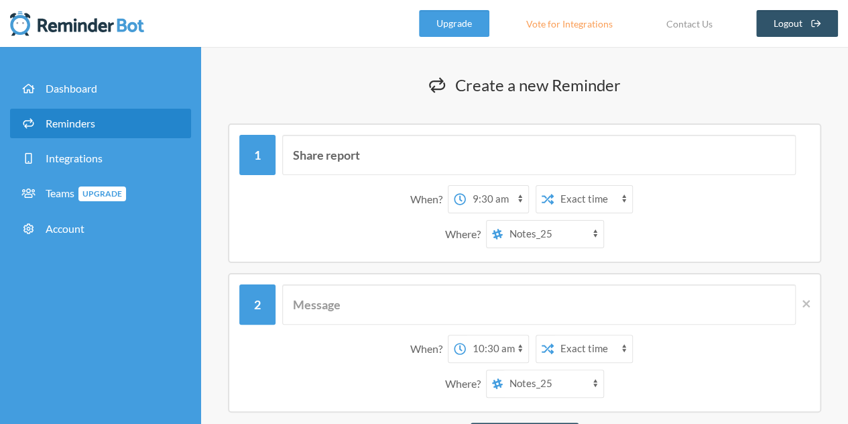
click at [505, 198] on select "12:00 am 12:15 am 12:30 am 12:45 am 1:00 am 1:15 am 1:30 am 1:45 am 2:00 am 2:1…" at bounding box center [497, 199] width 62 height 27
select select "12:45:00"
click at [466, 186] on select "12:00 am 12:15 am 12:30 am 12:45 am 1:00 am 1:15 am 1:30 am 1:45 am 2:00 am 2:1…" at bounding box center [497, 199] width 62 height 27
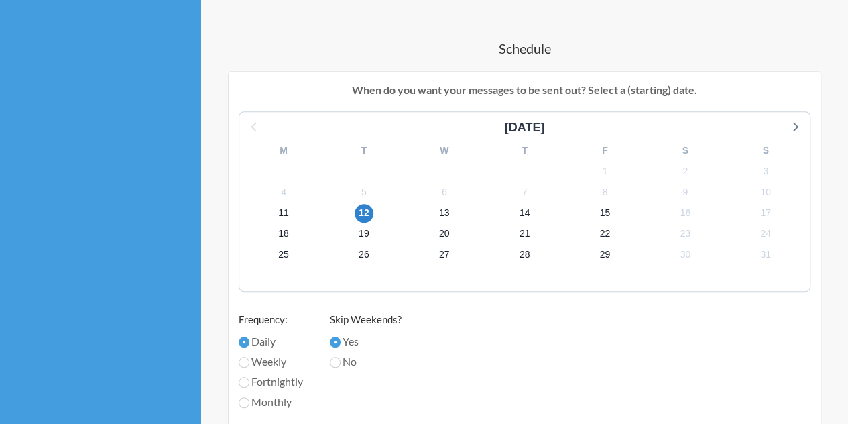
scroll to position [468, 0]
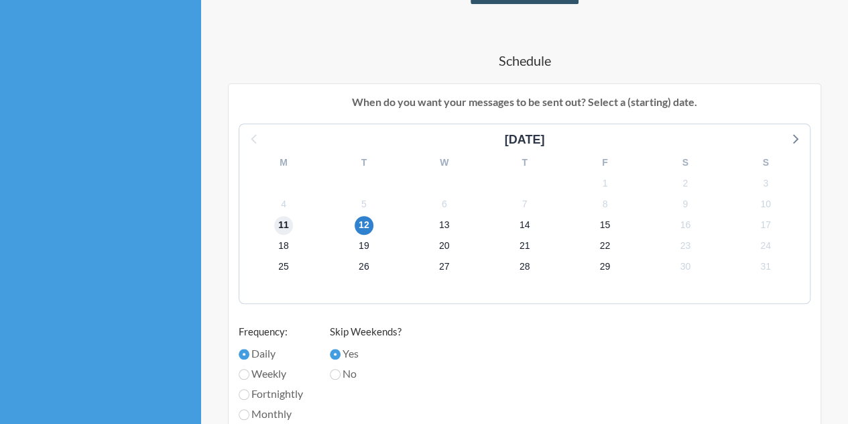
click at [277, 226] on span "11" at bounding box center [283, 225] width 19 height 19
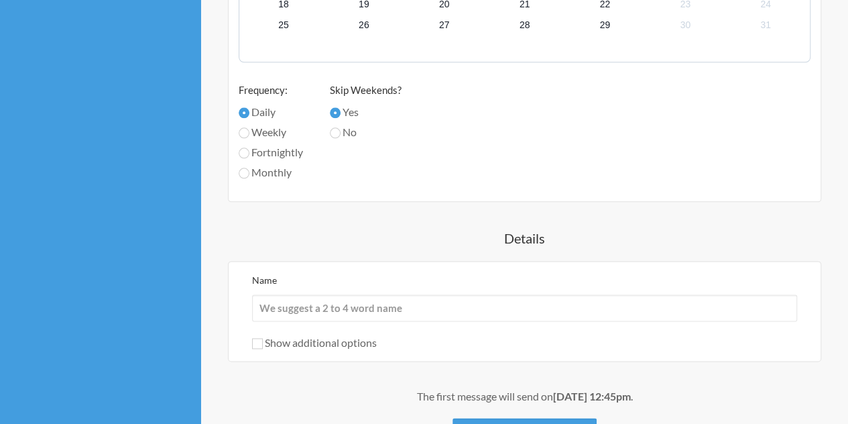
scroll to position [730, 0]
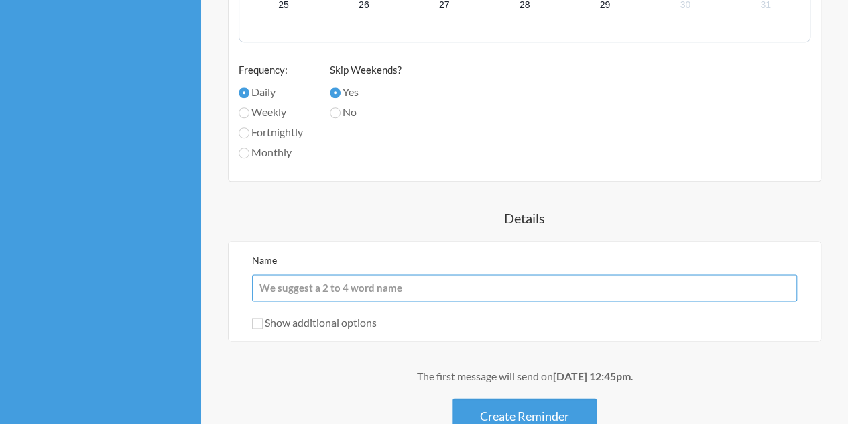
click at [363, 286] on input "Name" at bounding box center [524, 287] width 545 height 27
type input "Report"
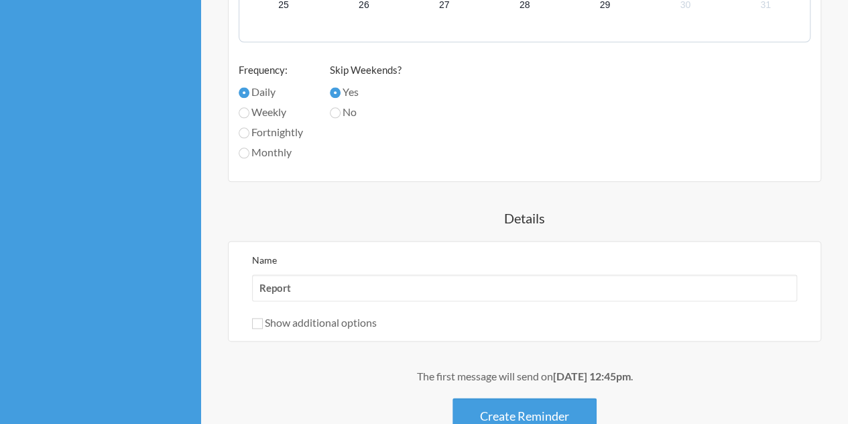
click at [540, 395] on div "The first message will send on [DATE] 12:45pm . Create Reminder Cancel" at bounding box center [524, 418] width 593 height 100
click at [549, 400] on button "Create Reminder" at bounding box center [524, 415] width 144 height 37
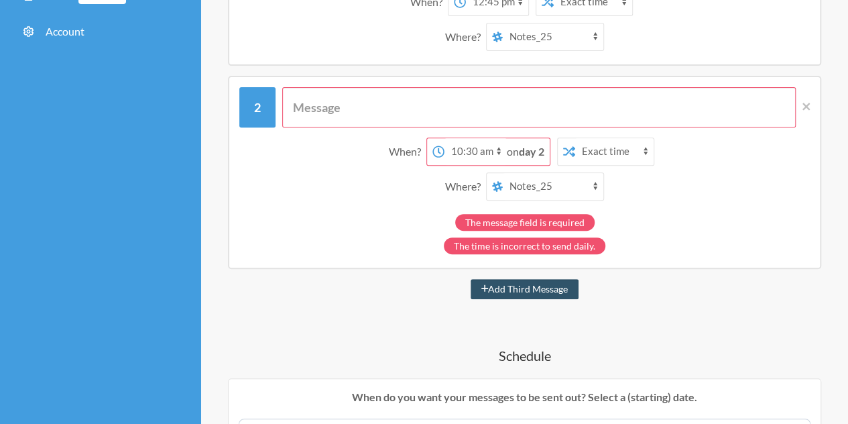
scroll to position [196, 0]
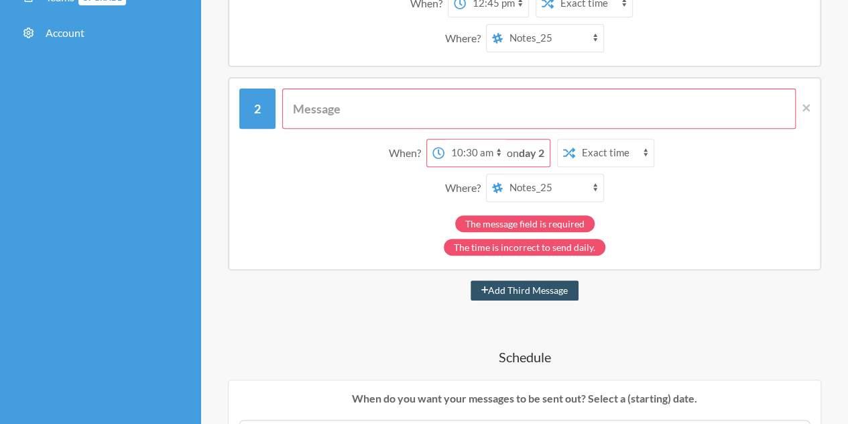
click at [529, 184] on select "[PERSON_NAME] [PERSON_NAME] Notes_25" at bounding box center [553, 187] width 101 height 27
click at [509, 174] on select "[PERSON_NAME] [PERSON_NAME] Notes_25" at bounding box center [553, 187] width 101 height 27
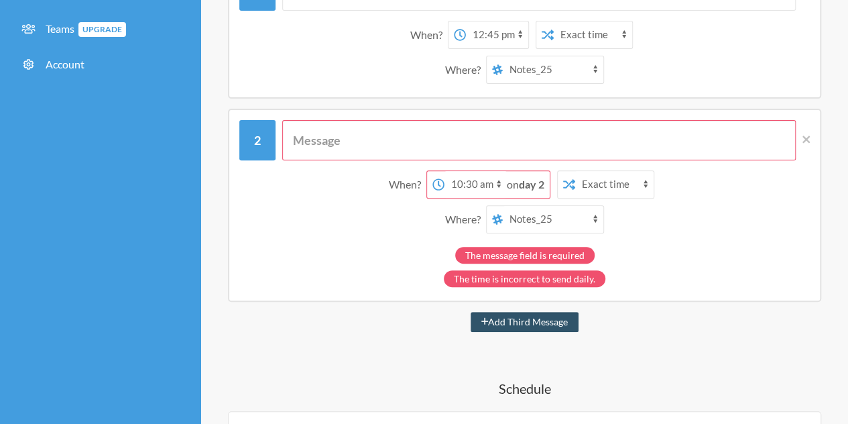
scroll to position [157, 0]
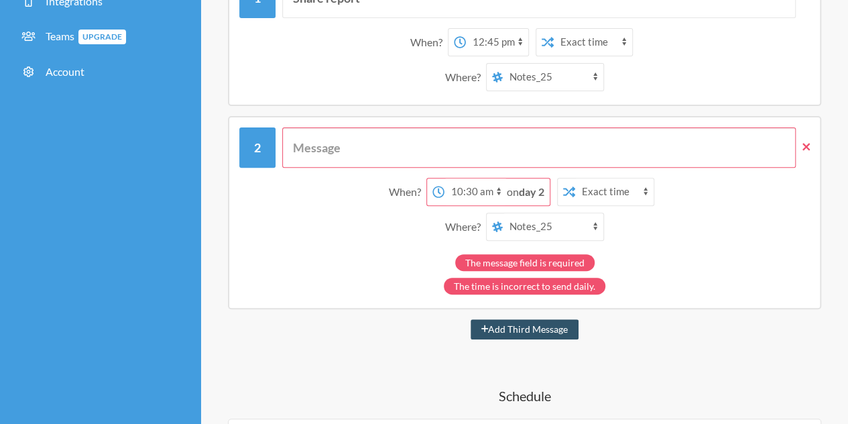
click at [808, 145] on div "When? 12:00 am 12:15 am 12:30 am 12:45 am 1:00 am 1:15 am 1:30 am 1:45 am 2:00 …" at bounding box center [524, 212] width 593 height 193
click at [808, 145] on icon at bounding box center [805, 147] width 7 height 12
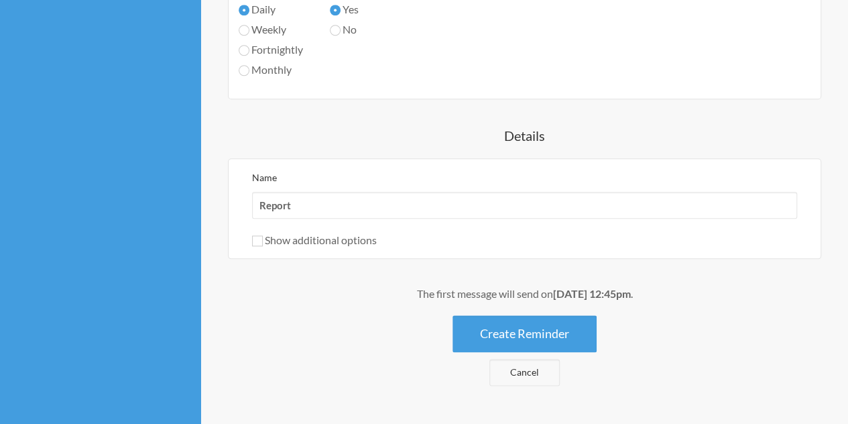
scroll to position [665, 0]
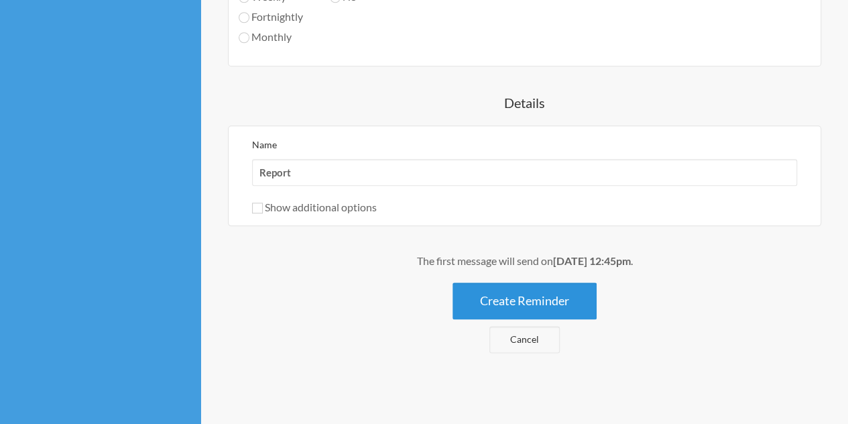
click at [538, 286] on button "Create Reminder" at bounding box center [524, 300] width 144 height 37
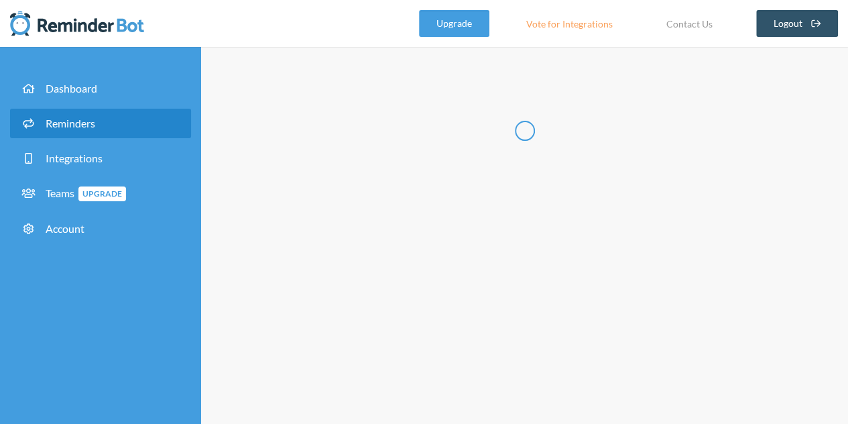
scroll to position [0, 0]
